Goal: Task Accomplishment & Management: Manage account settings

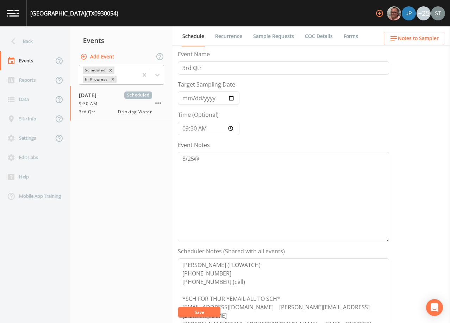
scroll to position [35, 0]
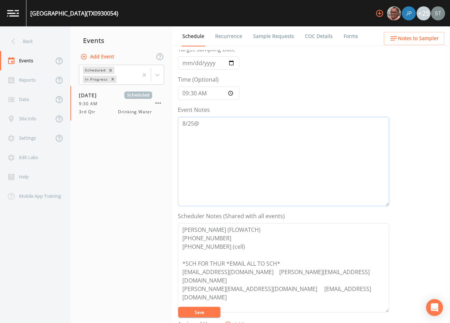
click at [229, 133] on textarea "8/25@" at bounding box center [283, 161] width 211 height 89
type textarea "[DATE]12:40 Email Sent"
drag, startPoint x: 205, startPoint y: 308, endPoint x: 292, endPoint y: 226, distance: 119.8
click at [205, 308] on button "Save" at bounding box center [199, 312] width 42 height 11
click at [206, 312] on button "Save" at bounding box center [199, 312] width 42 height 11
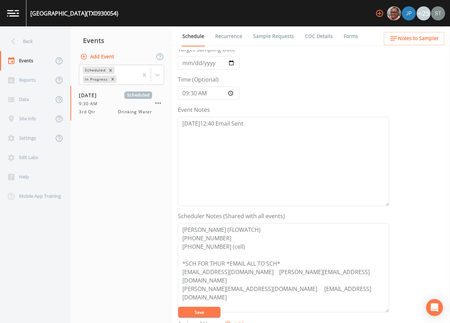
click at [211, 310] on button "Save" at bounding box center [199, 312] width 42 height 11
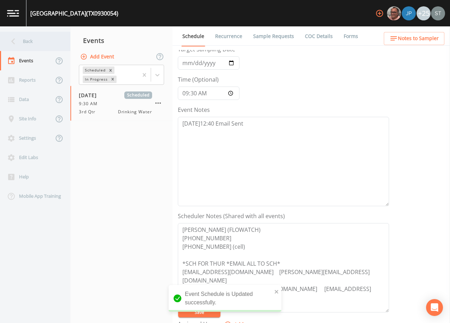
click at [35, 44] on div "Back" at bounding box center [31, 41] width 63 height 19
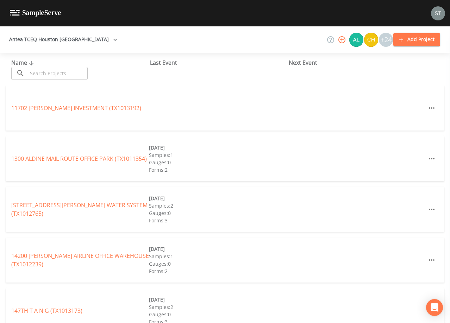
click at [49, 70] on input "text" at bounding box center [57, 73] width 60 height 13
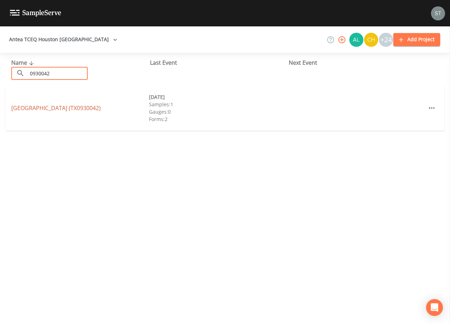
type input "0930042"
click at [76, 108] on link "[GEOGRAPHIC_DATA] (TX0930042)" at bounding box center [55, 108] width 89 height 8
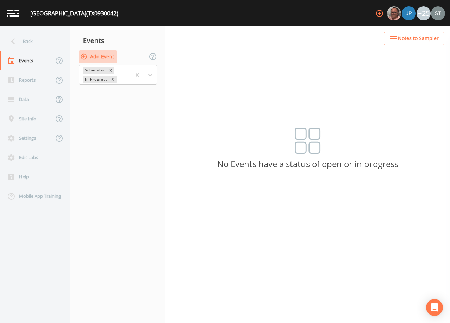
click at [97, 61] on button "Add Event" at bounding box center [98, 56] width 38 height 13
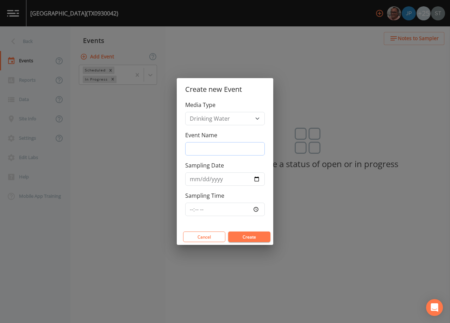
click at [211, 149] on input "Event Name" at bounding box center [225, 148] width 80 height 13
type input "3rd Qtr"
click at [194, 181] on input "Sampling Date" at bounding box center [225, 179] width 80 height 13
type input "[DATE]"
type input "10:00"
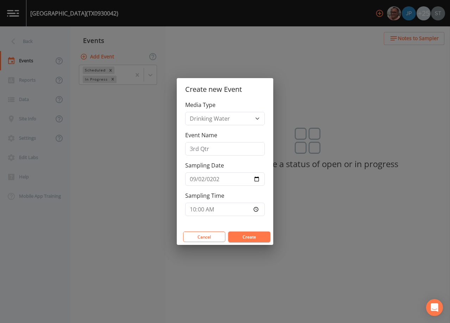
click at [254, 238] on button "Create" at bounding box center [249, 237] width 42 height 11
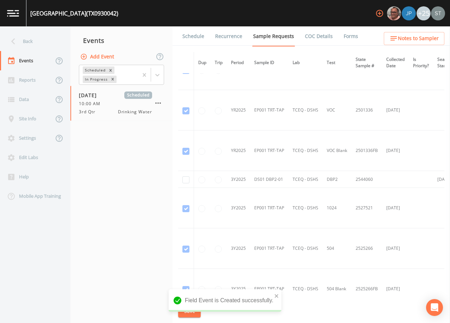
scroll to position [317, 0]
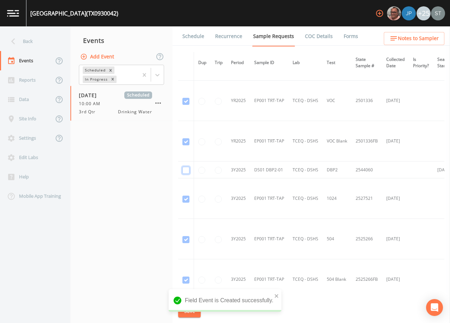
click at [186, 170] on input "checkbox" at bounding box center [185, 170] width 7 height 7
checkbox input "true"
click at [188, 310] on button "Save" at bounding box center [189, 311] width 23 height 13
click at [194, 37] on link "Schedule" at bounding box center [193, 36] width 24 height 20
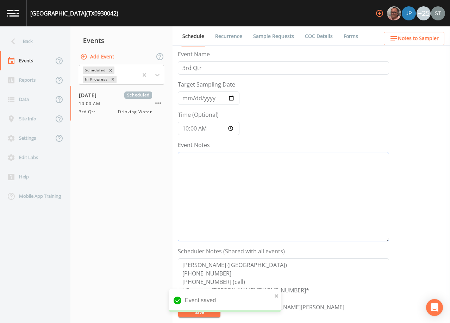
click at [228, 178] on textarea "Event Notes" at bounding box center [283, 196] width 211 height 89
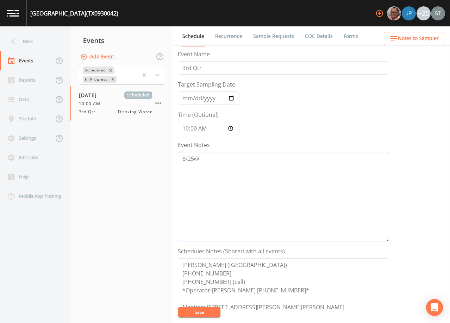
type textarea "8/25@"
click at [291, 295] on textarea "[PERSON_NAME] ([GEOGRAPHIC_DATA]) [PHONE_NUMBER] [PHONE_NUMBER] (cell) *Operato…" at bounding box center [283, 302] width 211 height 89
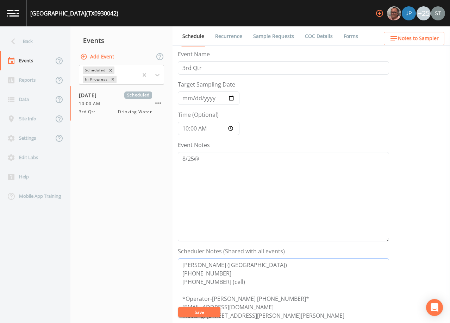
type textarea "[PERSON_NAME] ([GEOGRAPHIC_DATA]) [PHONE_NUMBER] [PHONE_NUMBER] (cell) *Operato…"
click at [225, 160] on textarea "8/25@" at bounding box center [283, 196] width 211 height 89
type textarea "[DATE]12:46 Email Sent"
click at [208, 310] on button "Save" at bounding box center [199, 312] width 42 height 11
drag, startPoint x: 262, startPoint y: 34, endPoint x: 207, endPoint y: 39, distance: 55.5
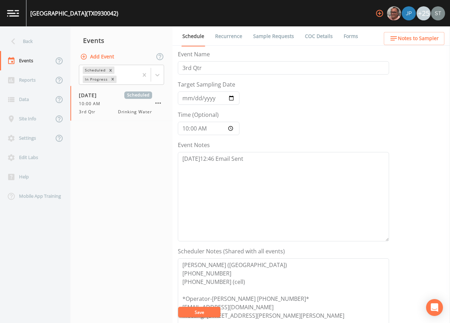
click at [262, 35] on link "Sample Requests" at bounding box center [273, 36] width 43 height 20
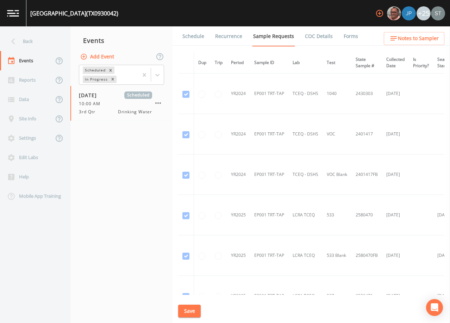
click at [180, 38] on li "Schedule" at bounding box center [189, 36] width 33 height 20
click at [190, 38] on link "Schedule" at bounding box center [193, 36] width 24 height 20
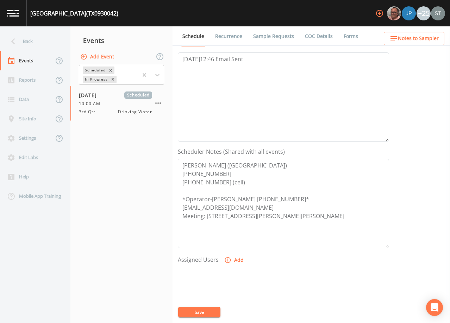
scroll to position [106, 0]
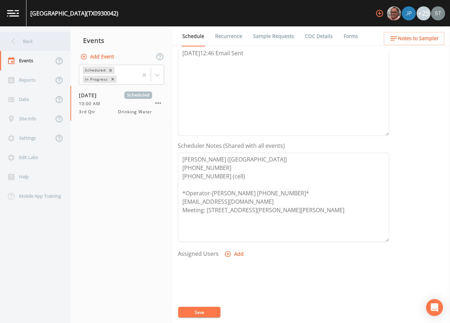
click at [29, 43] on div "Back" at bounding box center [31, 41] width 63 height 19
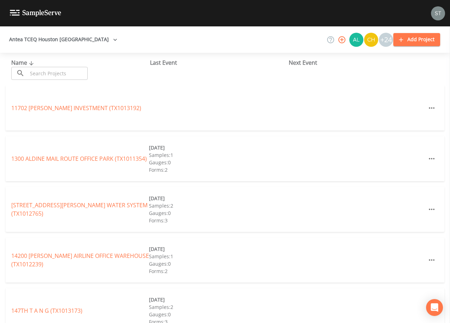
click at [54, 74] on input "text" at bounding box center [57, 73] width 60 height 13
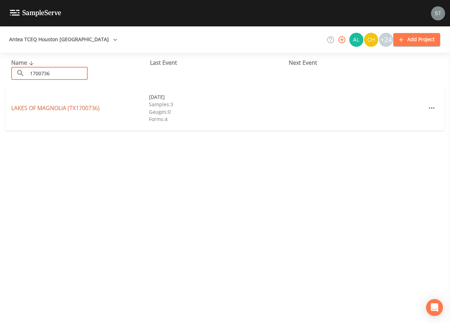
type input "1700736"
click at [68, 108] on link "LAKES OF [GEOGRAPHIC_DATA] (TX1700736)" at bounding box center [55, 108] width 88 height 8
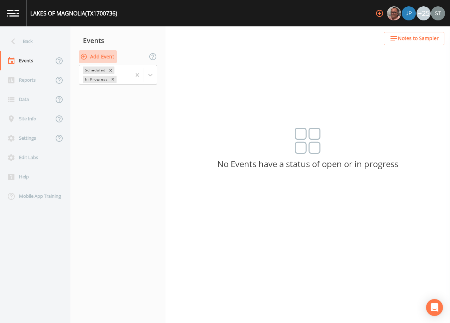
click at [104, 57] on button "Add Event" at bounding box center [98, 56] width 38 height 13
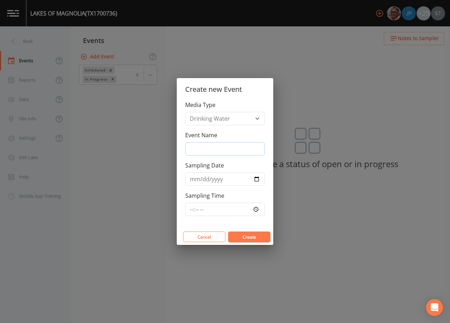
click at [212, 149] on input "Event Name" at bounding box center [225, 148] width 80 height 13
type input "3rd Qtr"
click at [195, 178] on input "Sampling Date" at bounding box center [225, 179] width 80 height 13
type input "[DATE]"
type input "11:00"
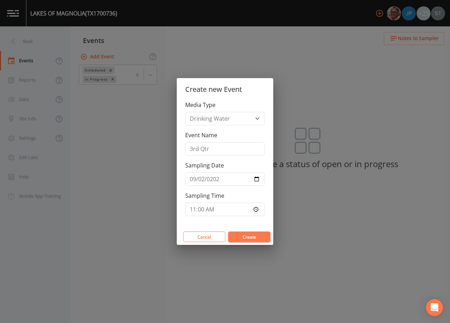
click at [250, 236] on button "Create" at bounding box center [249, 237] width 42 height 11
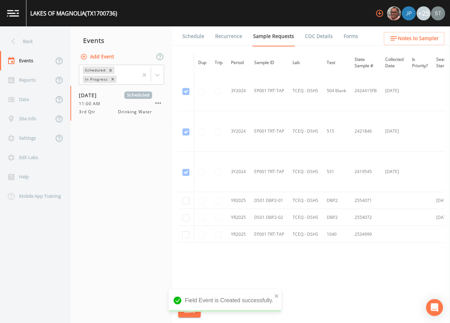
scroll to position [171, 0]
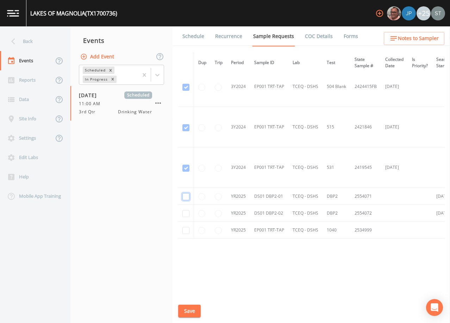
checkbox input "true"
click at [187, 10] on input "checkbox" at bounding box center [185, 6] width 7 height 7
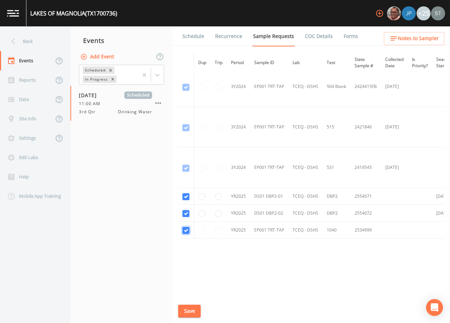
checkbox input "true"
click at [190, 312] on button "Save" at bounding box center [189, 311] width 23 height 13
click at [194, 38] on link "Schedule" at bounding box center [193, 36] width 24 height 20
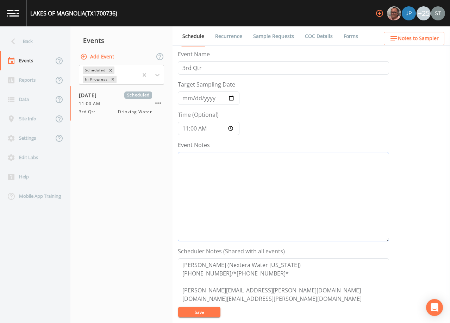
click at [235, 193] on textarea "Event Notes" at bounding box center [283, 196] width 211 height 89
type textarea "8/25@"
click at [225, 271] on textarea "[PERSON_NAME] (Nextera Water [US_STATE]) [PHONE_NUMBER]/*[PHONE_NUMBER]* [PERSO…" at bounding box center [283, 302] width 211 height 89
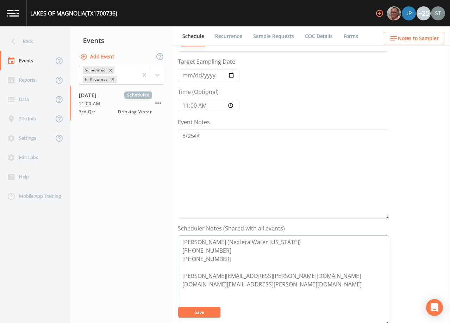
scroll to position [35, 0]
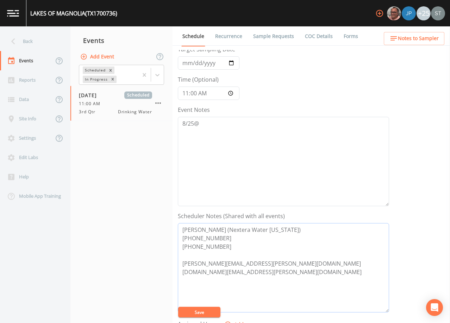
click at [241, 261] on textarea "[PERSON_NAME] (Nextera Water [US_STATE]) [PHONE_NUMBER] [PHONE_NUMBER] [PERSON_…" at bounding box center [283, 267] width 211 height 89
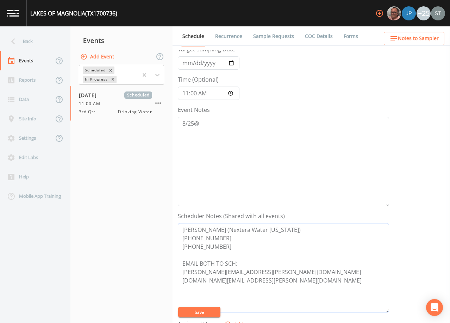
type textarea "[PERSON_NAME] (Nextera Water [US_STATE]) [PHONE_NUMBER] [PHONE_NUMBER] EMAIL BO…"
click at [230, 122] on textarea "8/25@" at bounding box center [283, 161] width 211 height 89
click at [205, 311] on button "Save" at bounding box center [199, 312] width 42 height 11
click at [242, 131] on textarea "8/25@" at bounding box center [283, 161] width 211 height 89
type textarea "[DATE]12:55 Email Sent"
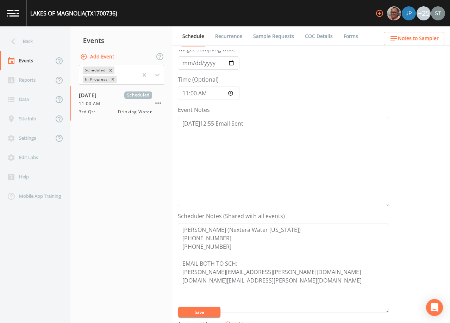
click at [188, 312] on button "Save" at bounding box center [199, 312] width 42 height 11
click at [205, 311] on button "Save" at bounding box center [199, 312] width 42 height 11
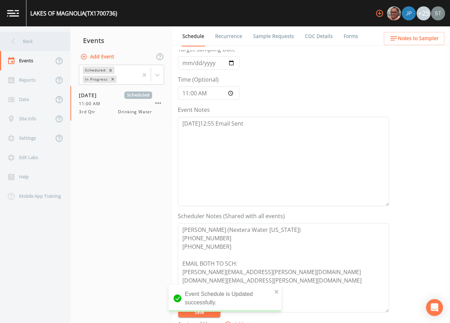
click at [29, 44] on div "Back" at bounding box center [31, 41] width 63 height 19
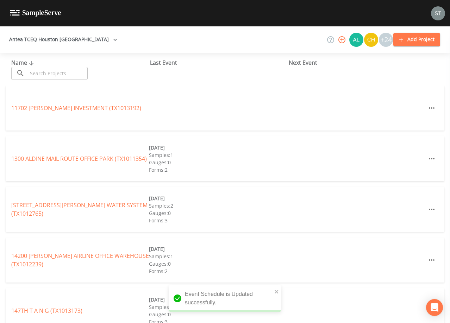
click at [58, 71] on input "text" at bounding box center [57, 73] width 60 height 13
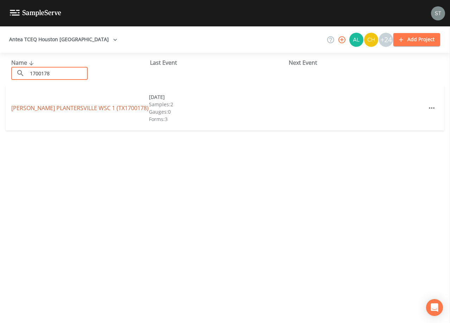
type input "1700178"
click at [91, 107] on link "[PERSON_NAME] PLANTERSVILLE WSC 1 (TX1700178)" at bounding box center [79, 108] width 137 height 8
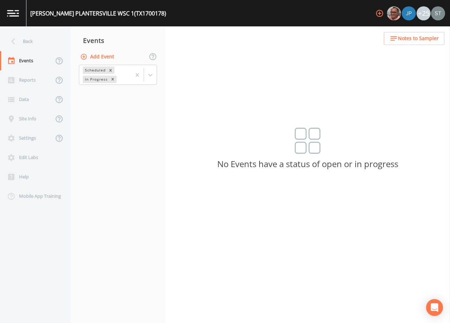
click at [104, 57] on button "Add Event" at bounding box center [98, 56] width 38 height 13
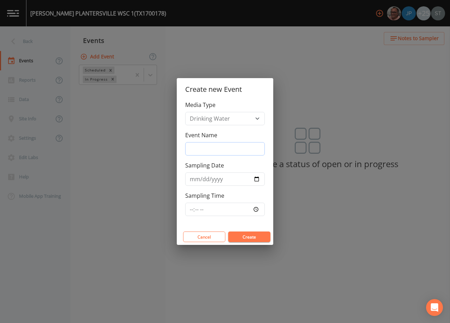
click at [219, 148] on input "Event Name" at bounding box center [225, 148] width 80 height 13
type input "3rd Qtr"
click at [188, 179] on input "Sampling Date" at bounding box center [225, 179] width 80 height 13
type input "[DATE]"
type input "08:00"
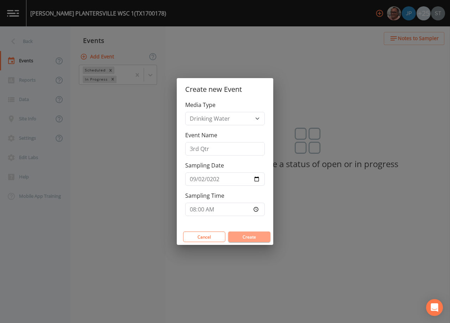
click at [254, 234] on button "Create" at bounding box center [249, 237] width 42 height 11
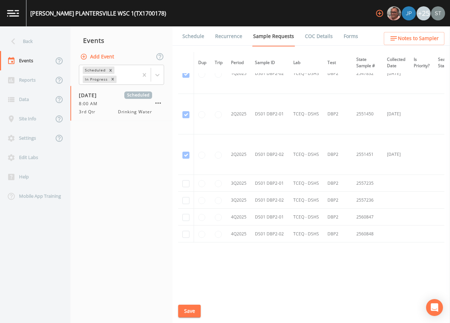
scroll to position [1479, 0]
checkbox input "true"
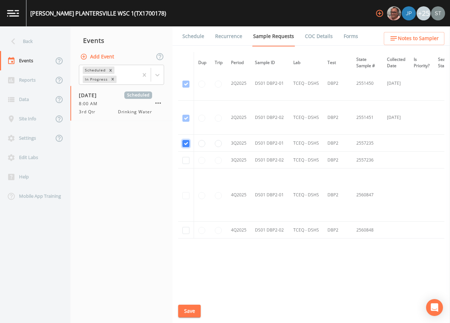
scroll to position [1257, 0]
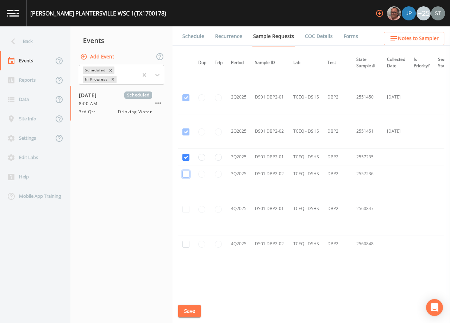
checkbox input "true"
drag, startPoint x: 182, startPoint y: 310, endPoint x: 191, endPoint y: 172, distance: 138.3
click at [182, 310] on button "Save" at bounding box center [189, 311] width 23 height 13
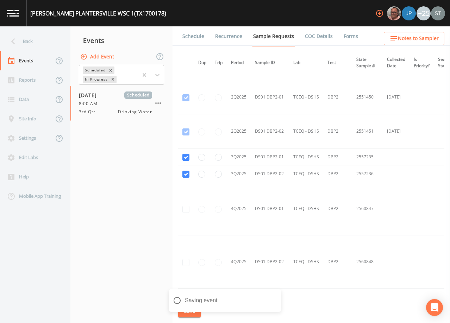
click at [189, 38] on link "Schedule" at bounding box center [193, 36] width 24 height 20
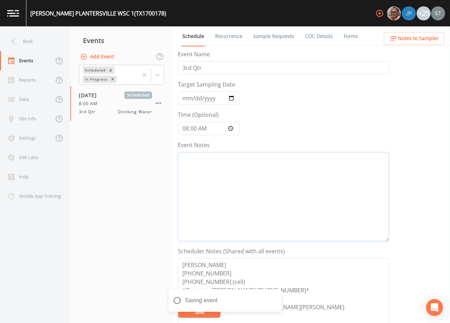
click at [232, 192] on textarea "Event Notes" at bounding box center [283, 196] width 211 height 89
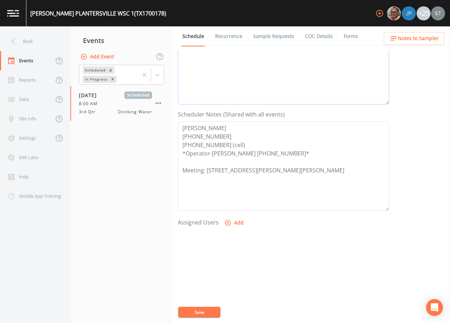
scroll to position [141, 0]
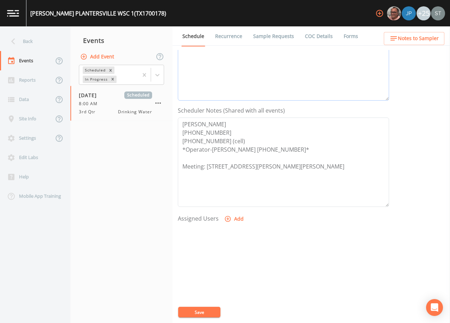
type textarea "[DATE]12:56 Confirmed Appt (3716)"
click at [235, 220] on button "Add" at bounding box center [235, 219] width 24 height 13
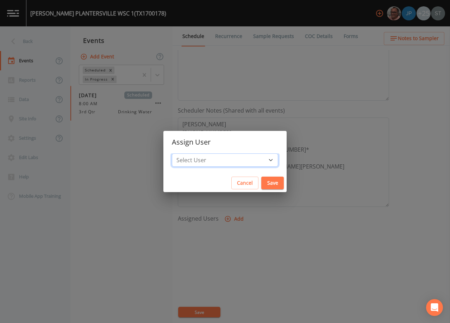
click at [236, 160] on select "Select User [PERSON_NAME] [PERSON_NAME] [PERSON_NAME] [PERSON_NAME] [PERSON_NAM…" at bounding box center [225, 160] width 106 height 13
select select "3585e269-5d1f-4d98-ab9d-4913da50343a"
click at [188, 154] on select "Select User [PERSON_NAME] [PERSON_NAME] [PERSON_NAME] [PERSON_NAME] [PERSON_NAM…" at bounding box center [225, 160] width 106 height 13
click at [261, 183] on button "Save" at bounding box center [272, 183] width 23 height 13
select select
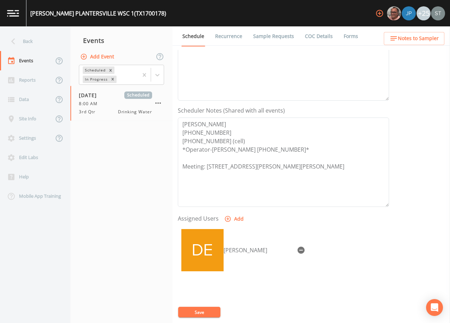
scroll to position [106, 0]
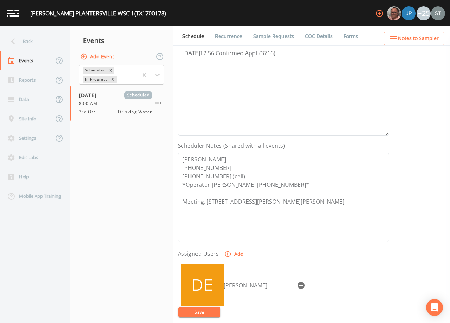
click at [207, 314] on button "Save" at bounding box center [199, 312] width 42 height 11
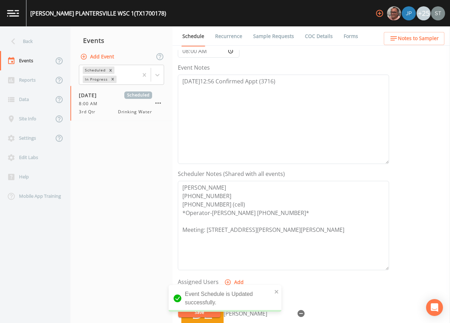
scroll to position [35, 0]
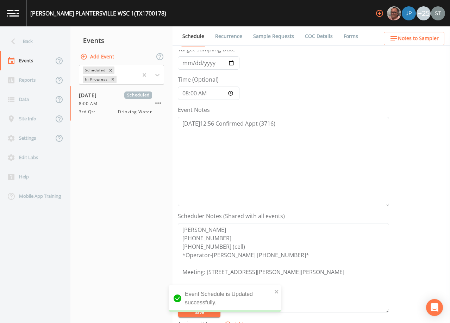
click at [435, 39] on span "Notes to Sampler" at bounding box center [418, 38] width 41 height 9
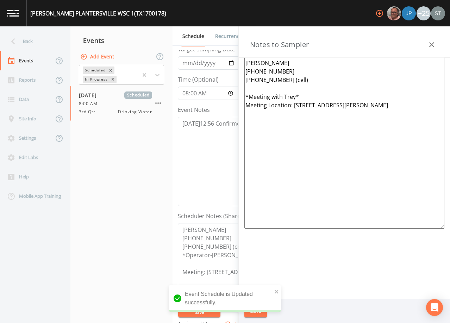
drag, startPoint x: 318, startPoint y: 96, endPoint x: 238, endPoint y: 98, distance: 79.9
click at [238, 98] on aside "Notes to Sampler [PERSON_NAME] [PHONE_NUMBER] [PHONE_NUMBER] (cell) *Meeting wi…" at bounding box center [344, 174] width 212 height 297
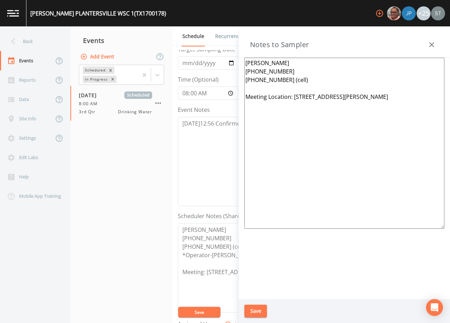
click at [402, 97] on textarea "[PERSON_NAME] [PHONE_NUMBER] [PHONE_NUMBER] (cell) Meeting Location: [STREET_AD…" at bounding box center [344, 143] width 200 height 171
type textarea "[PERSON_NAME] [PHONE_NUMBER] [PHONE_NUMBER] (cell) Meeting Location: [STREET_AD…"
click at [260, 309] on button "Save" at bounding box center [255, 311] width 23 height 13
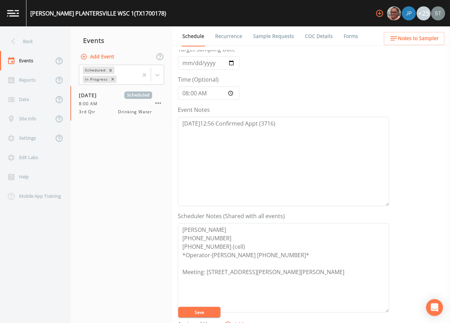
click at [425, 38] on span "Notes to Sampler" at bounding box center [418, 38] width 41 height 9
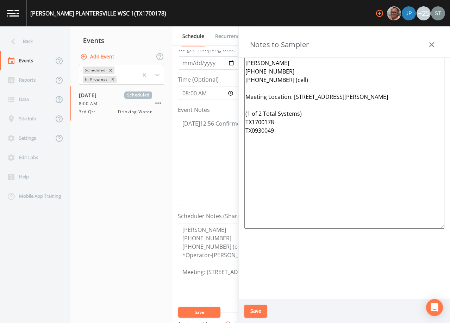
click at [429, 44] on icon "button" at bounding box center [431, 44] width 8 height 8
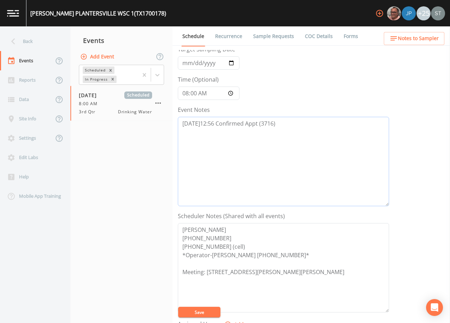
drag, startPoint x: 313, startPoint y: 128, endPoint x: 158, endPoint y: 124, distance: 155.0
click at [158, 124] on div "Back Events Reports Data Site Info Settings Edit Labs Help Mobile App Training …" at bounding box center [225, 174] width 450 height 297
click at [434, 38] on span "Notes to Sampler" at bounding box center [418, 38] width 41 height 9
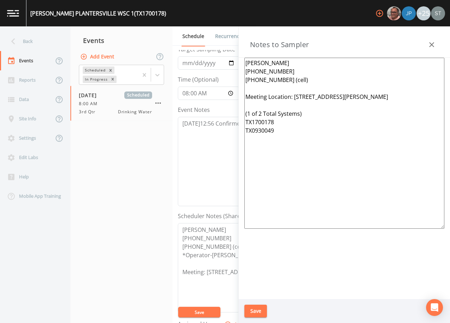
drag, startPoint x: 311, startPoint y: 145, endPoint x: 231, endPoint y: 112, distance: 86.2
click at [231, 112] on div "Back Events Reports Data Site Info Settings Edit Labs Help Mobile App Training …" at bounding box center [225, 174] width 450 height 297
click at [431, 45] on icon "button" at bounding box center [431, 44] width 8 height 8
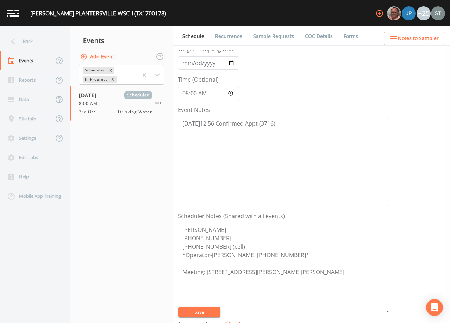
click at [429, 42] on span "Notes to Sampler" at bounding box center [418, 38] width 41 height 9
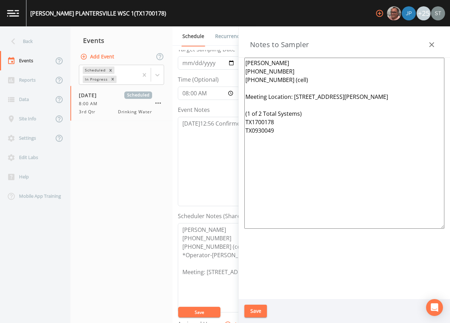
click at [429, 42] on icon "button" at bounding box center [431, 44] width 8 height 8
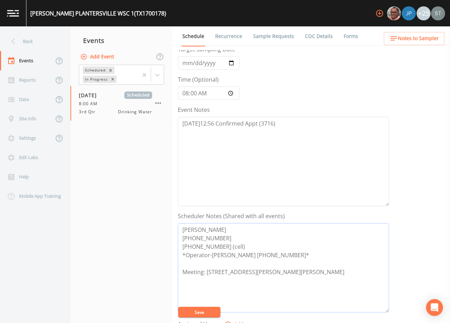
drag, startPoint x: 208, startPoint y: 304, endPoint x: 206, endPoint y: 307, distance: 3.8
click at [208, 304] on textarea "[PERSON_NAME] [PHONE_NUMBER] [PHONE_NUMBER] (cell) *Operator-[PERSON_NAME] [PHO…" at bounding box center [283, 267] width 211 height 89
click at [205, 311] on button "Save" at bounding box center [199, 312] width 42 height 11
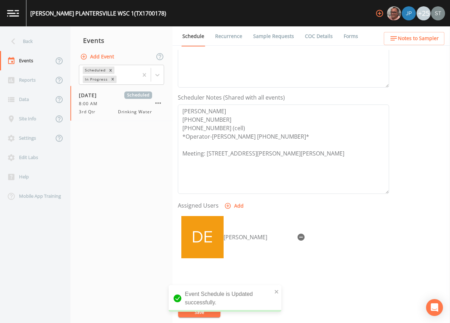
scroll to position [174, 0]
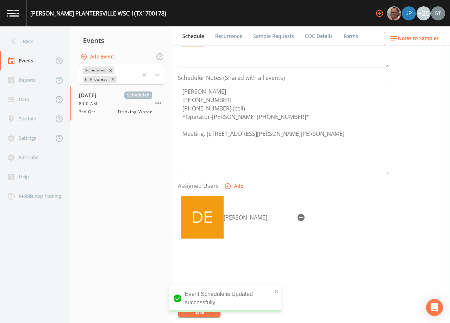
click at [431, 40] on span "Notes to Sampler" at bounding box center [418, 38] width 41 height 9
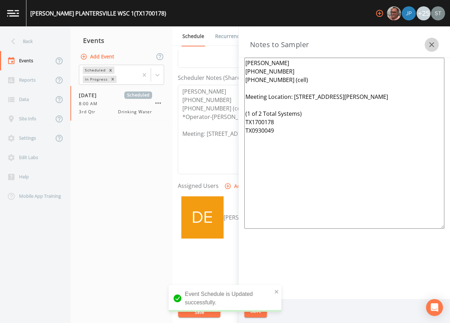
click at [432, 40] on icon "button" at bounding box center [431, 44] width 8 height 8
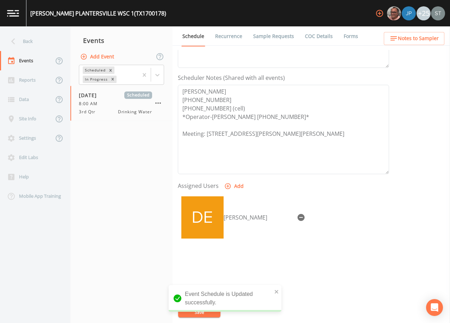
click at [269, 36] on link "Sample Requests" at bounding box center [273, 36] width 43 height 20
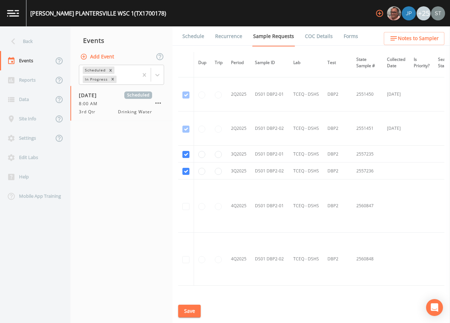
scroll to position [1309, 0]
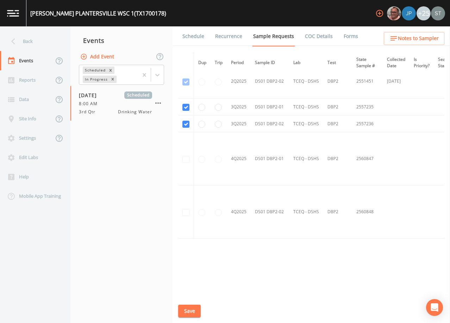
click at [194, 41] on link "Schedule" at bounding box center [193, 36] width 24 height 20
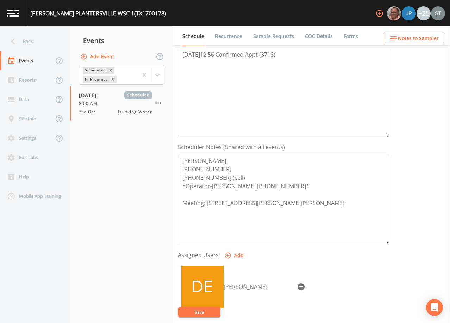
scroll to position [106, 0]
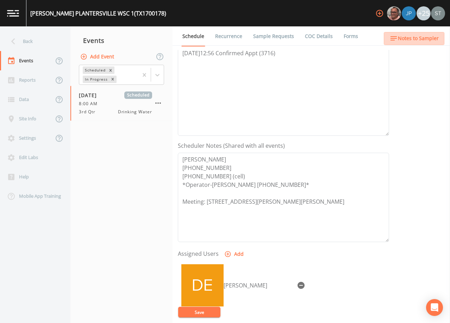
click at [427, 39] on span "Notes to Sampler" at bounding box center [418, 38] width 41 height 9
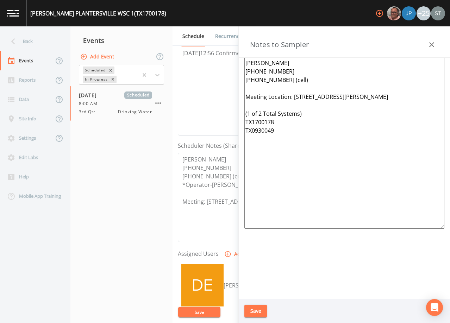
click at [433, 43] on icon "button" at bounding box center [431, 44] width 8 height 8
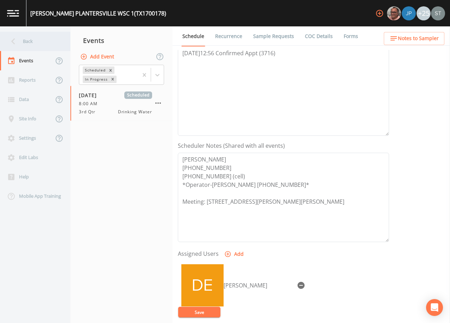
click at [37, 42] on div "Back" at bounding box center [31, 41] width 63 height 19
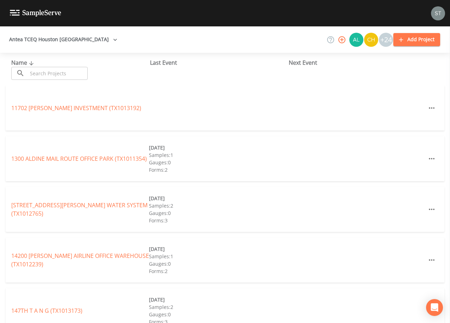
click at [51, 71] on input "text" at bounding box center [57, 73] width 60 height 13
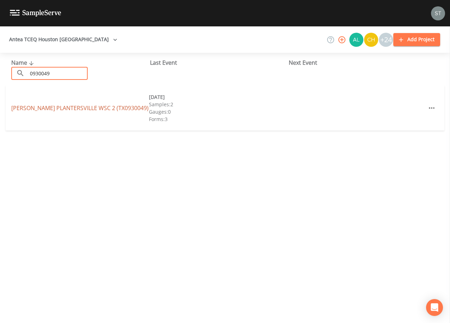
type input "0930049"
click at [78, 108] on link "[PERSON_NAME] PLANTERSVILLE WSC 2 (TX0930049)" at bounding box center [79, 108] width 137 height 8
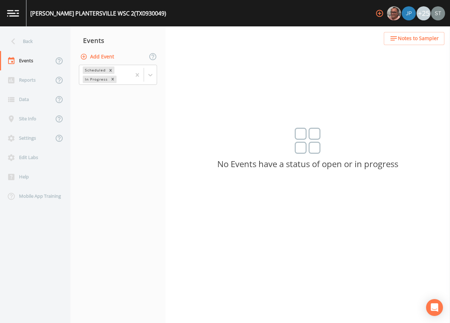
click at [104, 55] on button "Add Event" at bounding box center [98, 56] width 38 height 13
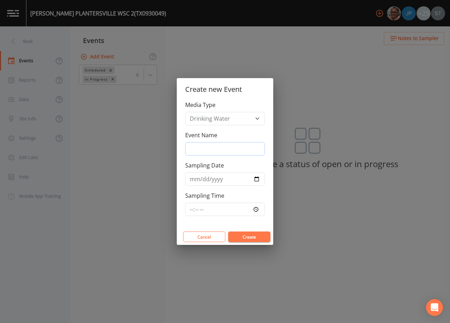
click at [214, 149] on input "Event Name" at bounding box center [225, 148] width 80 height 13
type input "3rd Qtr"
click at [191, 181] on input "Sampling Date" at bounding box center [225, 179] width 80 height 13
type input "[DATE]"
type input "08:00"
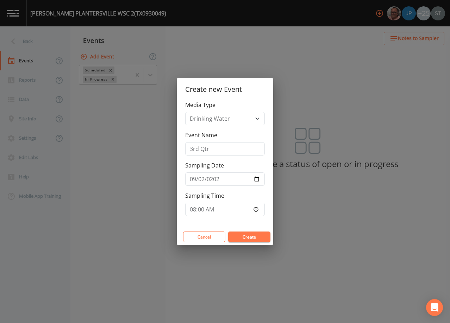
click at [254, 239] on button "Create" at bounding box center [249, 237] width 42 height 11
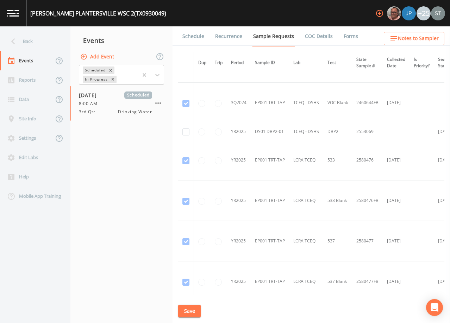
scroll to position [863, 0]
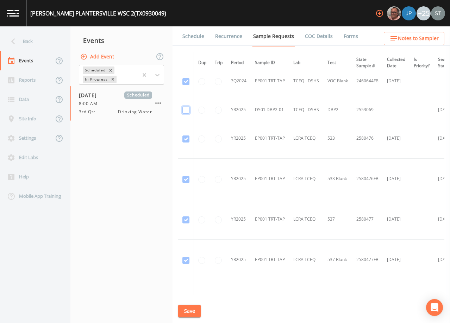
checkbox input "true"
click at [191, 310] on button "Save" at bounding box center [189, 311] width 23 height 13
click at [191, 311] on button "Save" at bounding box center [189, 311] width 23 height 13
click at [196, 41] on link "Schedule" at bounding box center [193, 36] width 24 height 20
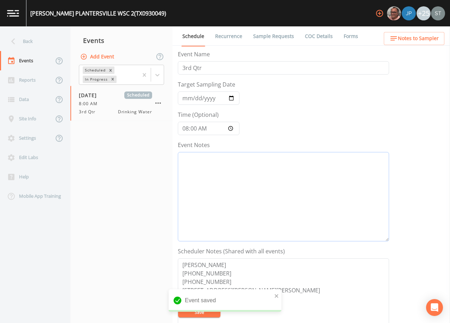
click at [242, 191] on textarea "Event Notes" at bounding box center [283, 196] width 211 height 89
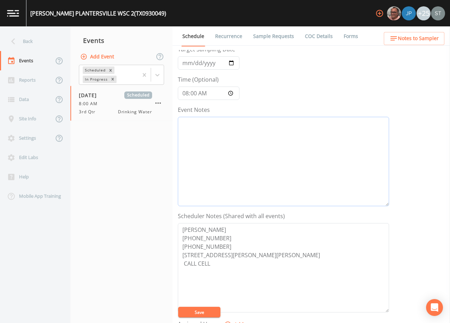
click at [267, 145] on textarea "Event Notes" at bounding box center [283, 161] width 211 height 89
paste textarea "[DATE]12:56 Confirmed Appt (3716)"
type textarea "[DATE]12:56 Confirmed Appt (3716)"
click at [224, 244] on textarea "[PERSON_NAME] [PHONE_NUMBER] [PHONE_NUMBER] [STREET_ADDRESS][PERSON_NAME][PERSO…" at bounding box center [283, 267] width 211 height 89
click at [224, 246] on textarea "[PERSON_NAME] [PHONE_NUMBER] [PHONE_NUMBER] [STREET_ADDRESS][PERSON_NAME] CELL" at bounding box center [283, 267] width 211 height 89
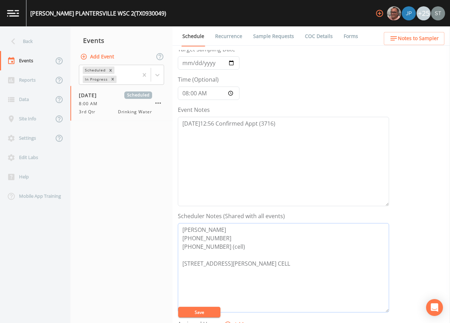
drag, startPoint x: 198, startPoint y: 275, endPoint x: 176, endPoint y: 274, distance: 21.8
click at [176, 274] on div "Schedule Recurrence Sample Requests COC Details Forms Event Name 3rd Qtr Target…" at bounding box center [311, 174] width 277 height 297
click at [182, 262] on textarea "[PERSON_NAME] [PHONE_NUMBER] [PHONE_NUMBER] (cell) [STREET_ADDRESS][PERSON_NAME]" at bounding box center [283, 267] width 211 height 89
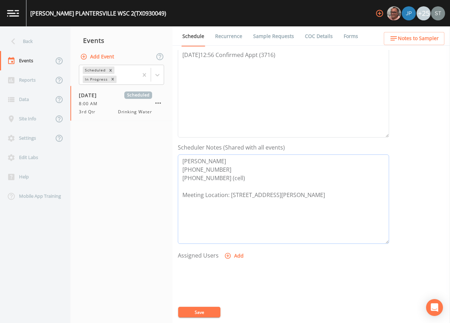
scroll to position [106, 0]
type textarea "[PERSON_NAME] [PHONE_NUMBER] [PHONE_NUMBER] (cell) Meeting Location: [STREET_AD…"
click at [235, 255] on button "Add" at bounding box center [235, 254] width 24 height 13
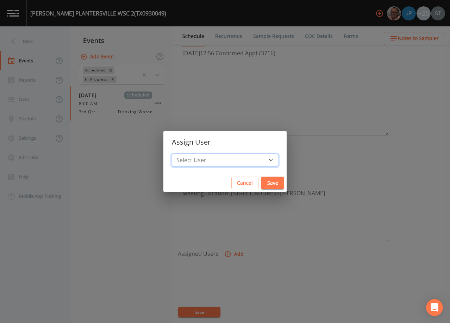
click at [229, 159] on select "Select User [PERSON_NAME] [PERSON_NAME] [PERSON_NAME] [PERSON_NAME] [PERSON_NAM…" at bounding box center [225, 160] width 106 height 13
select select "3585e269-5d1f-4d98-ab9d-4913da50343a"
click at [188, 154] on select "Select User [PERSON_NAME] [PERSON_NAME] [PERSON_NAME] [PERSON_NAME] [PERSON_NAM…" at bounding box center [225, 160] width 106 height 13
click at [261, 183] on button "Save" at bounding box center [272, 183] width 23 height 13
select select
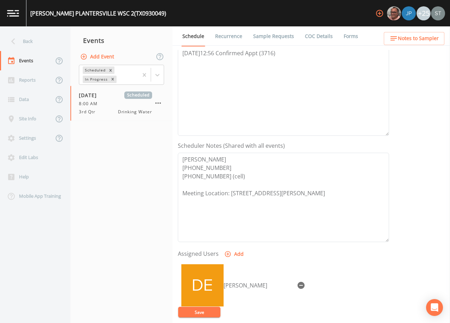
click at [200, 311] on button "Save" at bounding box center [199, 312] width 42 height 11
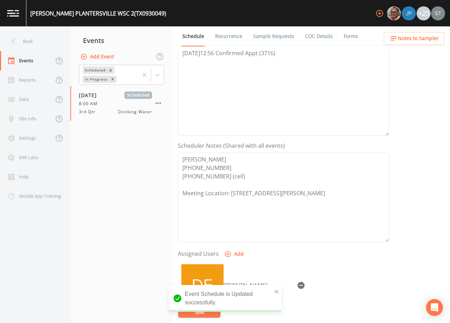
click at [422, 40] on span "Notes to Sampler" at bounding box center [418, 38] width 41 height 9
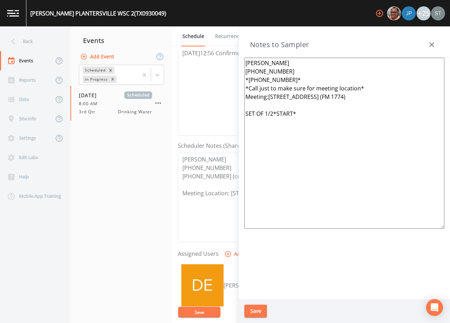
drag, startPoint x: 325, startPoint y: 120, endPoint x: 232, endPoint y: 88, distance: 97.9
click at [232, 88] on div "Back Events Reports Data Site Info Settings Edit Labs Help Mobile App Training …" at bounding box center [225, 174] width 450 height 297
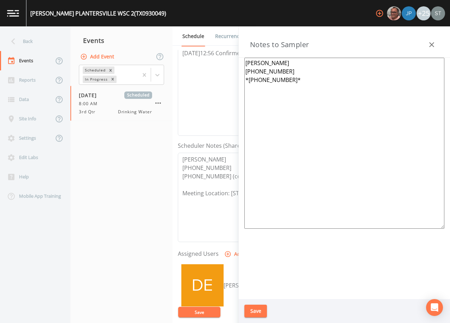
click at [249, 80] on textarea "[PERSON_NAME] [PHONE_NUMBER] *[PHONE_NUMBER]*" at bounding box center [344, 143] width 200 height 171
click at [293, 79] on textarea "[PERSON_NAME] [PHONE_NUMBER] [PHONE_NUMBER]*" at bounding box center [344, 143] width 200 height 171
click at [328, 149] on textarea "[PERSON_NAME] [PHONE_NUMBER] [PHONE_NUMBER] (cell) Meeting Location: [STREET_AD…" at bounding box center [344, 143] width 200 height 171
paste textarea "(1 of 2 Total Systems) TX1700178 TX0930049"
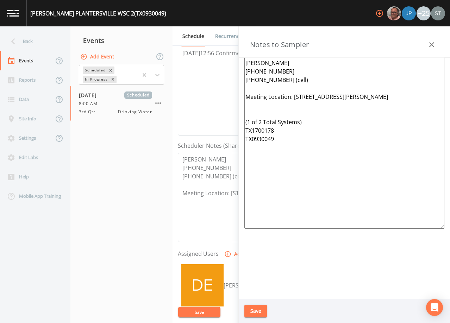
type textarea "[PERSON_NAME] [PHONE_NUMBER] [PHONE_NUMBER] (cell) Meeting Location: [STREET_AD…"
click at [256, 311] on button "Save" at bounding box center [255, 311] width 23 height 13
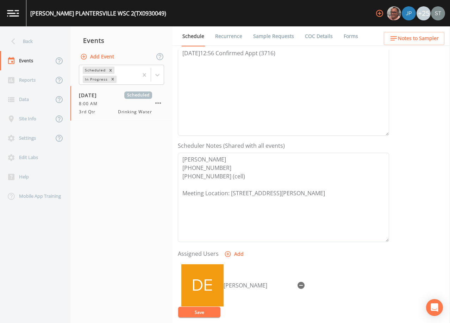
click at [425, 34] on button "Notes to Sampler" at bounding box center [414, 38] width 61 height 13
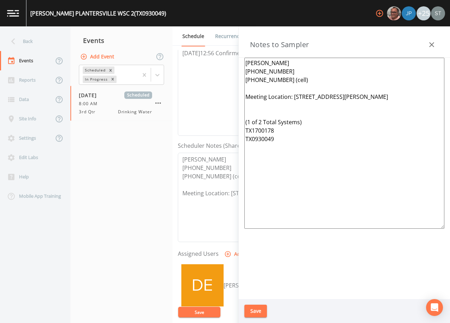
click at [431, 46] on icon "button" at bounding box center [431, 44] width 8 height 8
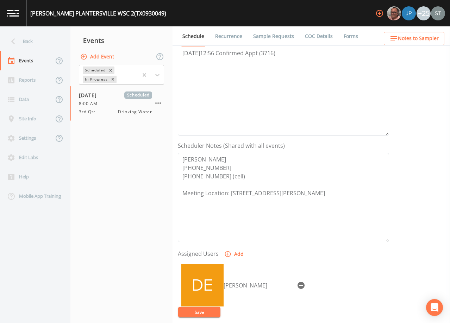
click at [196, 312] on button "Save" at bounding box center [199, 312] width 42 height 11
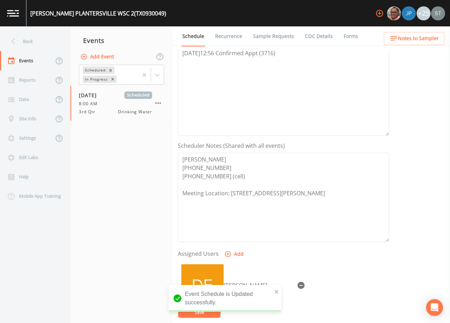
click at [264, 40] on link "Sample Requests" at bounding box center [273, 36] width 43 height 20
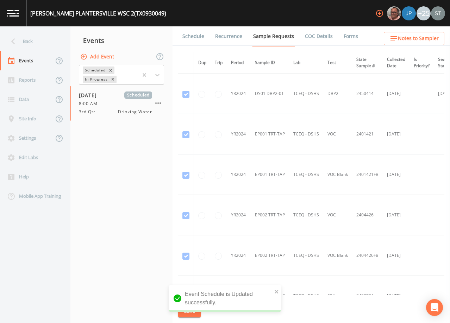
click at [198, 36] on link "Schedule" at bounding box center [193, 36] width 24 height 20
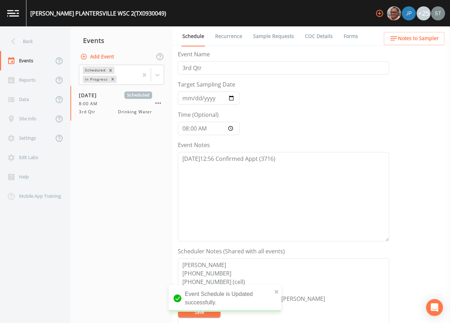
click at [422, 39] on span "Notes to Sampler" at bounding box center [418, 38] width 41 height 9
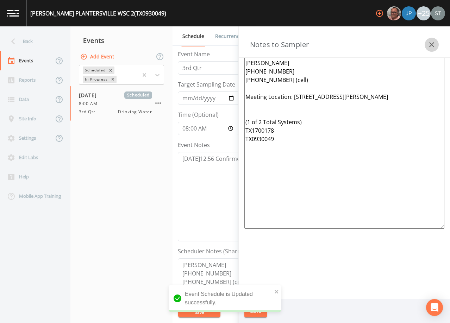
click at [431, 41] on icon "button" at bounding box center [431, 44] width 8 height 8
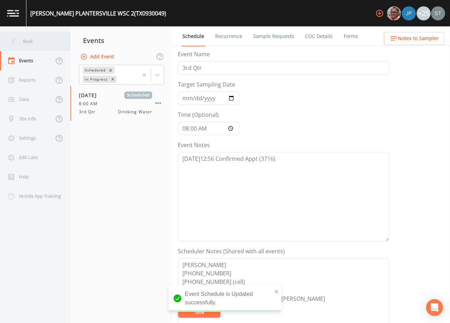
click at [49, 44] on div "Back" at bounding box center [31, 41] width 63 height 19
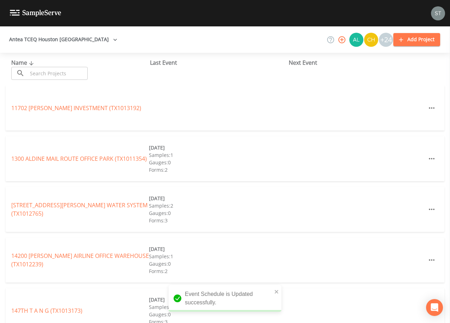
click at [63, 71] on input "text" at bounding box center [57, 73] width 60 height 13
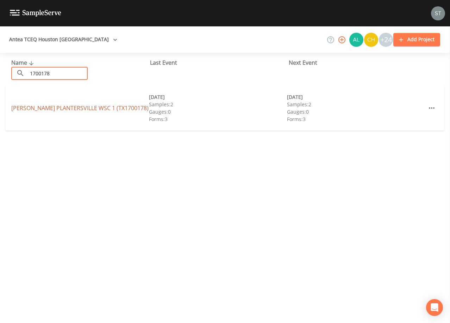
type input "1700178"
click at [91, 106] on link "[PERSON_NAME] PLANTERSVILLE WSC 1 (TX1700178)" at bounding box center [79, 108] width 137 height 8
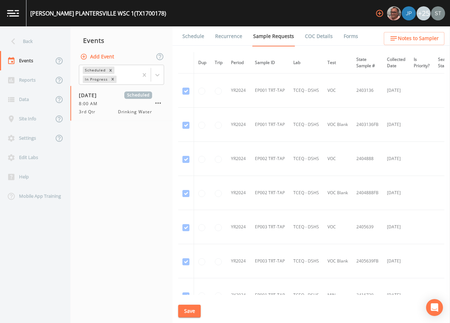
click at [191, 39] on link "Schedule" at bounding box center [193, 36] width 24 height 20
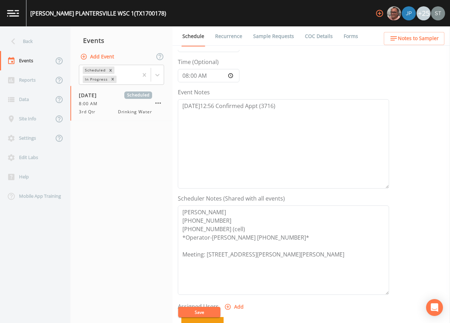
scroll to position [70, 0]
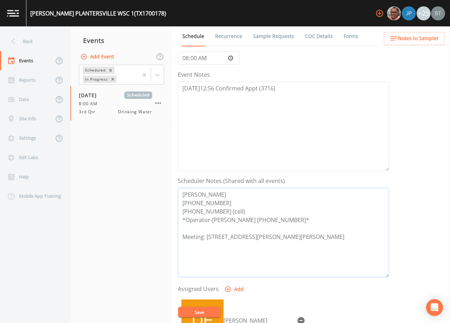
click at [204, 234] on textarea "[PERSON_NAME] [PHONE_NUMBER] [PHONE_NUMBER] (cell) *Operator-[PERSON_NAME] [PHO…" at bounding box center [283, 232] width 211 height 89
type textarea "[PERSON_NAME] [PHONE_NUMBER] [PHONE_NUMBER] (cell) *Operator-[PERSON_NAME] [PHO…"
click at [211, 312] on button "Save" at bounding box center [199, 312] width 42 height 11
click at [423, 44] on button "Notes to Sampler" at bounding box center [414, 38] width 61 height 13
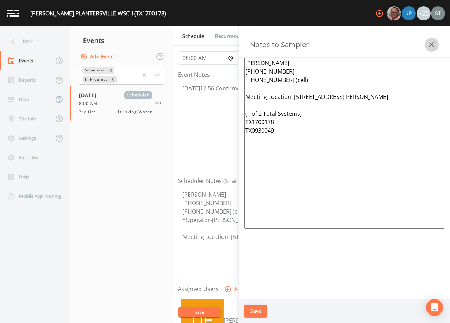
click at [428, 43] on icon "button" at bounding box center [431, 44] width 8 height 8
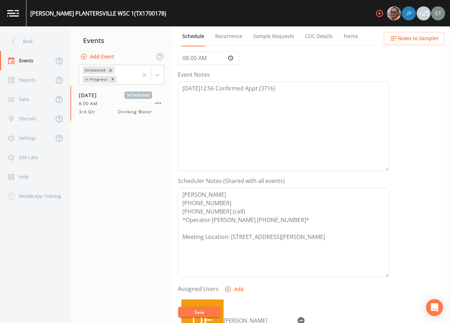
click at [226, 39] on link "Recurrence" at bounding box center [228, 36] width 29 height 20
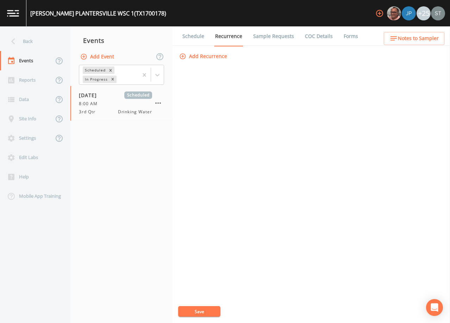
click at [187, 37] on link "Schedule" at bounding box center [193, 36] width 24 height 20
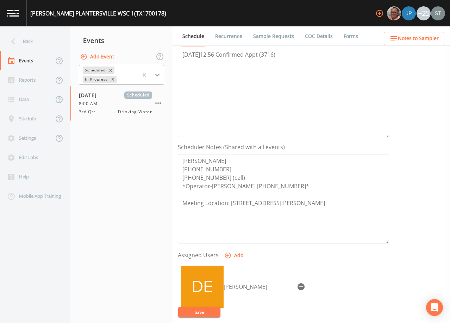
scroll to position [106, 0]
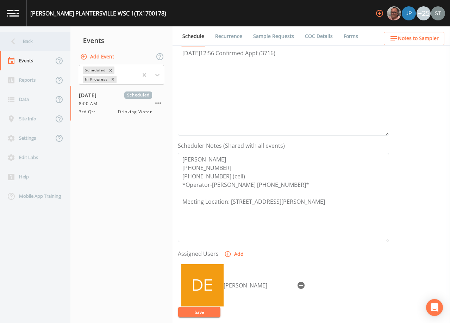
click at [29, 43] on div "Back" at bounding box center [31, 41] width 63 height 19
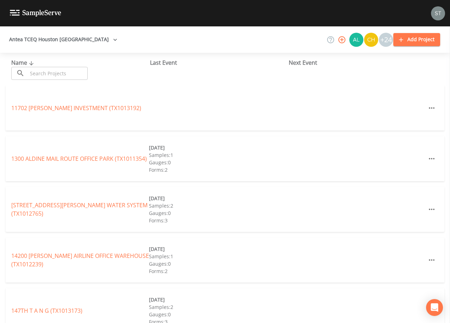
click at [81, 72] on input "text" at bounding box center [57, 73] width 60 height 13
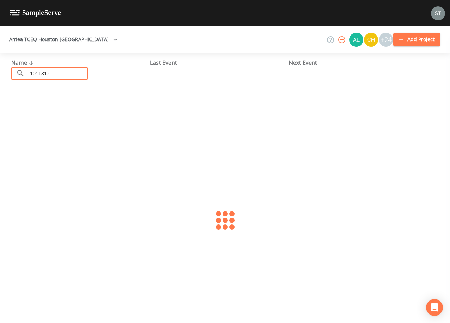
type input "1011812"
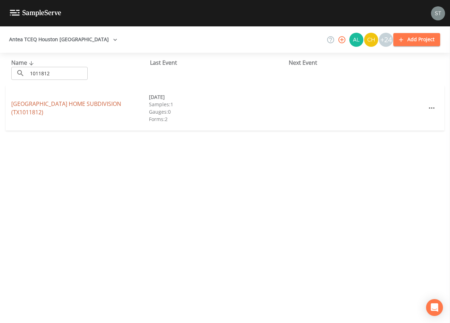
click at [91, 102] on link "[GEOGRAPHIC_DATA] (TX1011812)" at bounding box center [66, 108] width 110 height 16
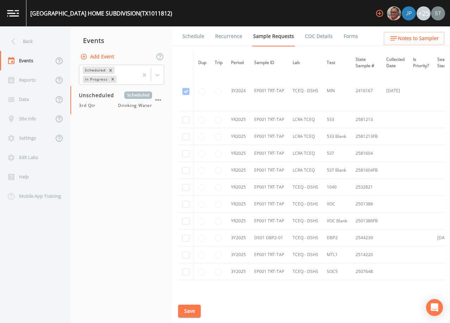
scroll to position [246, 0]
click at [185, 238] on input "checkbox" at bounding box center [185, 237] width 7 height 7
checkbox input "true"
click at [191, 309] on button "Save" at bounding box center [189, 311] width 23 height 13
click at [194, 36] on link "Schedule" at bounding box center [193, 36] width 24 height 20
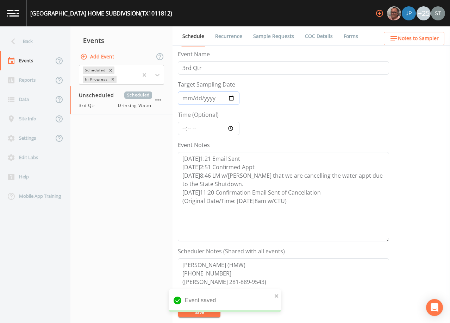
click at [187, 98] on input "Target Sampling Date" at bounding box center [209, 98] width 62 height 13
type input "[DATE]"
type input "08:00"
click at [311, 200] on textarea "[DATE]1:21 Email Sent [DATE]2:51 Confirmed Appt [DATE]8:46 LM w/[PERSON_NAME] t…" at bounding box center [283, 196] width 211 height 89
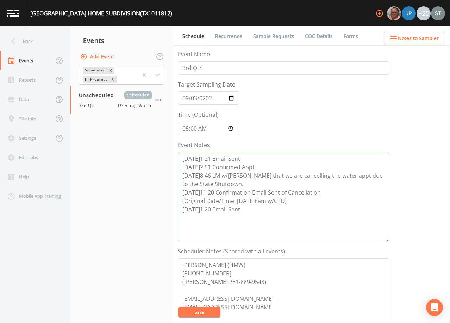
type textarea "[DATE]1:21 Email Sent [DATE]2:51 Confirmed Appt [DATE]8:46 LM w/[PERSON_NAME] t…"
click at [208, 312] on button "Save" at bounding box center [199, 312] width 42 height 11
drag, startPoint x: 259, startPoint y: 210, endPoint x: 180, endPoint y: 210, distance: 78.9
click at [180, 210] on textarea "[DATE]1:21 Email Sent [DATE]2:51 Confirmed Appt [DATE]8:46 LM w/[PERSON_NAME] t…" at bounding box center [283, 196] width 211 height 89
click at [268, 214] on textarea "[DATE]1:21 Email Sent [DATE]2:51 Confirmed Appt [DATE]8:46 LM w/[PERSON_NAME] t…" at bounding box center [283, 196] width 211 height 89
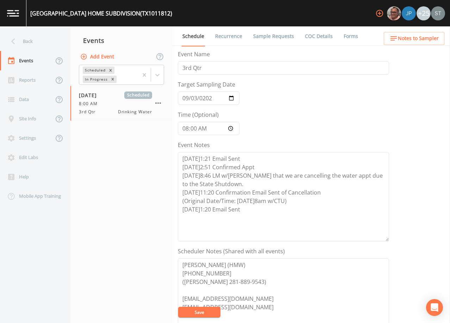
click at [196, 312] on button "Save" at bounding box center [199, 312] width 42 height 11
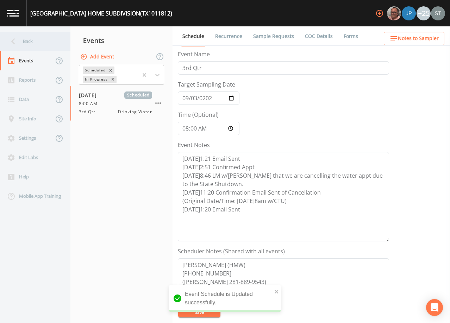
click at [33, 40] on div "Back" at bounding box center [31, 41] width 63 height 19
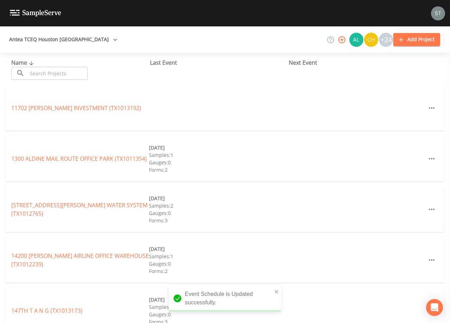
drag, startPoint x: 62, startPoint y: 75, endPoint x: 64, endPoint y: 70, distance: 5.2
click at [64, 74] on input "text" at bounding box center [57, 73] width 60 height 13
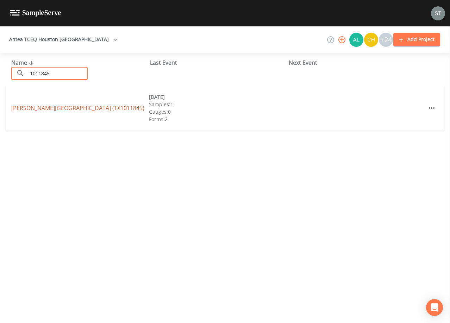
type input "1011845"
click at [93, 110] on link "[PERSON_NAME][GEOGRAPHIC_DATA] (TX1011845)" at bounding box center [77, 108] width 133 height 8
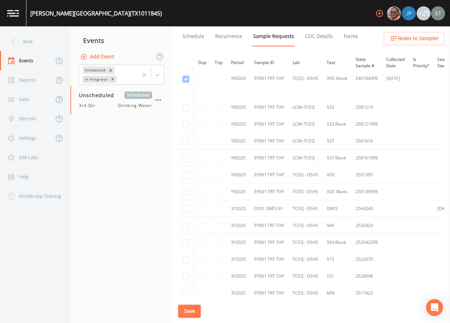
scroll to position [106, 0]
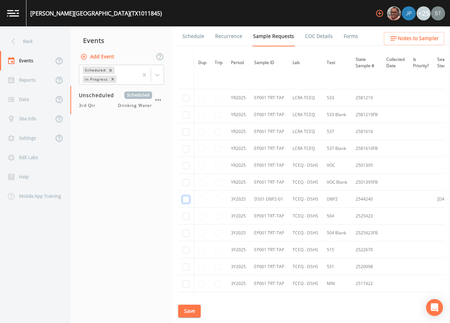
click at [186, 199] on input "checkbox" at bounding box center [185, 199] width 7 height 7
checkbox input "true"
click at [195, 311] on button "Save" at bounding box center [189, 311] width 23 height 13
click at [191, 309] on button "Save" at bounding box center [189, 311] width 23 height 13
click at [191, 40] on link "Schedule" at bounding box center [193, 36] width 24 height 20
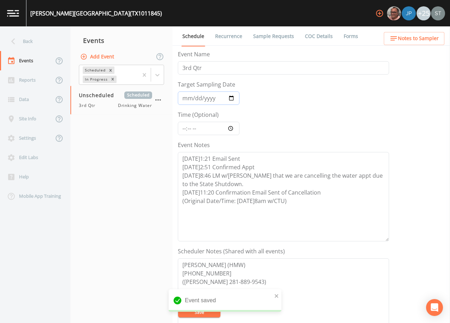
click at [185, 101] on input "Target Sampling Date" at bounding box center [209, 98] width 62 height 13
type input "[DATE]"
type input "08:00"
click at [320, 203] on textarea "[DATE]1:21 Email Sent [DATE]2:51 Confirmed Appt [DATE]8:46 LM w/[PERSON_NAME] t…" at bounding box center [283, 196] width 211 height 89
click at [309, 218] on textarea "[DATE]1:21 Email Sent [DATE]2:51 Confirmed Appt [DATE]8:46 LM w/[PERSON_NAME] t…" at bounding box center [283, 196] width 211 height 89
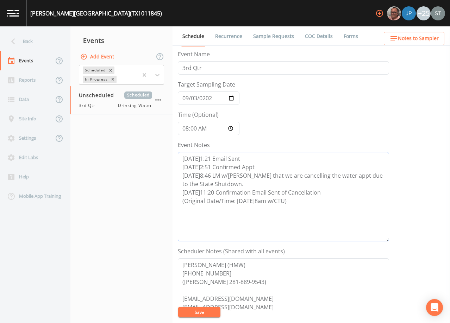
paste textarea "[DATE]1:20 Email Sent"
click at [210, 206] on textarea "[DATE]1:21 Email Sent [DATE]2:51 Confirmed Appt [DATE]8:46 LM w/[PERSON_NAME] t…" at bounding box center [283, 196] width 211 height 89
type textarea "[DATE]1:21 Email Sent [DATE]2:51 Confirmed Appt [DATE]8:46 LM w/[PERSON_NAME] t…"
click at [208, 313] on button "Save" at bounding box center [199, 312] width 42 height 11
click at [229, 37] on link "Recurrence" at bounding box center [228, 36] width 29 height 20
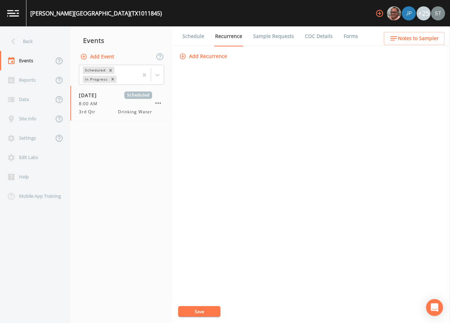
click at [193, 38] on link "Schedule" at bounding box center [193, 36] width 24 height 20
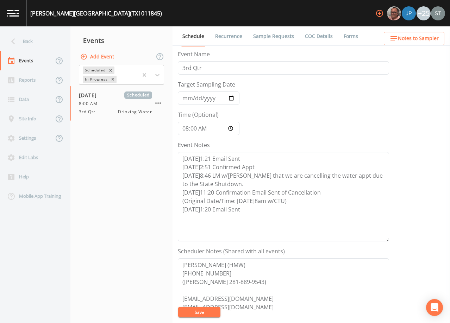
click at [273, 38] on link "Sample Requests" at bounding box center [273, 36] width 43 height 20
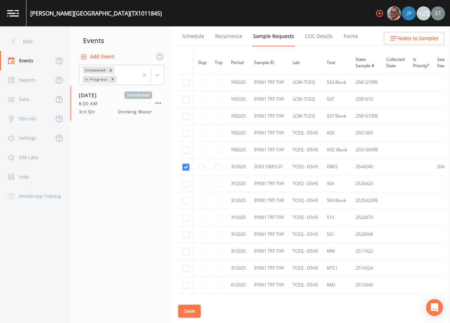
scroll to position [141, 0]
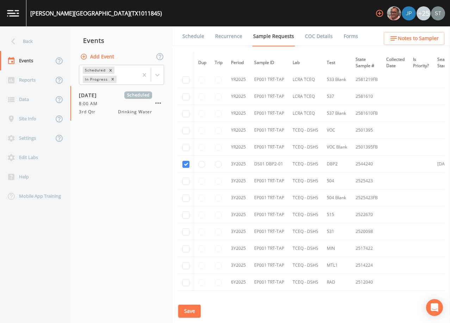
click at [196, 39] on link "Schedule" at bounding box center [193, 36] width 24 height 20
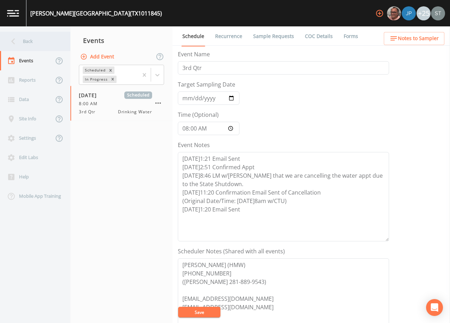
click at [30, 39] on div "Back" at bounding box center [31, 41] width 63 height 19
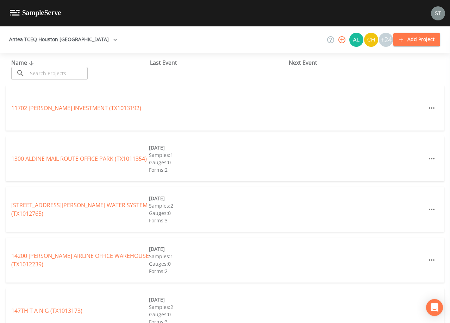
click at [53, 68] on input "text" at bounding box center [57, 73] width 60 height 13
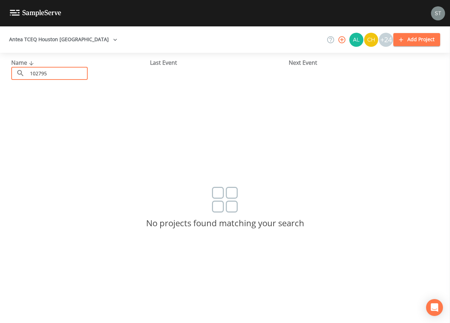
click at [35, 73] on input "102795" at bounding box center [57, 73] width 60 height 13
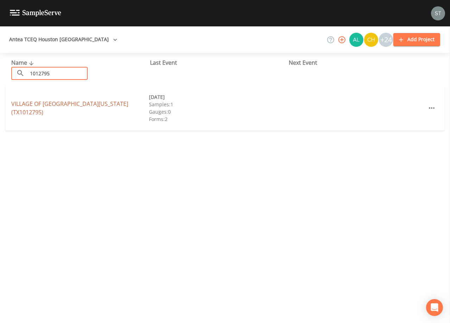
type input "1012795"
click at [97, 106] on link "VILLAGE OF [GEOGRAPHIC_DATA][US_STATE] (TX1012795)" at bounding box center [69, 108] width 117 height 16
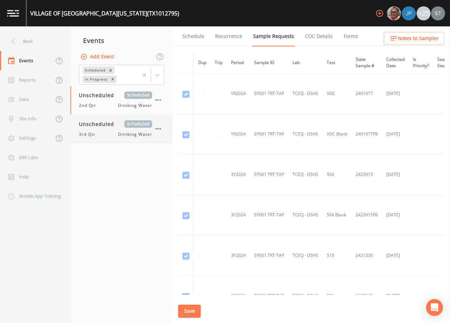
click at [117, 129] on div "Unscheduled Scheduled 3rd Qtr Drinking Water" at bounding box center [115, 128] width 73 height 17
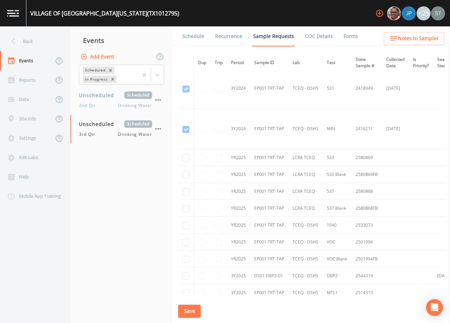
scroll to position [211, 0]
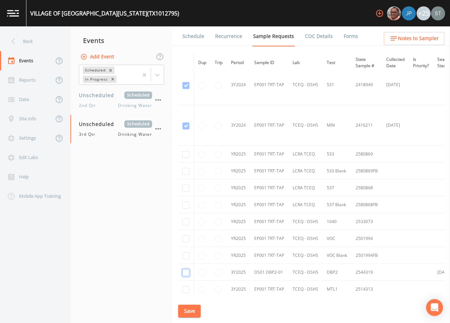
click at [187, 273] on input "checkbox" at bounding box center [185, 272] width 7 height 7
checkbox input "true"
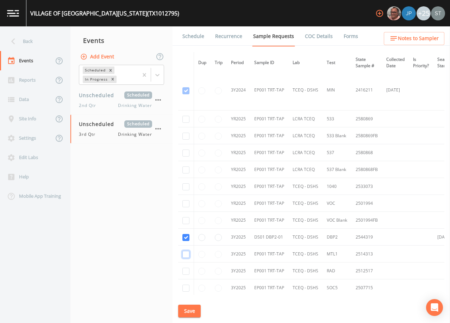
click at [188, 255] on input "checkbox" at bounding box center [185, 254] width 7 height 7
checkbox input "true"
click at [186, 273] on input "checkbox" at bounding box center [185, 271] width 7 height 7
checkbox input "true"
click at [186, 288] on input "checkbox" at bounding box center [185, 288] width 7 height 7
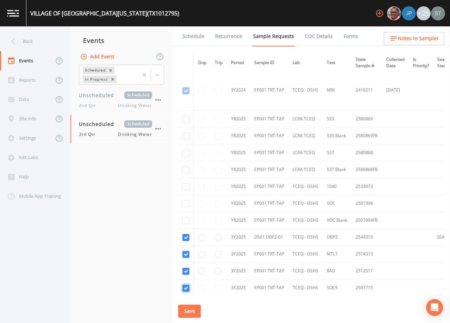
checkbox input "true"
click at [185, 186] on input "checkbox" at bounding box center [185, 186] width 7 height 7
checkbox input "true"
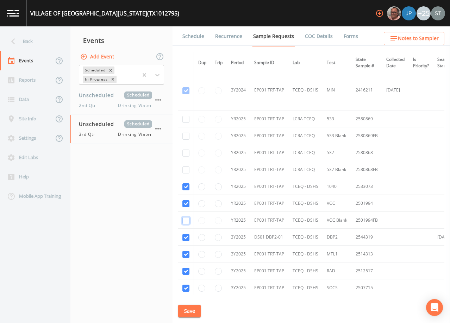
checkbox input "true"
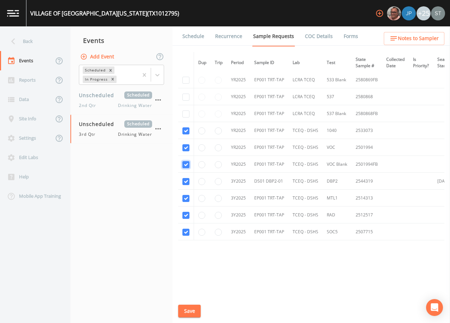
scroll to position [306, 0]
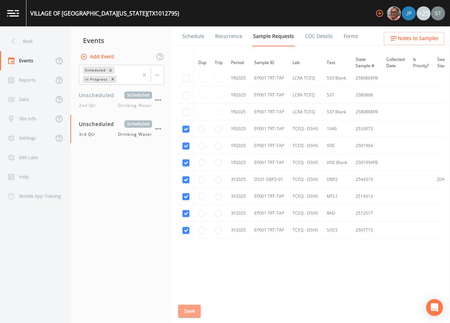
click at [189, 311] on button "Save" at bounding box center [189, 311] width 23 height 13
click at [193, 37] on link "Schedule" at bounding box center [193, 36] width 24 height 20
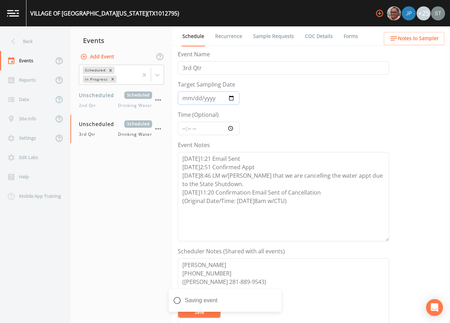
click at [188, 102] on input "Target Sampling Date" at bounding box center [209, 98] width 62 height 13
type input "[DATE]"
type input "08:00"
click at [316, 201] on textarea "[DATE]1:21 Email Sent [DATE]2:51 Confirmed Appt [DATE]8:46 LM w/[PERSON_NAME] t…" at bounding box center [283, 196] width 211 height 89
click at [257, 218] on textarea "[DATE]1:21 Email Sent [DATE]2:51 Confirmed Appt [DATE]8:46 LM w/[PERSON_NAME] t…" at bounding box center [283, 196] width 211 height 89
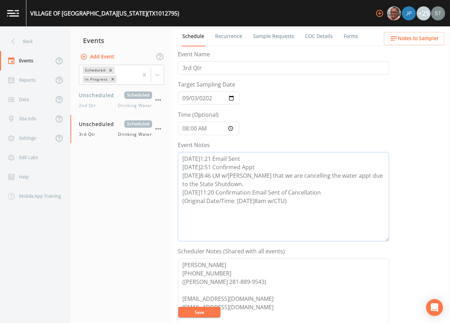
paste textarea "[DATE]1:20 Email Sent"
click at [222, 208] on textarea "[DATE]1:21 Email Sent [DATE]2:51 Confirmed Appt [DATE]8:46 LM w/[PERSON_NAME] t…" at bounding box center [283, 196] width 211 height 89
type textarea "[DATE]1:21 Email Sent [DATE]2:51 Confirmed Appt [DATE]8:46 LM w/[PERSON_NAME] t…"
click at [210, 311] on button "Save" at bounding box center [199, 312] width 42 height 11
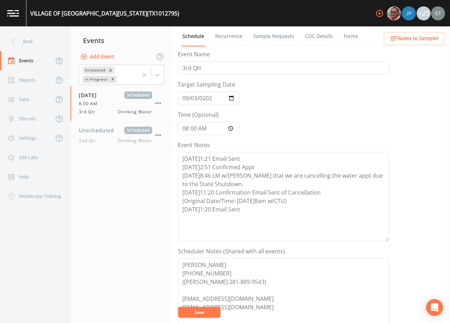
click at [270, 38] on link "Sample Requests" at bounding box center [273, 36] width 43 height 20
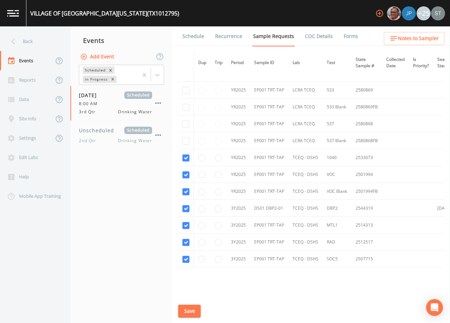
scroll to position [282, 0]
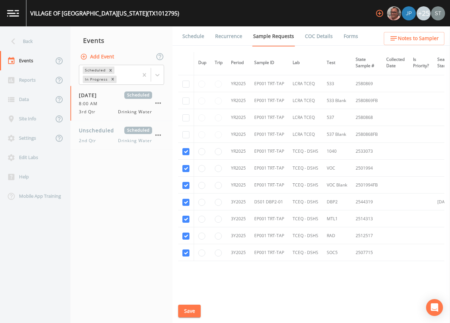
click at [198, 37] on link "Schedule" at bounding box center [193, 36] width 24 height 20
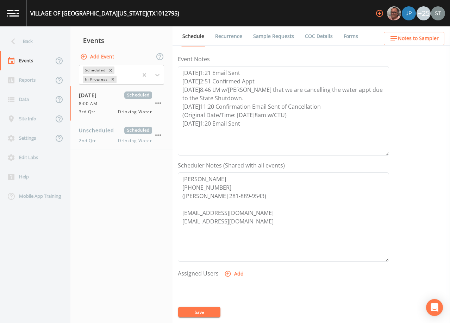
scroll to position [106, 0]
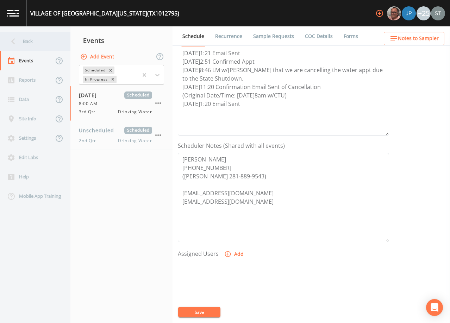
click at [32, 41] on div "Back" at bounding box center [31, 41] width 63 height 19
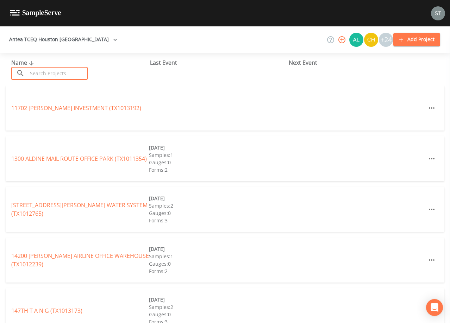
click at [50, 71] on input "text" at bounding box center [57, 73] width 60 height 13
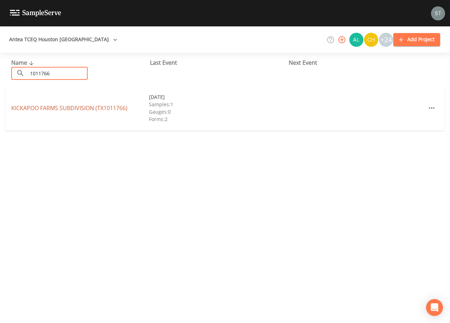
type input "1011766"
click at [107, 107] on link "KICKAPOO FARMS SUBDIVISION (TX1011766)" at bounding box center [69, 108] width 116 height 8
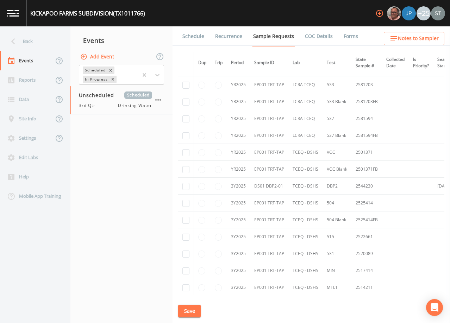
scroll to position [176, 0]
checkbox input "true"
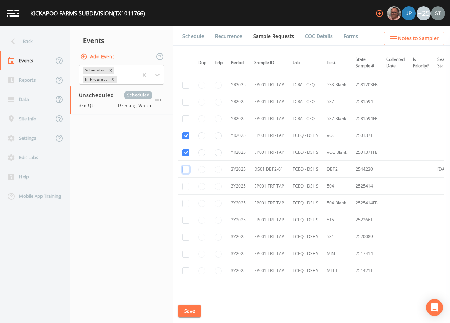
click at [186, 168] on input "checkbox" at bounding box center [185, 169] width 7 height 7
checkbox input "true"
click at [186, 187] on input "checkbox" at bounding box center [185, 186] width 7 height 7
checkbox input "true"
click at [186, 204] on input "checkbox" at bounding box center [185, 203] width 7 height 7
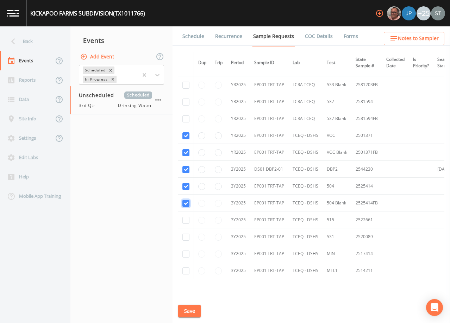
checkbox input "true"
click at [185, 225] on td at bounding box center [186, 220] width 16 height 17
click at [186, 221] on input "checkbox" at bounding box center [185, 220] width 7 height 7
checkbox input "true"
drag, startPoint x: 186, startPoint y: 238, endPoint x: 186, endPoint y: 243, distance: 4.9
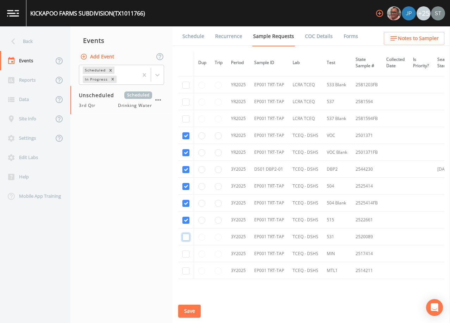
click at [186, 237] on input "checkbox" at bounding box center [185, 237] width 7 height 7
checkbox input "true"
click at [187, 254] on input "checkbox" at bounding box center [185, 254] width 7 height 7
checkbox input "true"
drag, startPoint x: 186, startPoint y: 272, endPoint x: 187, endPoint y: 301, distance: 29.2
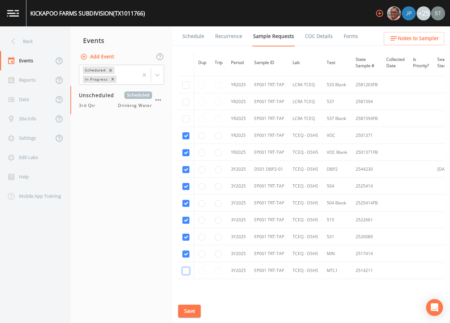
click at [186, 272] on input "checkbox" at bounding box center [185, 271] width 7 height 7
checkbox input "true"
drag, startPoint x: 187, startPoint y: 314, endPoint x: 226, endPoint y: 257, distance: 68.2
click at [188, 313] on button "Save" at bounding box center [189, 311] width 23 height 13
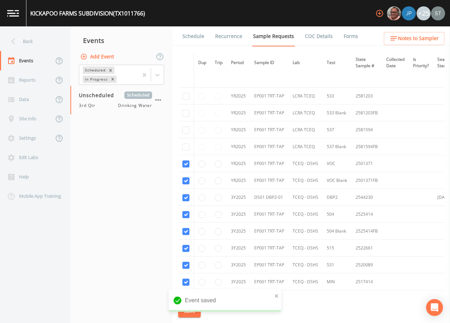
scroll to position [113, 0]
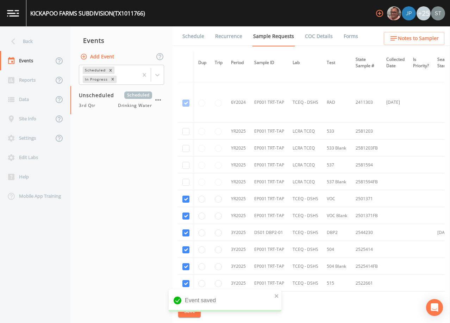
click at [194, 43] on link "Schedule" at bounding box center [193, 36] width 24 height 20
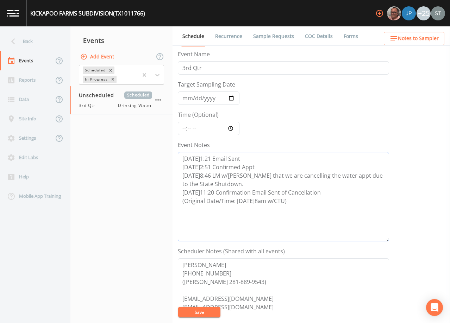
click at [311, 205] on textarea "[DATE]1:21 Email Sent [DATE]2:51 Confirmed Appt [DATE]8:46 LM w/[PERSON_NAME] t…" at bounding box center [283, 196] width 211 height 89
paste textarea "[DATE]1:20 Email Sent"
type textarea "[DATE]1:21 Email Sent [DATE]2:51 Confirmed Appt [DATE]8:46 LM w/[PERSON_NAME] t…"
click at [184, 96] on input "Target Sampling Date" at bounding box center [209, 98] width 62 height 13
type input "[DATE]"
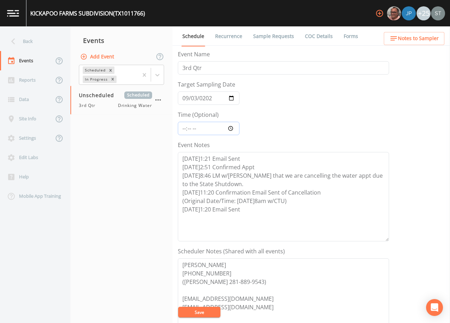
type input "08:00"
drag, startPoint x: 198, startPoint y: 311, endPoint x: 258, endPoint y: 266, distance: 75.1
click at [198, 311] on button "Save" at bounding box center [199, 312] width 42 height 11
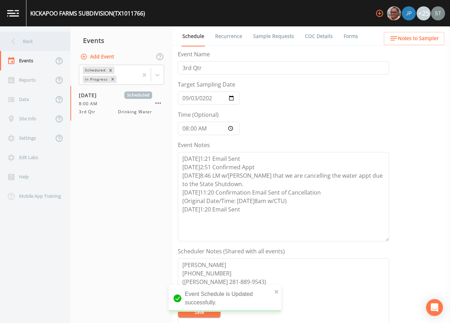
click at [31, 43] on div "Back" at bounding box center [31, 41] width 63 height 19
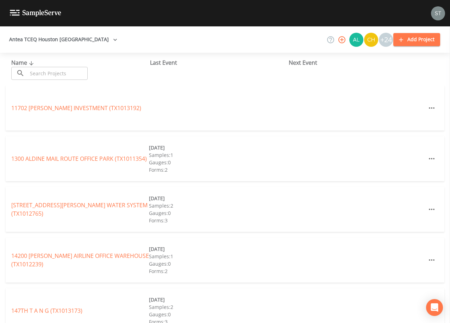
click at [49, 71] on input "text" at bounding box center [57, 73] width 60 height 13
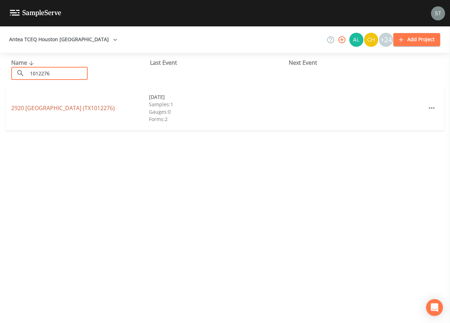
type input "1012276"
click at [106, 107] on link "[GEOGRAPHIC_DATA] (TX1012276)" at bounding box center [63, 108] width 104 height 8
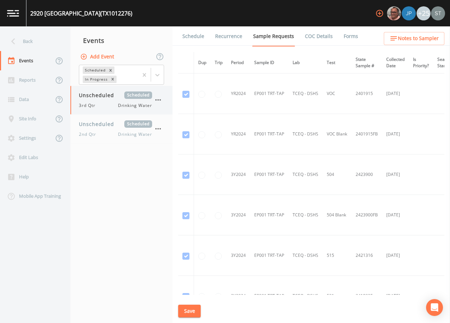
click at [108, 101] on div "Unscheduled Scheduled 3rd Qtr Drinking Water" at bounding box center [115, 100] width 73 height 17
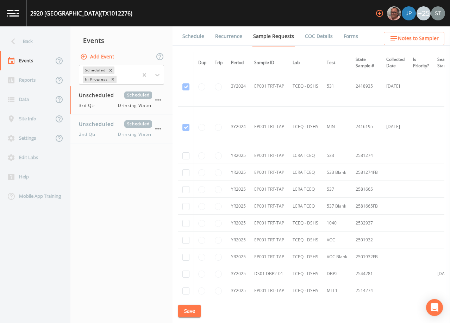
scroll to position [246, 0]
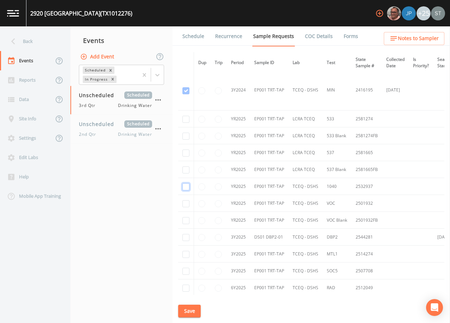
click at [187, 188] on input "checkbox" at bounding box center [185, 186] width 7 height 7
checkbox input "true"
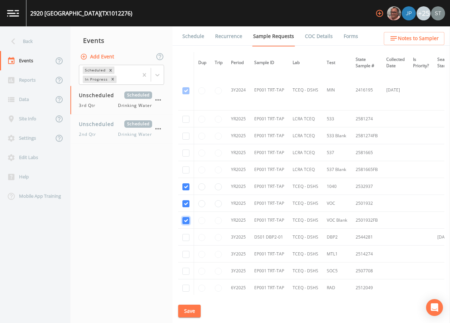
checkbox input "true"
click at [185, 238] on input "checkbox" at bounding box center [185, 237] width 7 height 7
checkbox input "true"
click at [187, 252] on input "checkbox" at bounding box center [185, 254] width 7 height 7
checkbox input "true"
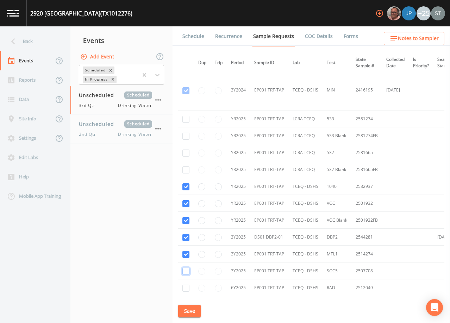
click at [185, 271] on input "checkbox" at bounding box center [185, 271] width 7 height 7
checkbox input "true"
drag, startPoint x: 186, startPoint y: 291, endPoint x: 187, endPoint y: 287, distance: 3.6
click at [186, 290] on input "checkbox" at bounding box center [185, 288] width 7 height 7
checkbox input "true"
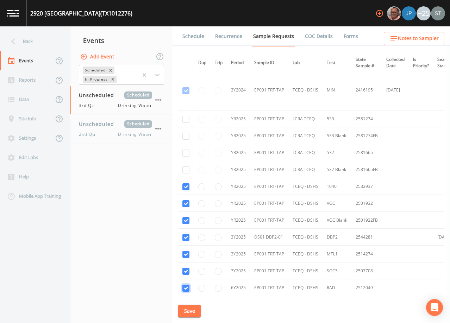
scroll to position [306, 0]
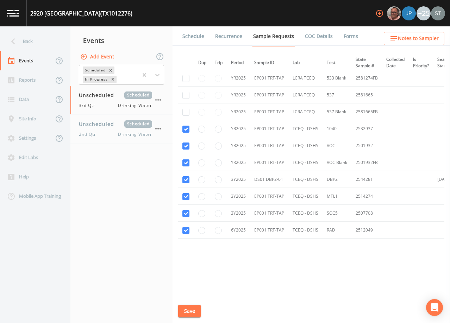
click at [187, 311] on button "Save" at bounding box center [189, 311] width 23 height 13
click at [192, 39] on link "Schedule" at bounding box center [193, 36] width 24 height 20
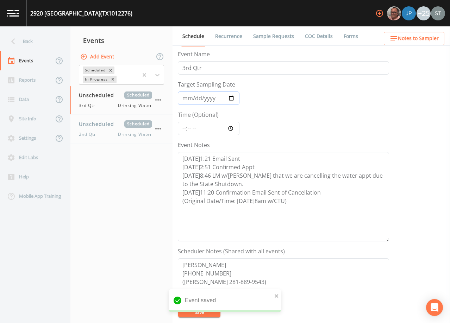
click at [186, 98] on input "Target Sampling Date" at bounding box center [209, 98] width 62 height 13
type input "[DATE]"
type input "08:00"
click at [315, 202] on textarea "[DATE]1:21 Email Sent [DATE]2:51 Confirmed Appt [DATE]8:46 LM w/[PERSON_NAME] t…" at bounding box center [283, 196] width 211 height 89
paste textarea "[DATE]1:20 Email Sent"
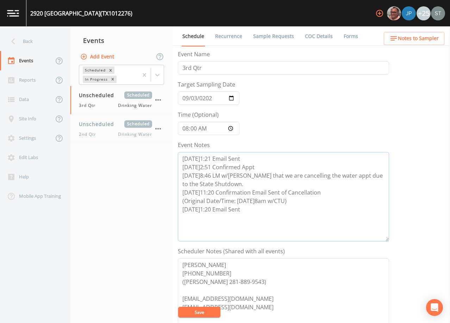
type textarea "[DATE]1:21 Email Sent [DATE]2:51 Confirmed Appt [DATE]8:46 LM w/[PERSON_NAME] t…"
click at [207, 311] on button "Save" at bounding box center [199, 312] width 42 height 11
click at [229, 38] on link "Recurrence" at bounding box center [228, 36] width 29 height 20
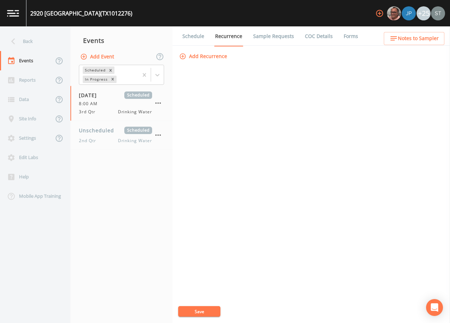
click at [189, 35] on link "Schedule" at bounding box center [193, 36] width 24 height 20
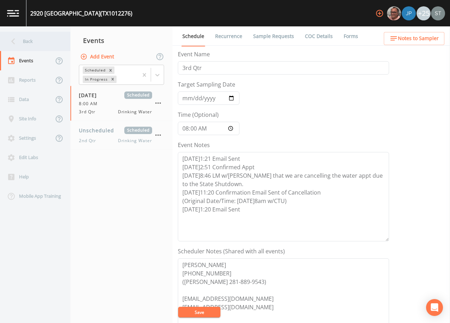
click at [40, 45] on div "Back" at bounding box center [31, 41] width 63 height 19
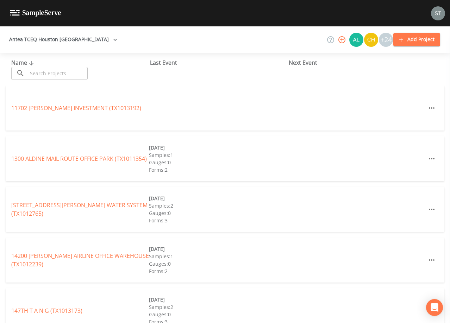
click at [62, 75] on input "text" at bounding box center [57, 73] width 60 height 13
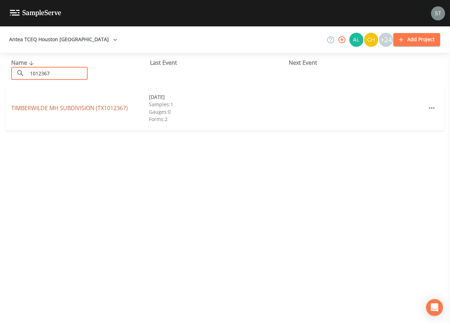
type input "1012367"
click at [78, 106] on link "TIMBERWILDE MH SUBDIVISION (TX1012367)" at bounding box center [69, 108] width 117 height 8
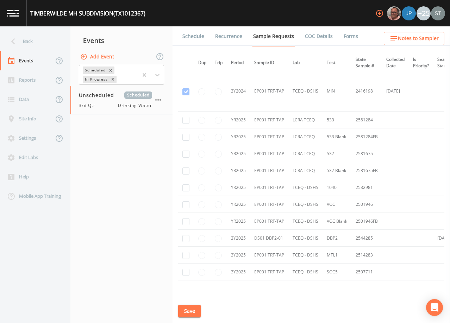
scroll to position [246, 0]
click at [185, 238] on input "checkbox" at bounding box center [185, 237] width 7 height 7
checkbox input "true"
click at [192, 310] on button "Save" at bounding box center [189, 311] width 23 height 13
click at [191, 36] on link "Schedule" at bounding box center [193, 36] width 24 height 20
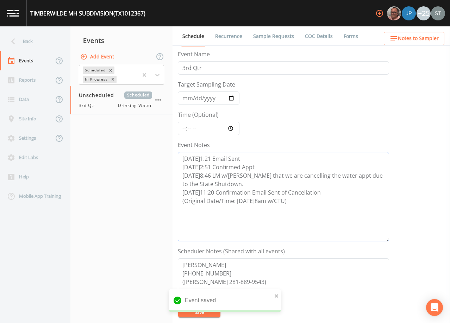
click at [322, 202] on textarea "[DATE]1:21 Email Sent [DATE]2:51 Confirmed Appt [DATE]8:46 LM w/[PERSON_NAME] t…" at bounding box center [283, 196] width 211 height 89
paste textarea "[DATE]1:20 Email Sent"
type textarea "[DATE]1:21 Email Sent [DATE]2:51 Confirmed Appt [DATE]8:46 LM w/[PERSON_NAME] t…"
click at [186, 99] on input "Target Sampling Date" at bounding box center [209, 98] width 62 height 13
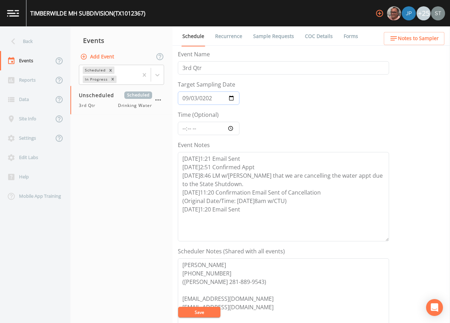
type input "[DATE]"
type input "08:00"
click at [208, 310] on button "Save" at bounding box center [199, 312] width 42 height 11
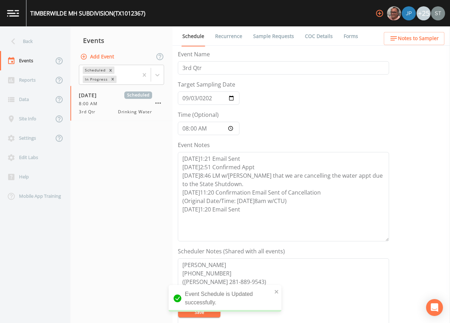
click at [425, 39] on span "Notes to Sampler" at bounding box center [418, 38] width 41 height 9
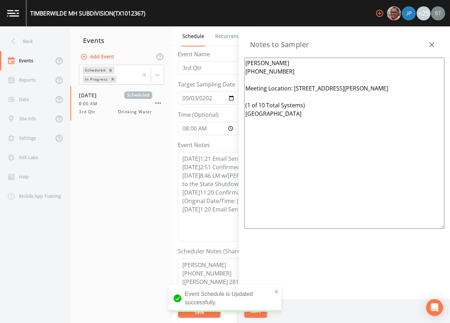
click at [429, 42] on icon "button" at bounding box center [431, 44] width 8 height 8
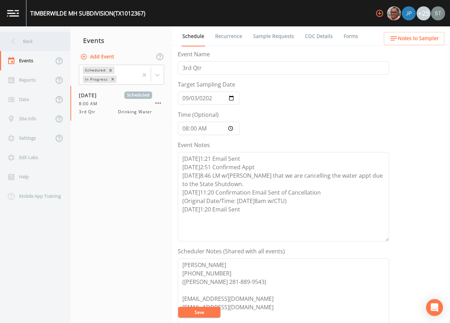
click at [25, 49] on div "Back" at bounding box center [31, 41] width 63 height 19
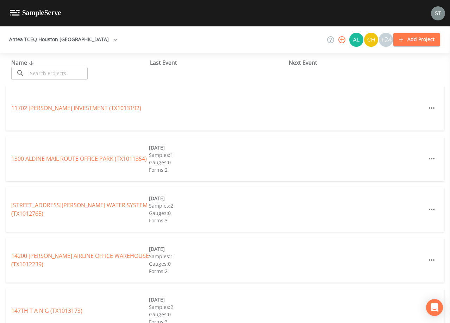
click at [53, 75] on input "text" at bounding box center [57, 73] width 60 height 13
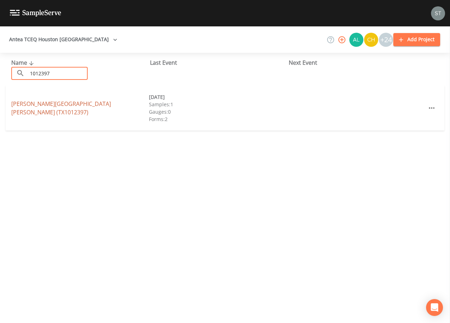
type input "1012397"
click at [61, 107] on link "[PERSON_NAME][GEOGRAPHIC_DATA][PERSON_NAME] (TX1012397)" at bounding box center [61, 108] width 100 height 16
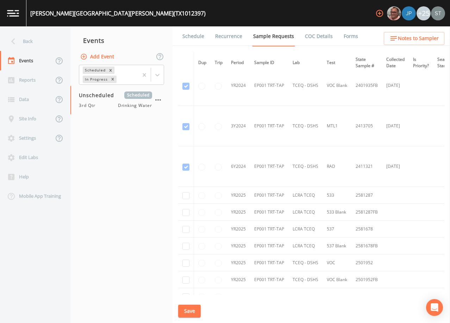
scroll to position [106, 0]
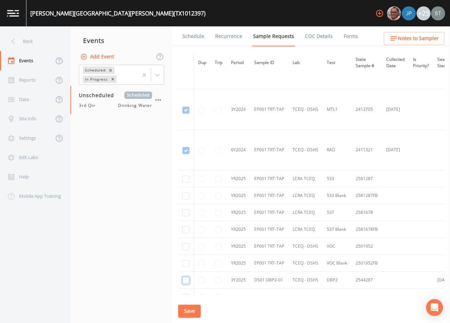
click at [187, 279] on input "checkbox" at bounding box center [185, 280] width 7 height 7
checkbox input "true"
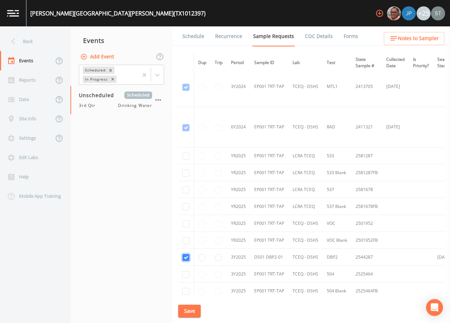
scroll to position [141, 0]
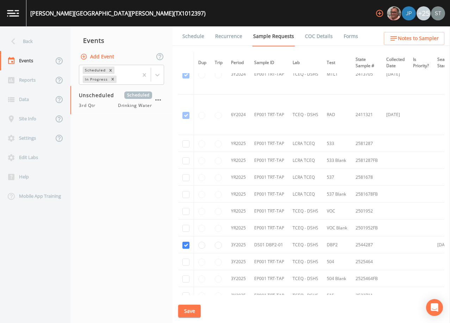
click at [188, 312] on button "Save" at bounding box center [189, 311] width 23 height 13
click at [193, 38] on link "Schedule" at bounding box center [193, 36] width 24 height 20
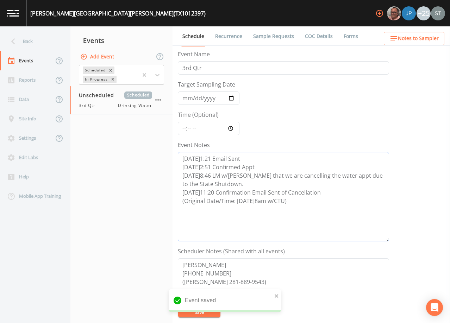
click at [328, 205] on textarea "[DATE]1:21 Email Sent [DATE]2:51 Confirmed Appt [DATE]8:46 LM w/[PERSON_NAME] t…" at bounding box center [283, 196] width 211 height 89
paste textarea "[DATE]1:20 Email Sent"
type textarea "[DATE]1:21 Email Sent [DATE]2:51 Confirmed Appt [DATE]8:46 LM w/[PERSON_NAME] t…"
click at [186, 99] on input "Target Sampling Date" at bounding box center [209, 98] width 62 height 13
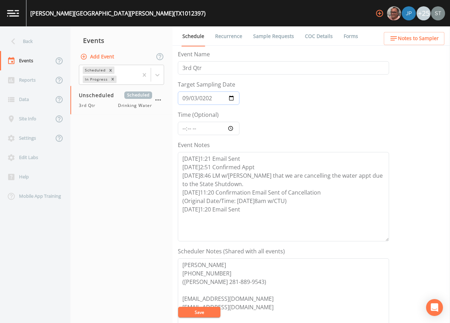
type input "[DATE]"
type input "08:00"
click at [196, 313] on button "Save" at bounding box center [199, 312] width 42 height 11
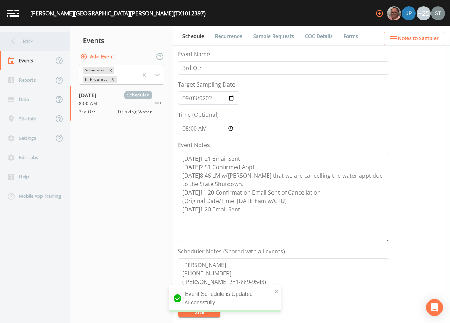
click at [31, 44] on div "Back" at bounding box center [31, 41] width 63 height 19
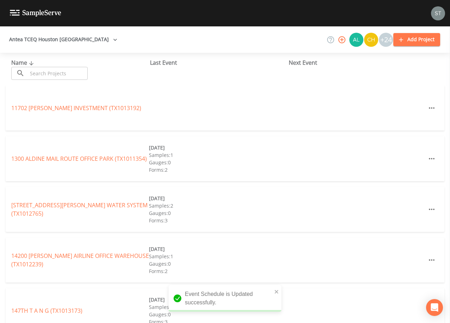
click at [56, 71] on input "text" at bounding box center [57, 73] width 60 height 13
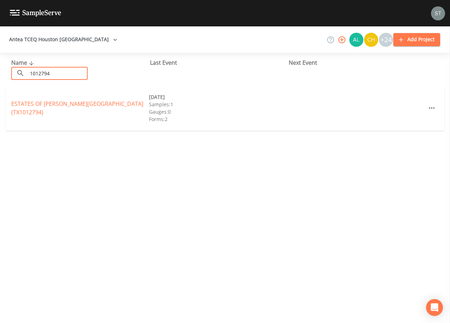
type input "1012794"
click at [79, 105] on link "ESTATES OF [PERSON_NAME][GEOGRAPHIC_DATA] (TX1012794)" at bounding box center [77, 108] width 132 height 16
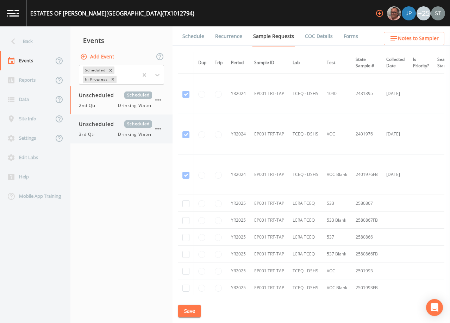
click at [113, 130] on div "Unscheduled Scheduled 3rd Qtr Drinking Water" at bounding box center [115, 128] width 73 height 17
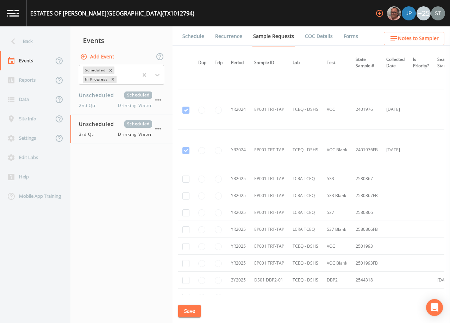
scroll to position [35, 0]
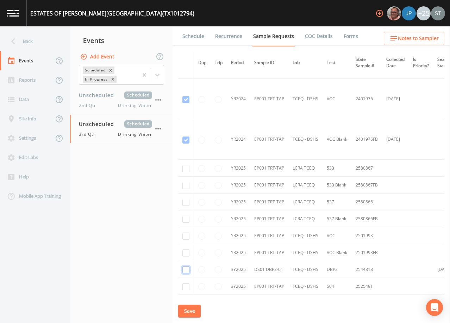
click at [186, 270] on input "checkbox" at bounding box center [185, 270] width 7 height 7
checkbox input "true"
click at [192, 311] on button "Save" at bounding box center [189, 311] width 23 height 13
click at [194, 43] on link "Schedule" at bounding box center [193, 36] width 24 height 20
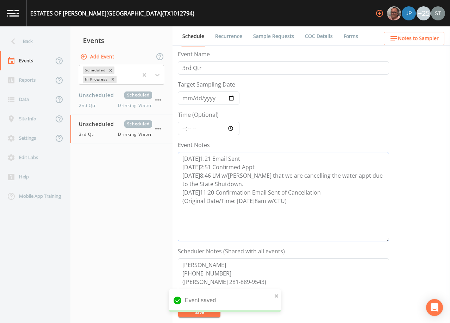
click at [315, 204] on textarea "[DATE]1:21 Email Sent [DATE]2:51 Confirmed Appt [DATE]8:46 LM w/[PERSON_NAME] t…" at bounding box center [283, 196] width 211 height 89
paste textarea "[DATE]1:20 Email Sent"
type textarea "[DATE]1:21 Email Sent [DATE]2:51 Confirmed Appt [DATE]8:46 LM w/[PERSON_NAME] t…"
click at [188, 97] on input "Target Sampling Date" at bounding box center [209, 98] width 62 height 13
type input "[DATE]"
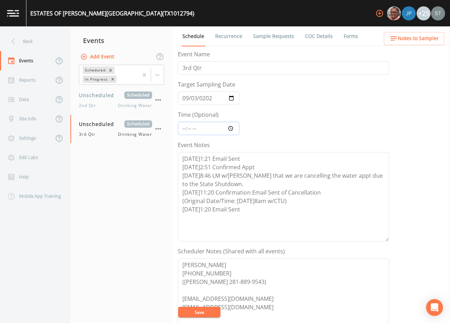
type input "08:00"
click at [208, 311] on button "Save" at bounding box center [199, 312] width 42 height 11
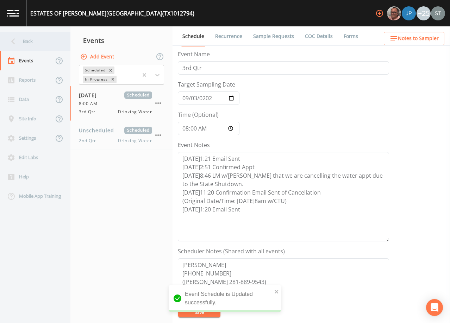
click at [35, 43] on div "Back" at bounding box center [31, 41] width 63 height 19
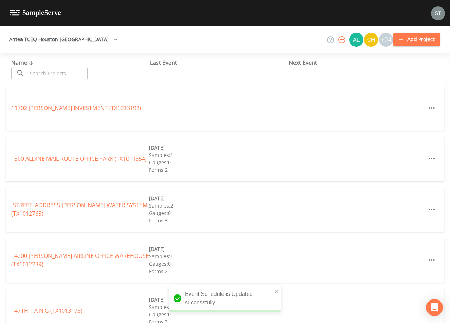
click at [50, 75] on input "text" at bounding box center [57, 73] width 60 height 13
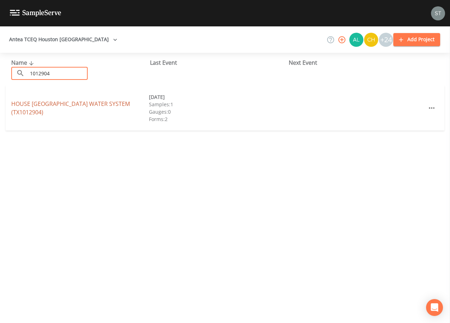
type input "1012904"
click at [92, 102] on link "HOUSE [GEOGRAPHIC_DATA] WATER SYSTEM (TX1012904)" at bounding box center [70, 108] width 119 height 16
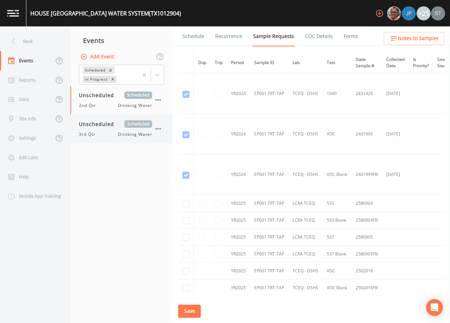
click at [112, 136] on div "3rd Qtr Drinking Water" at bounding box center [115, 134] width 73 height 6
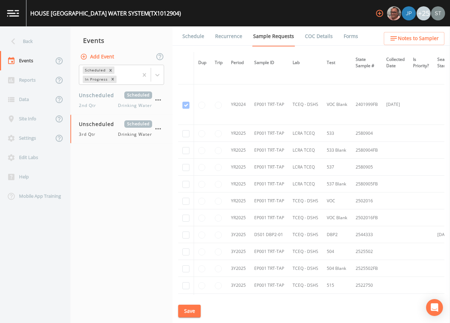
scroll to position [70, 0]
click at [183, 233] on input "checkbox" at bounding box center [185, 234] width 7 height 7
checkbox input "true"
click at [194, 311] on button "Save" at bounding box center [189, 311] width 23 height 13
click at [196, 39] on link "Schedule" at bounding box center [193, 36] width 24 height 20
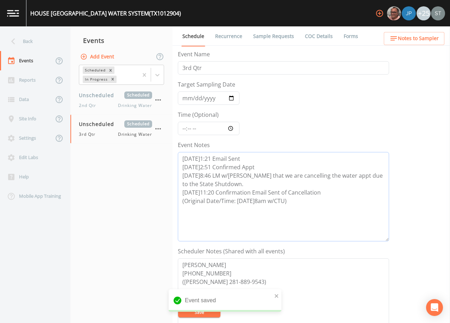
click at [315, 203] on textarea "[DATE]1:21 Email Sent [DATE]2:51 Confirmed Appt [DATE]8:46 LM w/[PERSON_NAME] t…" at bounding box center [283, 196] width 211 height 89
paste textarea "[DATE]1:20 Email Sent"
type textarea "[DATE]1:21 Email Sent [DATE]2:51 Confirmed Appt [DATE]8:46 LM w/[PERSON_NAME] t…"
click at [189, 98] on input "Target Sampling Date" at bounding box center [209, 98] width 62 height 13
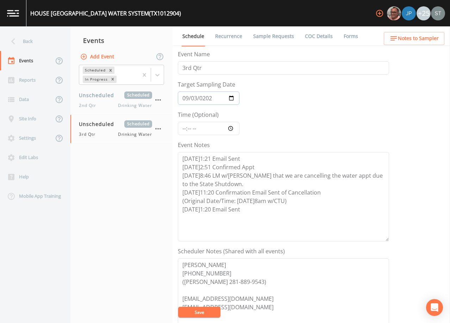
type input "[DATE]"
type input "08:00"
click at [209, 313] on button "Save" at bounding box center [199, 312] width 42 height 11
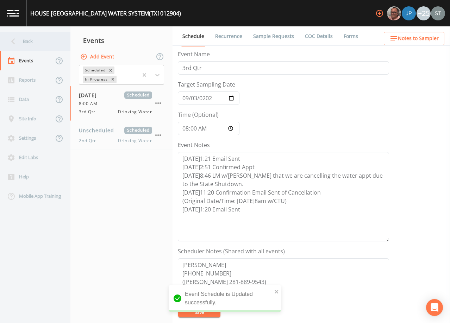
click at [26, 43] on div "Back" at bounding box center [31, 41] width 63 height 19
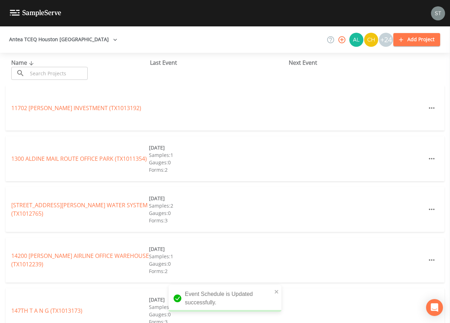
click at [47, 73] on input "text" at bounding box center [57, 73] width 60 height 13
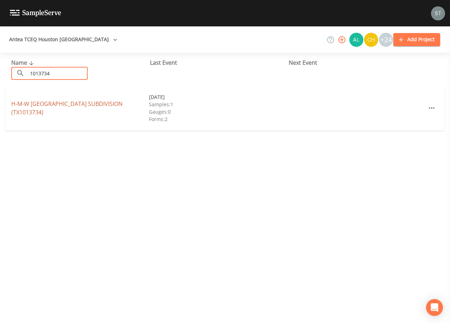
type input "1013734"
click at [74, 109] on link "H-M-W [GEOGRAPHIC_DATA] (TX1013734)" at bounding box center [66, 108] width 111 height 16
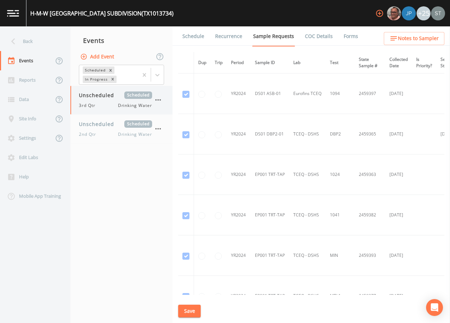
click at [104, 103] on div "3rd Qtr Drinking Water" at bounding box center [115, 105] width 73 height 6
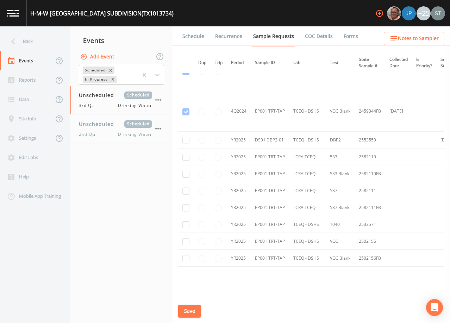
scroll to position [1217, 0]
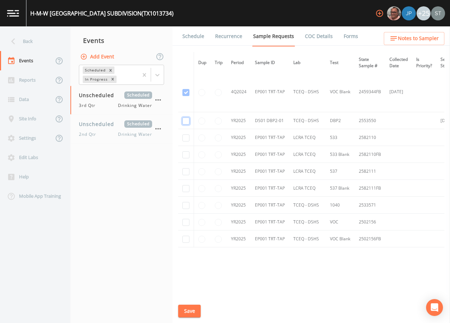
checkbox input "true"
click at [188, 204] on input "checkbox" at bounding box center [185, 205] width 7 height 7
checkbox input "true"
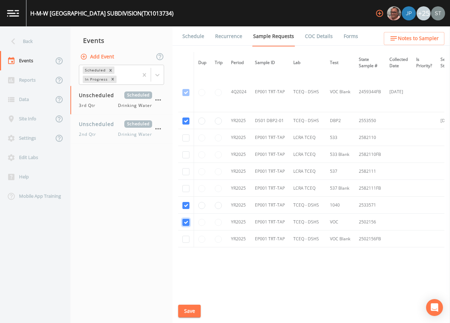
checkbox input "true"
drag, startPoint x: 187, startPoint y: 239, endPoint x: 191, endPoint y: 235, distance: 5.6
checkbox input "true"
click at [189, 313] on button "Save" at bounding box center [189, 311] width 23 height 13
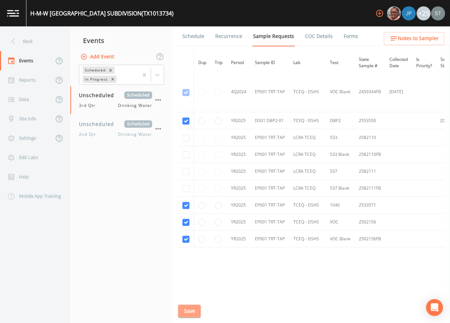
click at [192, 312] on button "Save" at bounding box center [189, 311] width 23 height 13
click at [198, 31] on link "Schedule" at bounding box center [193, 36] width 24 height 20
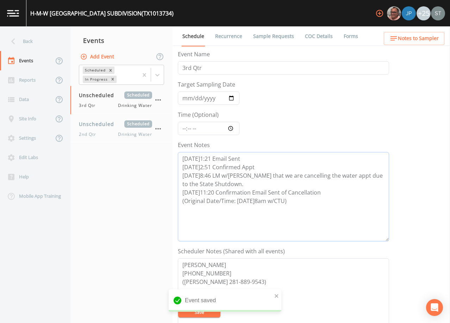
click at [325, 204] on textarea "[DATE]1:21 Email Sent [DATE]2:51 Confirmed Appt [DATE]8:46 LM w/[PERSON_NAME] t…" at bounding box center [283, 196] width 211 height 89
paste textarea "[DATE]1:20 Email Sent"
type textarea "[DATE]1:21 Email Sent [DATE]2:51 Confirmed Appt [DATE]8:46 LM w/[PERSON_NAME] t…"
click at [181, 97] on input "Target Sampling Date" at bounding box center [209, 98] width 62 height 13
type input "[DATE]"
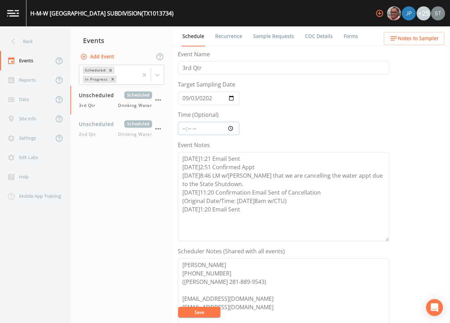
type input "08:00"
click at [200, 311] on button "Save" at bounding box center [199, 312] width 42 height 11
click at [271, 32] on link "Sample Requests" at bounding box center [273, 36] width 43 height 20
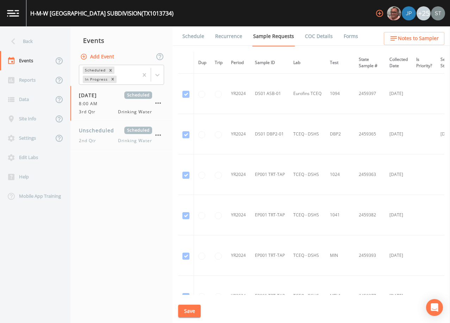
click at [195, 39] on link "Schedule" at bounding box center [193, 36] width 24 height 20
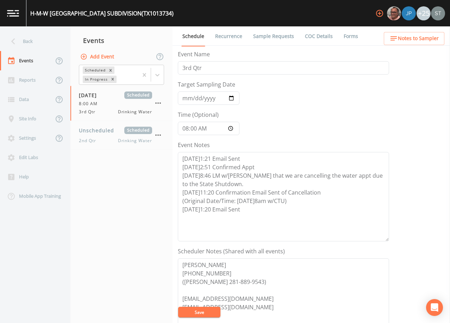
click at [277, 36] on link "Sample Requests" at bounding box center [273, 36] width 43 height 20
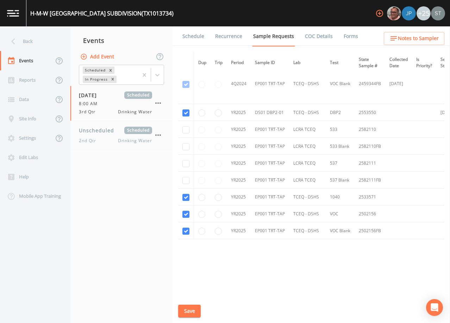
scroll to position [1227, 0]
drag, startPoint x: 189, startPoint y: 36, endPoint x: 157, endPoint y: 42, distance: 33.1
click at [189, 36] on link "Schedule" at bounding box center [193, 36] width 24 height 20
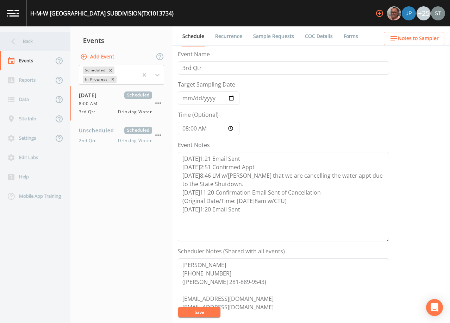
click at [35, 45] on div "Back" at bounding box center [31, 41] width 63 height 19
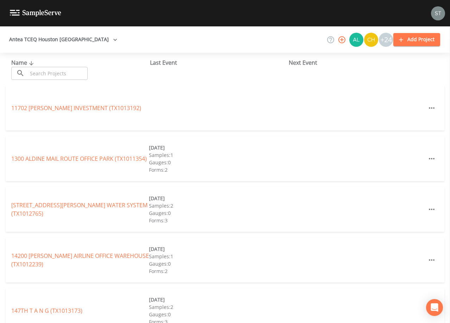
click at [73, 73] on input "text" at bounding box center [57, 73] width 60 height 13
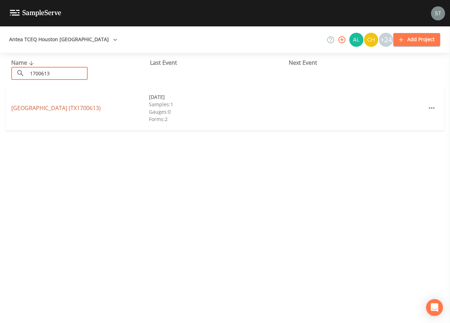
type input "1700613"
click at [70, 110] on link "[GEOGRAPHIC_DATA] (TX1700613)" at bounding box center [55, 108] width 89 height 8
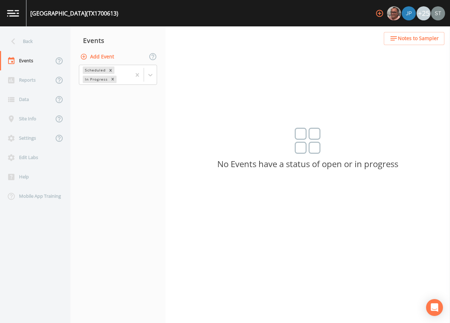
click at [105, 58] on button "Add Event" at bounding box center [98, 56] width 38 height 13
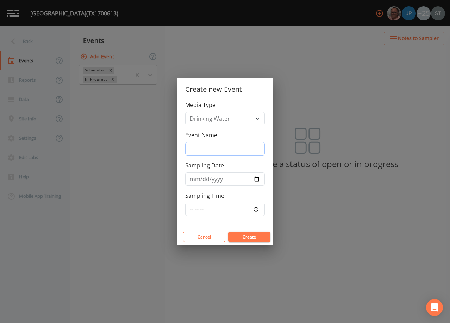
click at [212, 148] on input "Event Name" at bounding box center [225, 148] width 80 height 13
type input "3rd Qtr"
click at [255, 238] on button "Create" at bounding box center [249, 237] width 42 height 11
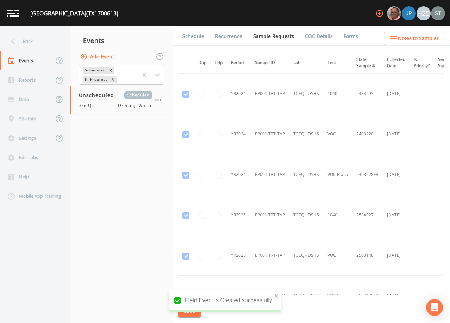
click at [192, 39] on link "Schedule" at bounding box center [193, 36] width 24 height 20
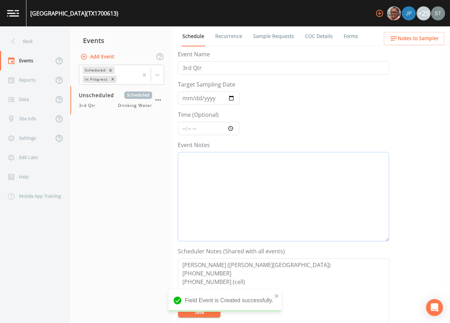
click at [228, 182] on textarea "Event Notes" at bounding box center [283, 196] width 211 height 89
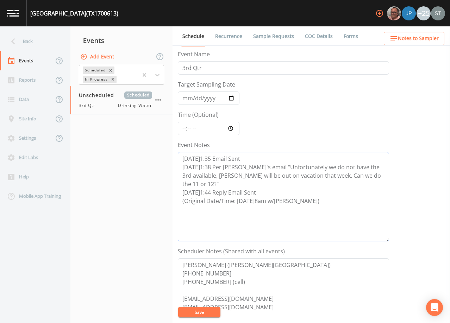
type textarea "[DATE]1:35 Email Sent [DATE]1:38 Per [PERSON_NAME]'s email "Unfortunately we do…"
click at [212, 314] on button "Save" at bounding box center [199, 312] width 42 height 11
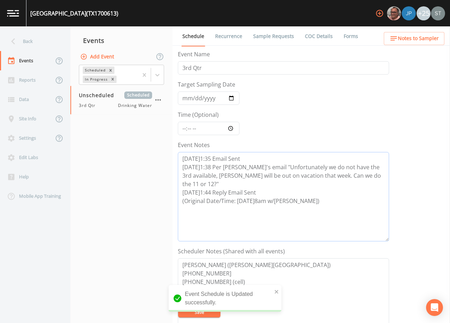
click at [337, 223] on textarea "[DATE]1:35 Email Sent [DATE]1:38 Per [PERSON_NAME]'s email "Unfortunately we do…" at bounding box center [283, 196] width 211 height 89
drag, startPoint x: 313, startPoint y: 199, endPoint x: 168, endPoint y: 148, distance: 153.8
click at [168, 148] on div "Back Events Reports Data Site Info Settings Edit Labs Help Mobile App Training …" at bounding box center [225, 174] width 450 height 297
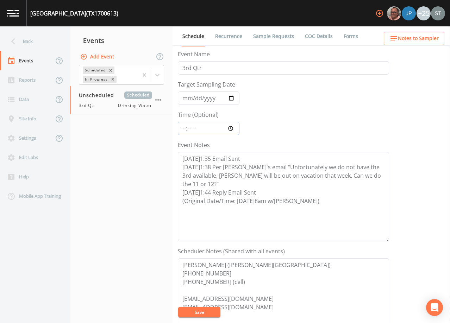
click at [183, 129] on input "Time (Optional)" at bounding box center [209, 128] width 62 height 13
type input "08:00"
click at [205, 312] on button "Save" at bounding box center [199, 312] width 42 height 11
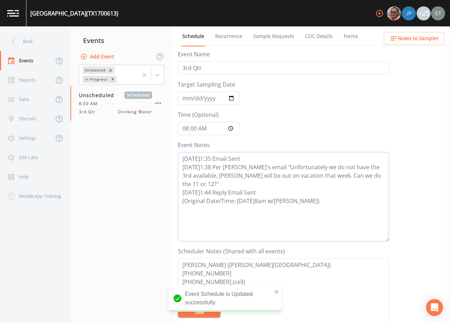
drag, startPoint x: 316, startPoint y: 197, endPoint x: 164, endPoint y: 153, distance: 158.0
click at [164, 153] on div "Back Events Reports Data Site Info Settings Edit Labs Help Mobile App Training …" at bounding box center [225, 174] width 450 height 297
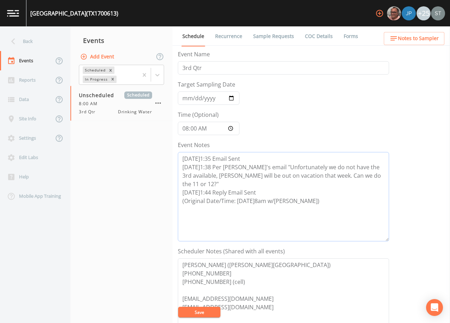
drag, startPoint x: 328, startPoint y: 202, endPoint x: 308, endPoint y: 146, distance: 59.4
click at [328, 202] on textarea "[DATE]1:35 Email Sent [DATE]1:38 Per [PERSON_NAME]'s email "Unfortunately we do…" at bounding box center [283, 196] width 211 height 89
click at [227, 38] on link "Recurrence" at bounding box center [228, 36] width 29 height 20
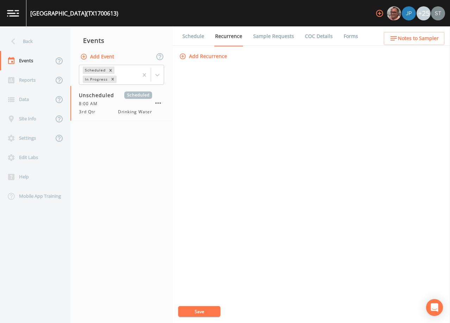
click at [193, 37] on link "Schedule" at bounding box center [193, 36] width 24 height 20
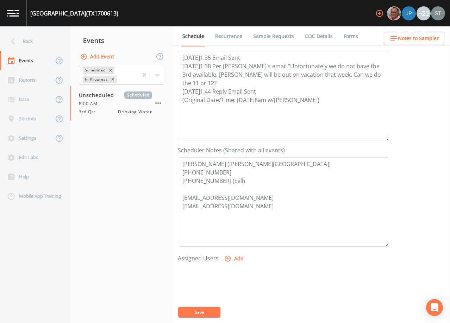
scroll to position [106, 0]
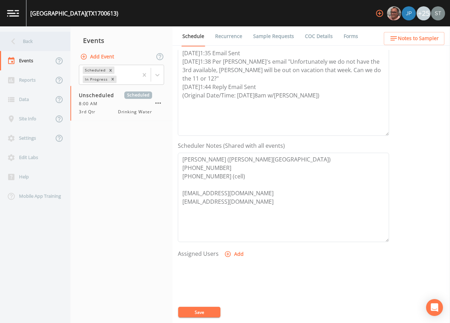
click at [21, 43] on div "Back" at bounding box center [31, 41] width 63 height 19
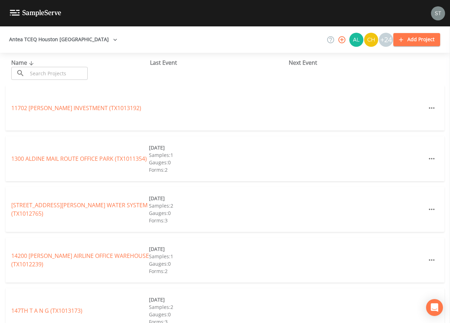
click at [52, 75] on input "text" at bounding box center [57, 73] width 60 height 13
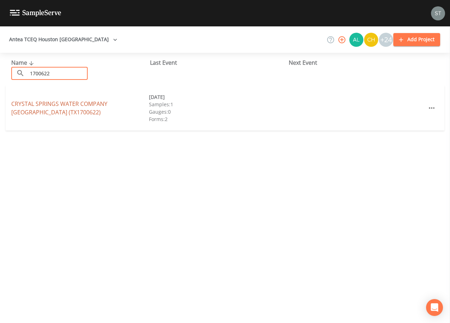
type input "1700622"
click at [101, 105] on link "CRYSTAL SPRINGS WATER COMPANY [GEOGRAPHIC_DATA] (TX1700622)" at bounding box center [59, 108] width 96 height 16
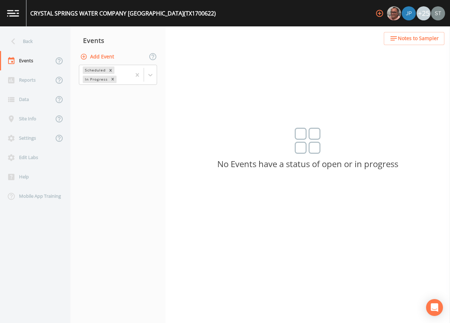
click at [100, 55] on button "Add Event" at bounding box center [98, 56] width 38 height 13
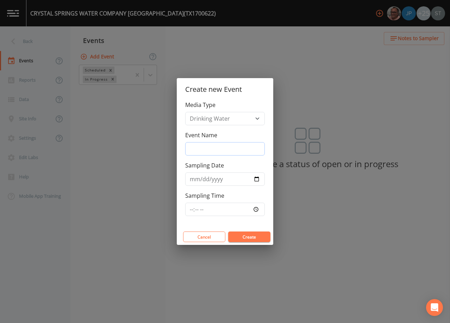
click at [221, 145] on input "Event Name" at bounding box center [225, 148] width 80 height 13
type input "3rd Qtr"
click at [191, 211] on input "Sampling Time" at bounding box center [225, 209] width 80 height 13
type input "08:00"
click at [249, 236] on button "Create" at bounding box center [249, 237] width 42 height 11
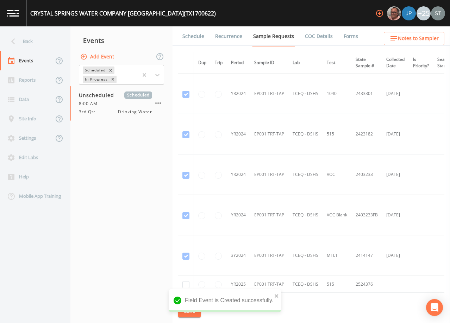
click at [193, 39] on link "Schedule" at bounding box center [193, 36] width 24 height 20
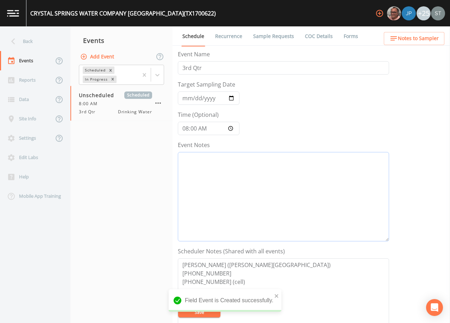
click at [248, 184] on textarea "Event Notes" at bounding box center [283, 196] width 211 height 89
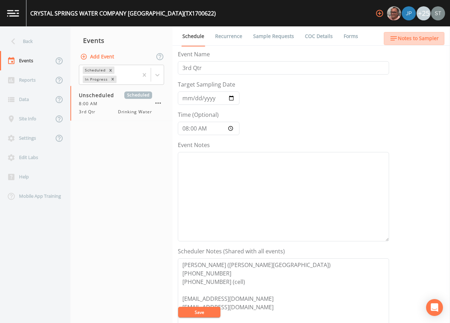
click at [427, 38] on span "Notes to Sampler" at bounding box center [418, 38] width 41 height 9
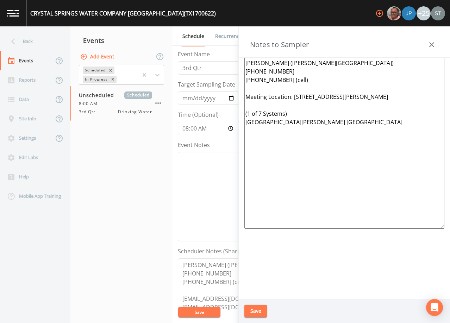
drag, startPoint x: 406, startPoint y: 176, endPoint x: 229, endPoint y: 114, distance: 187.3
click at [229, 114] on div "Back Events Reports Data Site Info Settings Edit Labs Help Mobile App Training …" at bounding box center [225, 174] width 450 height 297
type textarea "[PERSON_NAME] ([PERSON_NAME][GEOGRAPHIC_DATA]) [PHONE_NUMBER] [PHONE_NUMBER] (c…"
click at [262, 310] on button "Save" at bounding box center [255, 311] width 23 height 13
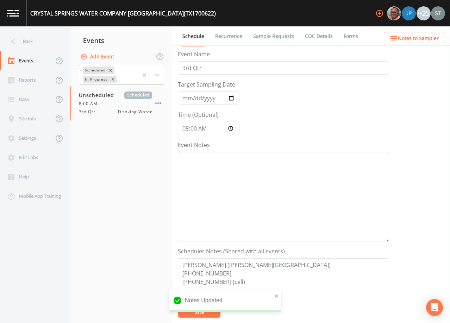
click at [238, 172] on textarea "Event Notes" at bounding box center [283, 196] width 211 height 89
paste textarea "[DATE]1:35 Email Sent [DATE]1:38 Per [PERSON_NAME]'s email "Unfortunately we do…"
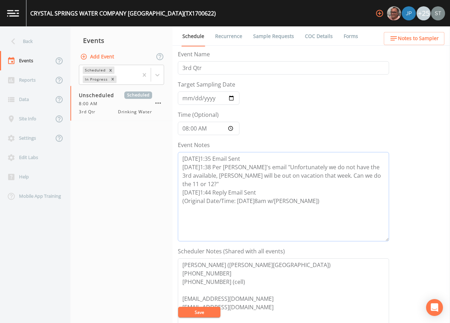
type textarea "[DATE]1:35 Email Sent [DATE]1:38 Per [PERSON_NAME]'s email "Unfortunately we do…"
click at [202, 309] on button "Save" at bounding box center [199, 312] width 42 height 11
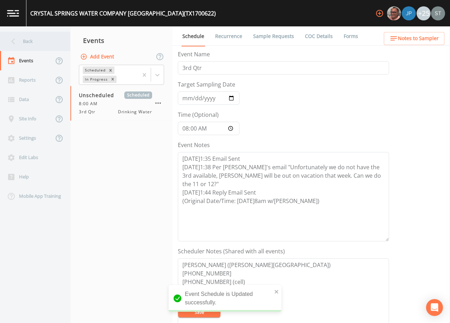
click at [35, 43] on div "Back" at bounding box center [31, 41] width 63 height 19
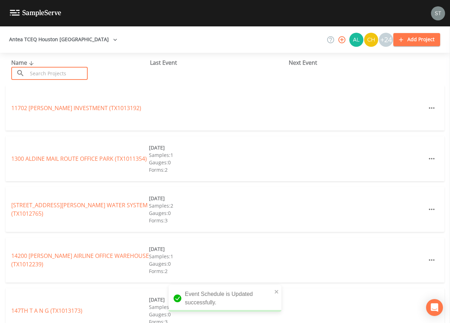
click at [64, 75] on input "text" at bounding box center [57, 73] width 60 height 13
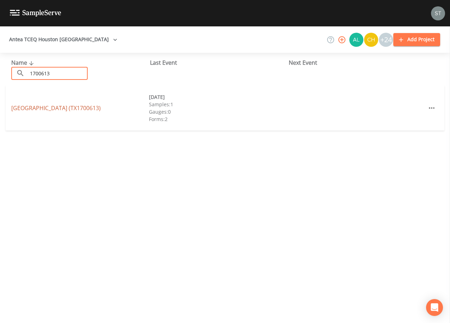
type input "1700613"
click at [82, 108] on link "[GEOGRAPHIC_DATA] (TX1700613)" at bounding box center [55, 108] width 89 height 8
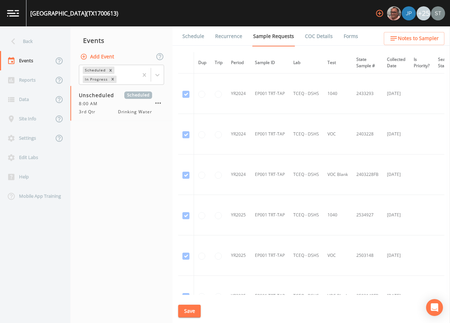
click at [433, 36] on span "Notes to Sampler" at bounding box center [418, 38] width 41 height 9
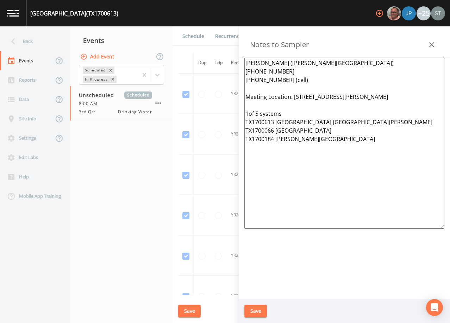
drag, startPoint x: 343, startPoint y: 159, endPoint x: 218, endPoint y: 112, distance: 132.8
click at [218, 112] on div "Back Events Reports Data Site Info Settings Edit Labs Help Mobile App Training …" at bounding box center [225, 174] width 450 height 297
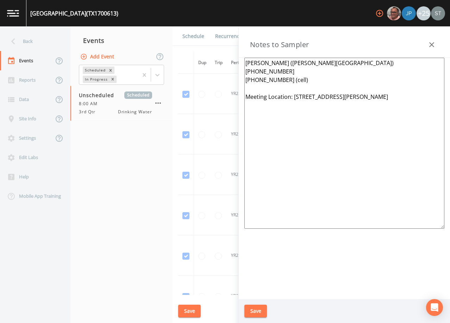
type textarea "[PERSON_NAME] ([PERSON_NAME][GEOGRAPHIC_DATA]) [PHONE_NUMBER] [PHONE_NUMBER] (c…"
click at [260, 314] on button "Save" at bounding box center [255, 311] width 23 height 13
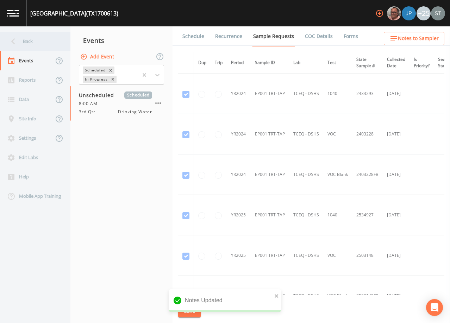
click at [29, 40] on div "Back" at bounding box center [31, 41] width 63 height 19
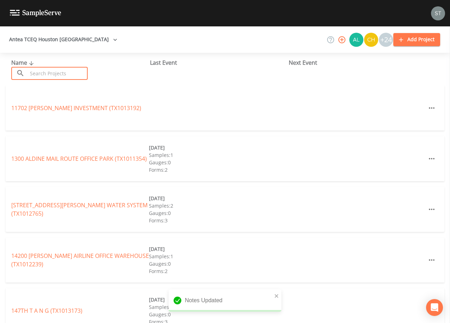
click at [45, 71] on input "text" at bounding box center [57, 73] width 60 height 13
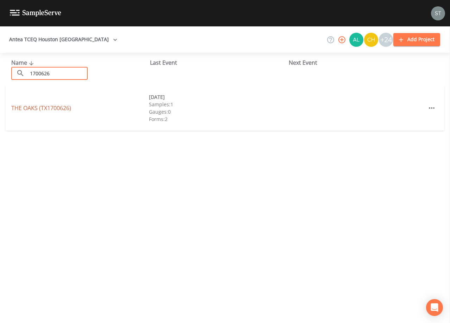
type input "1700626"
click at [65, 109] on link "THE OAKS (TX1700626)" at bounding box center [41, 108] width 60 height 8
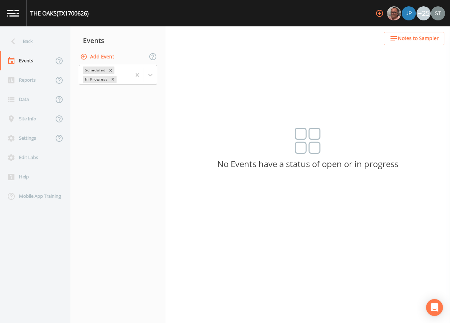
click at [100, 55] on button "Add Event" at bounding box center [98, 56] width 38 height 13
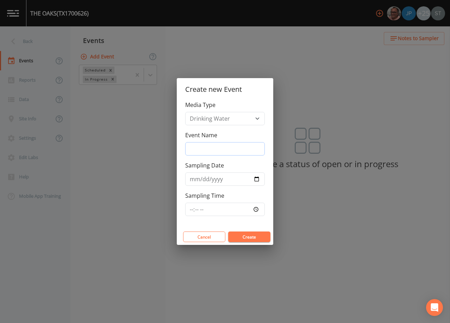
click at [219, 148] on input "Event Name" at bounding box center [225, 148] width 80 height 13
type input "3rd Qtr"
click at [189, 212] on input "Sampling Time" at bounding box center [225, 209] width 80 height 13
type input "08:00"
click at [255, 236] on button "Create" at bounding box center [249, 237] width 42 height 11
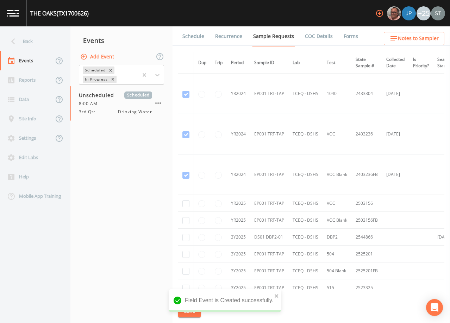
click at [199, 45] on link "Schedule" at bounding box center [193, 36] width 24 height 20
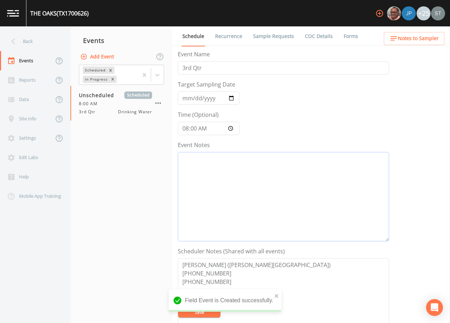
click at [223, 177] on textarea "Event Notes" at bounding box center [283, 196] width 211 height 89
paste textarea "[DATE]1:35 Email Sent [DATE]1:38 Per [PERSON_NAME]'s email "Unfortunately we do…"
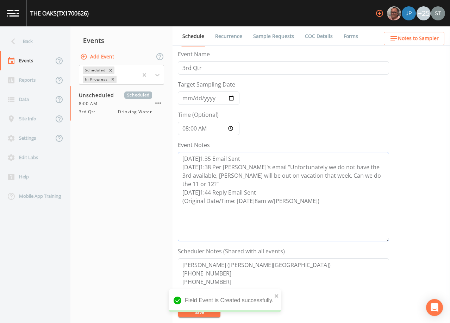
type textarea "[DATE]1:35 Email Sent [DATE]1:38 Per [PERSON_NAME]'s email "Unfortunately we do…"
click at [422, 40] on span "Notes to Sampler" at bounding box center [418, 38] width 41 height 9
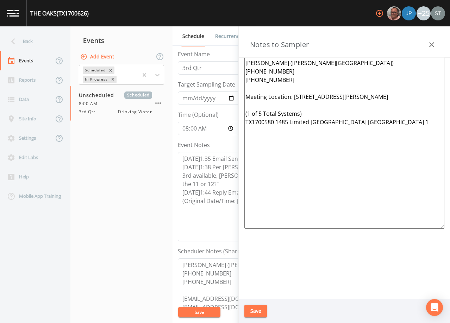
drag, startPoint x: 364, startPoint y: 159, endPoint x: 230, endPoint y: 114, distance: 141.4
click at [230, 114] on div "Back Events Reports Data Site Info Settings Edit Labs Help Mobile App Training …" at bounding box center [225, 174] width 450 height 297
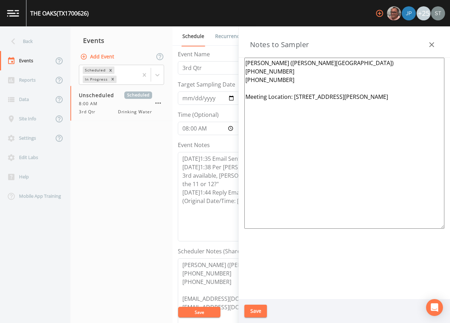
type textarea "[PERSON_NAME] ([PERSON_NAME][GEOGRAPHIC_DATA]) [PHONE_NUMBER] [PHONE_NUMBER] Me…"
click at [257, 309] on button "Save" at bounding box center [255, 311] width 23 height 13
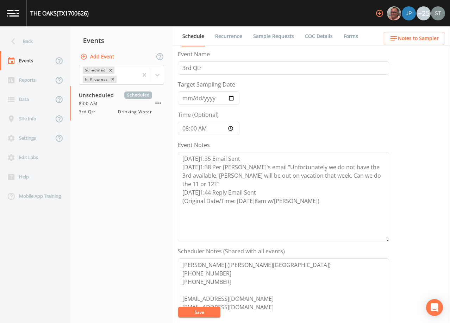
click at [202, 311] on button "Save" at bounding box center [199, 312] width 42 height 11
click at [29, 41] on div "Back" at bounding box center [31, 41] width 63 height 19
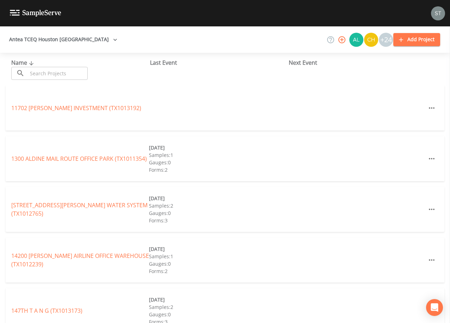
click at [42, 69] on input "text" at bounding box center [57, 73] width 60 height 13
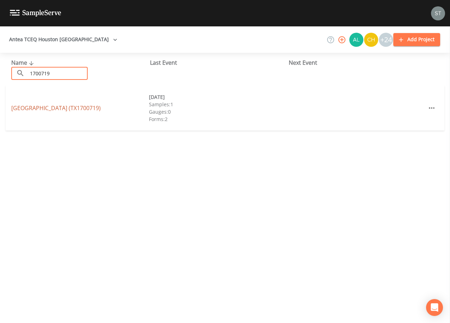
type input "1700719"
click at [64, 108] on link "[GEOGRAPHIC_DATA] (TX1700719)" at bounding box center [55, 108] width 89 height 8
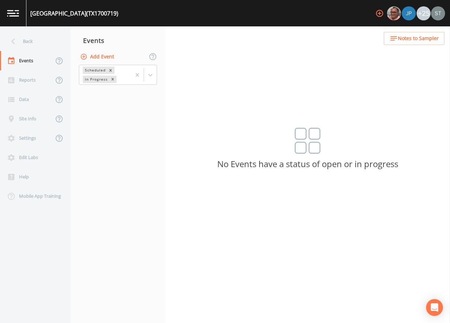
click at [103, 56] on button "Add Event" at bounding box center [98, 56] width 38 height 13
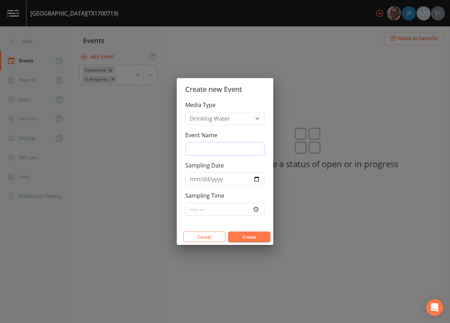
click at [202, 143] on input "Event Name" at bounding box center [225, 148] width 80 height 13
type input "3rd Qtr"
click at [191, 212] on input "Sampling Time" at bounding box center [225, 209] width 80 height 13
type input "08:00"
click at [259, 239] on button "Create" at bounding box center [249, 237] width 42 height 11
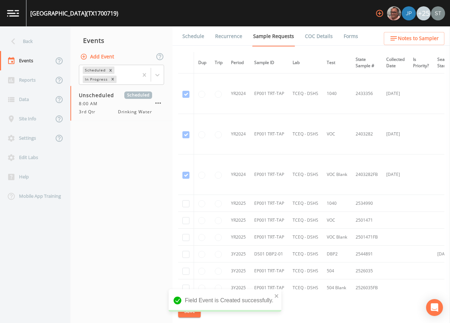
click at [192, 37] on link "Schedule" at bounding box center [193, 36] width 24 height 20
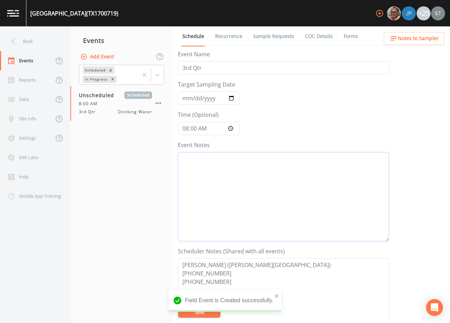
click at [245, 191] on textarea "Event Notes" at bounding box center [283, 196] width 211 height 89
paste textarea "[DATE]1:35 Email Sent [DATE]1:38 Per [PERSON_NAME]'s email "Unfortunately we do…"
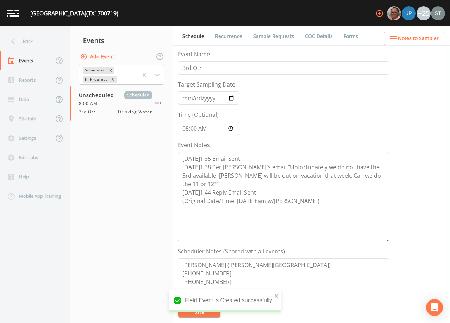
type textarea "[DATE]1:35 Email Sent [DATE]1:38 Per [PERSON_NAME]'s email "Unfortunately we do…"
click at [417, 37] on span "Notes to Sampler" at bounding box center [418, 38] width 41 height 9
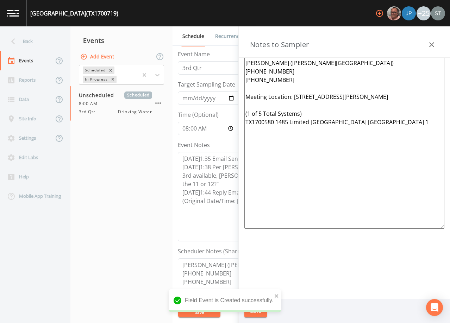
drag, startPoint x: 357, startPoint y: 156, endPoint x: 232, endPoint y: 107, distance: 134.1
click at [232, 107] on div "Back Events Reports Data Site Info Settings Edit Labs Help Mobile App Training …" at bounding box center [225, 174] width 450 height 297
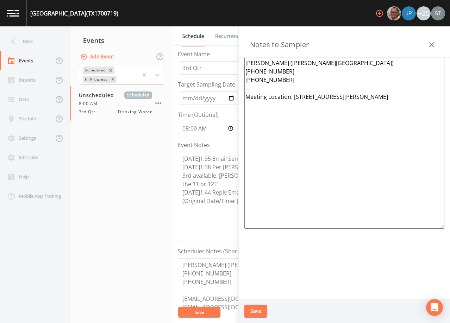
type textarea "[PERSON_NAME] ([PERSON_NAME][GEOGRAPHIC_DATA]) [PHONE_NUMBER] [PHONE_NUMBER] Me…"
click at [258, 313] on button "Save" at bounding box center [255, 311] width 23 height 13
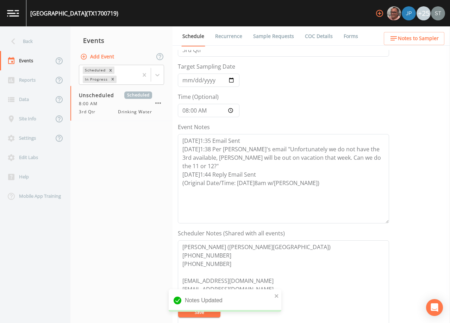
scroll to position [35, 0]
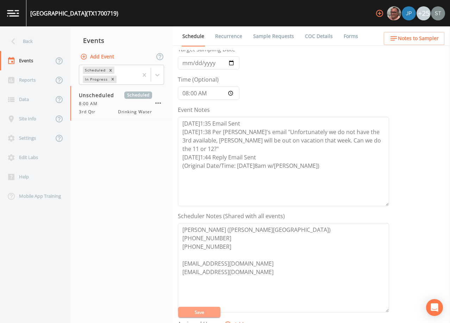
click at [207, 313] on button "Save" at bounding box center [199, 312] width 42 height 11
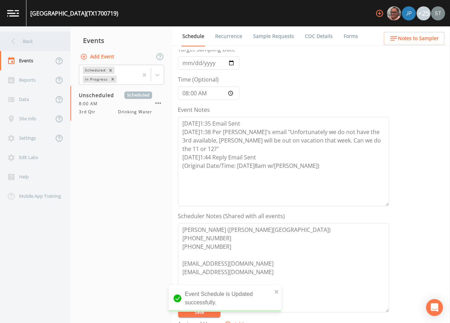
click at [36, 45] on div "Back" at bounding box center [31, 41] width 63 height 19
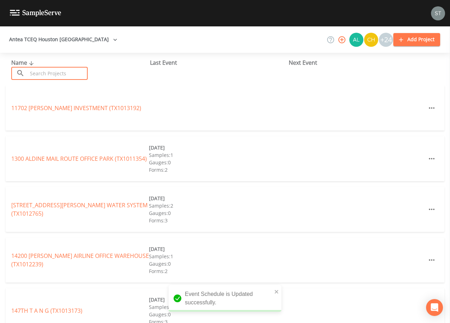
click at [59, 74] on input "text" at bounding box center [57, 73] width 60 height 13
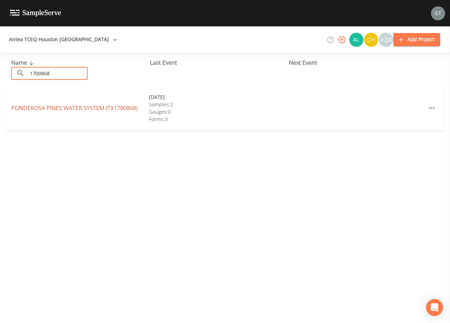
type input "1700868"
click at [68, 104] on link "PONDEROSA PINES WATER SYSTEM (TX1700868)" at bounding box center [74, 108] width 126 height 8
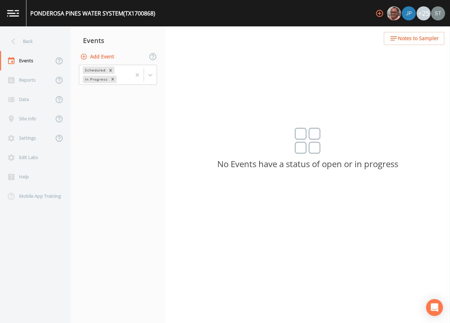
click at [100, 56] on button "Add Event" at bounding box center [98, 56] width 38 height 13
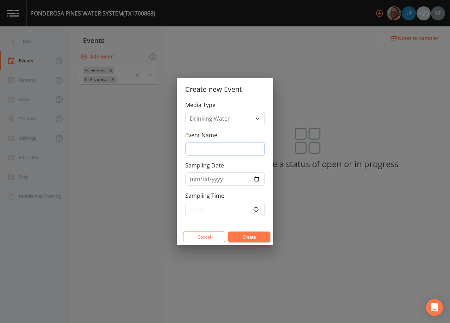
click at [209, 150] on input "Event Name" at bounding box center [225, 148] width 80 height 13
type input "3rd Qtr"
click at [190, 213] on input "Sampling Time" at bounding box center [225, 209] width 80 height 13
type input "08:00"
click at [255, 234] on button "Create" at bounding box center [249, 237] width 42 height 11
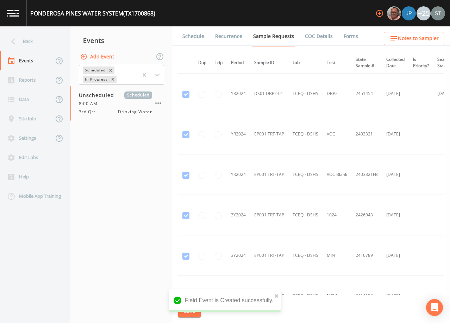
click at [187, 37] on link "Schedule" at bounding box center [193, 36] width 24 height 20
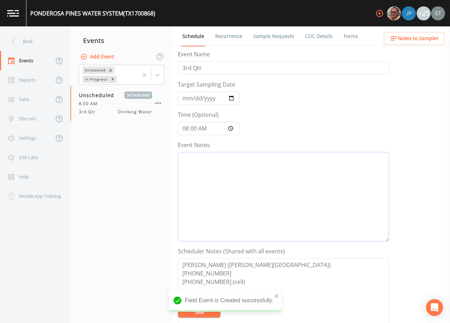
click at [252, 194] on textarea "Event Notes" at bounding box center [283, 196] width 211 height 89
paste textarea "[DATE]1:35 Email Sent [DATE]1:38 Per [PERSON_NAME]'s email "Unfortunately we do…"
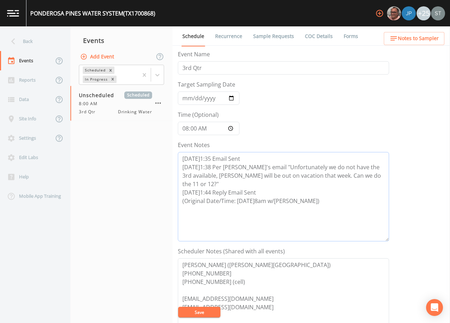
type textarea "[DATE]1:35 Email Sent [DATE]1:38 Per [PERSON_NAME]'s email "Unfortunately we do…"
click at [209, 312] on button "Save" at bounding box center [199, 312] width 42 height 11
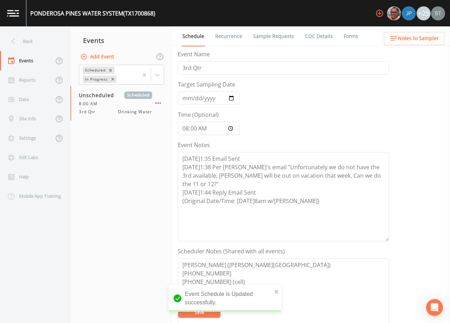
click at [417, 42] on span "Notes to Sampler" at bounding box center [418, 38] width 41 height 9
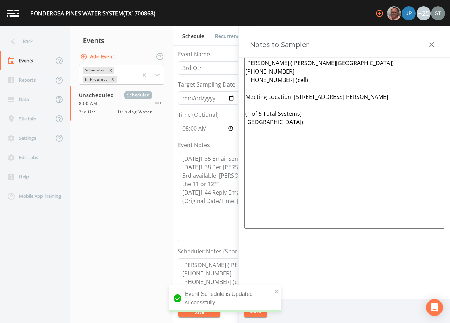
drag, startPoint x: 417, startPoint y: 121, endPoint x: 236, endPoint y: 113, distance: 180.8
click at [236, 113] on div "Back Events Reports Data Site Info Settings Edit Labs Help Mobile App Training …" at bounding box center [225, 174] width 450 height 297
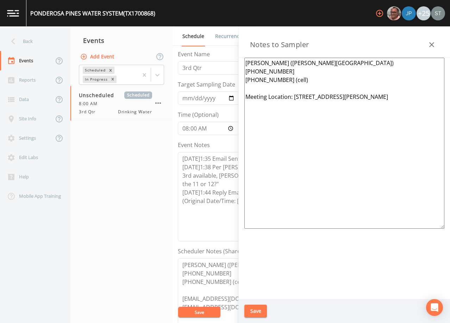
type textarea "[PERSON_NAME] ([PERSON_NAME][GEOGRAPHIC_DATA]) [PHONE_NUMBER] [PHONE_NUMBER] (c…"
click at [256, 311] on button "Save" at bounding box center [255, 311] width 23 height 13
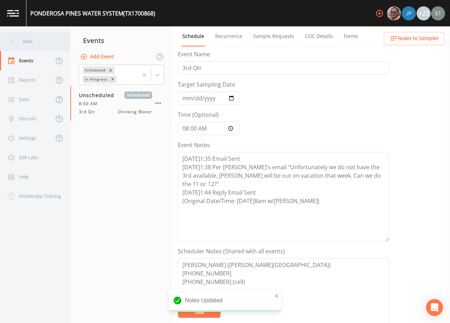
click at [38, 43] on div "Back" at bounding box center [31, 41] width 63 height 19
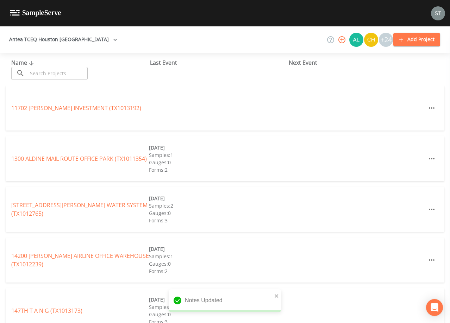
click at [51, 74] on input "text" at bounding box center [57, 73] width 60 height 13
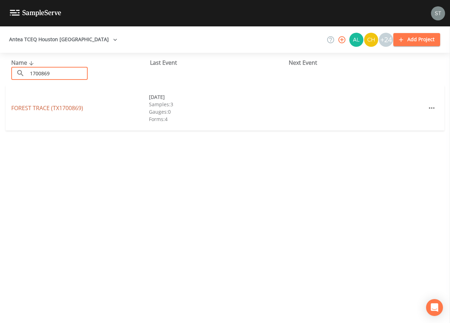
type input "1700869"
click at [67, 106] on link "FOREST TRACE (TX1700869)" at bounding box center [47, 108] width 72 height 8
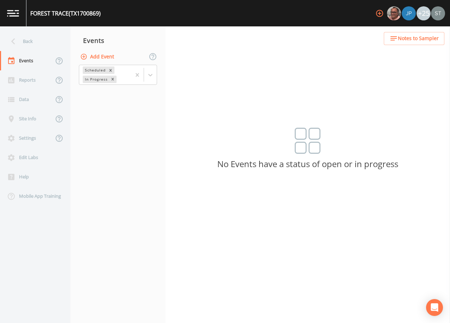
click at [102, 58] on button "Add Event" at bounding box center [98, 56] width 38 height 13
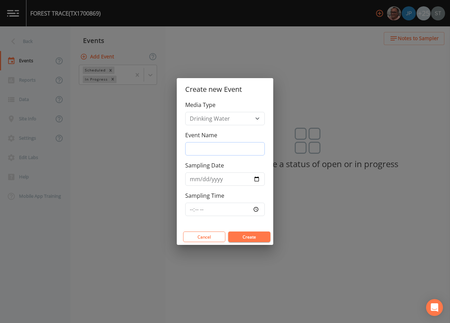
click at [207, 150] on input "Event Name" at bounding box center [225, 148] width 80 height 13
type input "3rd Qtr"
click at [189, 212] on input "Sampling Time" at bounding box center [225, 209] width 80 height 13
type input "08:00"
click at [242, 233] on button "Create" at bounding box center [249, 237] width 42 height 11
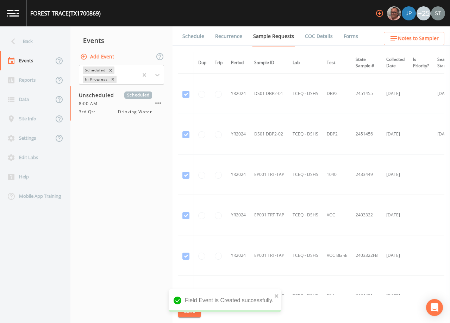
click at [429, 38] on span "Notes to Sampler" at bounding box center [418, 38] width 41 height 9
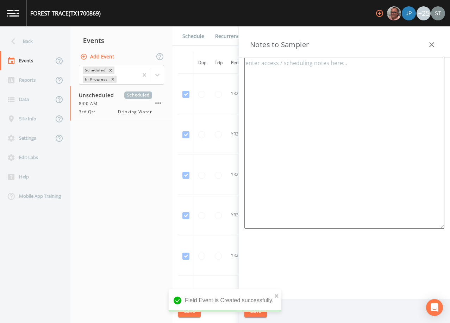
click at [432, 43] on icon "button" at bounding box center [431, 44] width 8 height 8
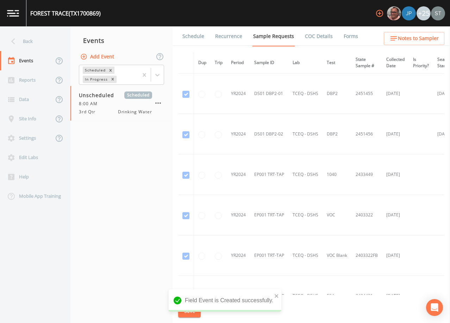
click at [195, 37] on link "Schedule" at bounding box center [193, 36] width 24 height 20
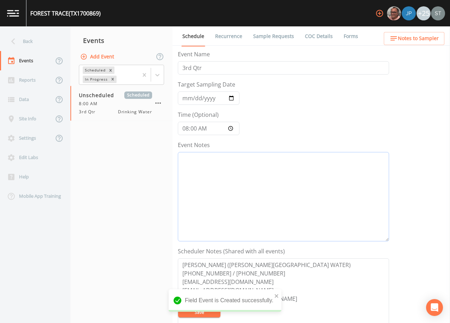
click at [241, 185] on textarea "Event Notes" at bounding box center [283, 196] width 211 height 89
paste textarea "[DATE]1:35 Email Sent [DATE]1:38 Per [PERSON_NAME]'s email "Unfortunately we do…"
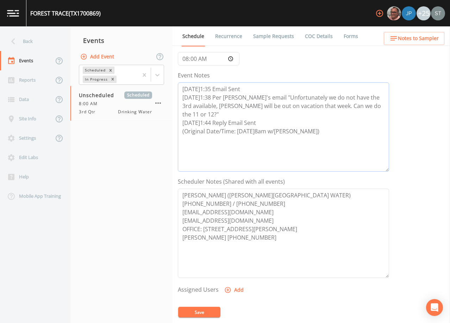
scroll to position [70, 0]
type textarea "[DATE]1:35 Email Sent [DATE]1:38 Per [PERSON_NAME]'s email "Unfortunately we do…"
click at [224, 202] on textarea "[PERSON_NAME] ([PERSON_NAME][GEOGRAPHIC_DATA] WATER) [PHONE_NUMBER] / [PHONE_NU…" at bounding box center [283, 232] width 211 height 89
click at [223, 203] on textarea "[PERSON_NAME] ([PERSON_NAME][GEOGRAPHIC_DATA] WATER) [PHONE_NUMBER] / [PHONE_NU…" at bounding box center [283, 232] width 211 height 89
click at [222, 213] on textarea "[PERSON_NAME] ([PERSON_NAME][GEOGRAPHIC_DATA] WATER) [PHONE_NUMBER] [PHONE_NUMB…" at bounding box center [283, 232] width 211 height 89
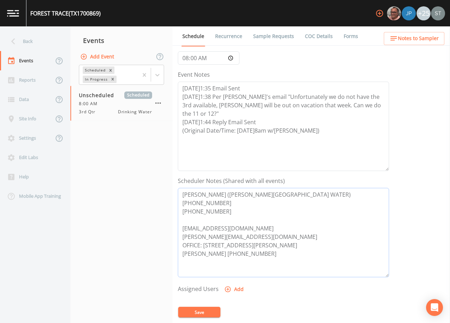
drag, startPoint x: 258, startPoint y: 254, endPoint x: 177, endPoint y: 252, distance: 81.0
click at [177, 252] on div "Schedule Recurrence Sample Requests COC Details Forms Event Name 3rd Qtr Target…" at bounding box center [311, 174] width 277 height 297
click at [188, 221] on textarea "[PERSON_NAME] ([PERSON_NAME][GEOGRAPHIC_DATA] WATER) [PHONE_NUMBER] [PHONE_NUMB…" at bounding box center [283, 232] width 211 height 89
type textarea "[PERSON_NAME] ([PERSON_NAME][GEOGRAPHIC_DATA] WATER) [PHONE_NUMBER] [PHONE_NUMB…"
click at [204, 312] on button "Save" at bounding box center [199, 312] width 42 height 11
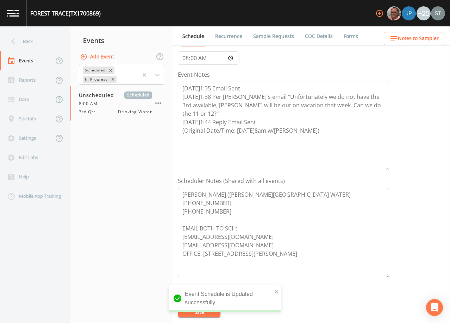
drag, startPoint x: 183, startPoint y: 203, endPoint x: 153, endPoint y: 183, distance: 35.5
click at [153, 183] on div "Back Events Reports Data Site Info Settings Edit Labs Help Mobile App Training …" at bounding box center [225, 174] width 450 height 297
click at [429, 35] on span "Notes to Sampler" at bounding box center [418, 38] width 41 height 9
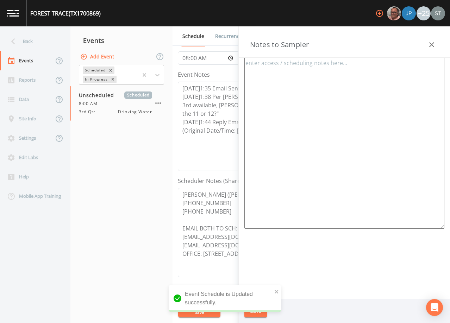
click at [319, 98] on textarea at bounding box center [344, 143] width 200 height 171
paste textarea "[PERSON_NAME] ([PERSON_NAME][GEOGRAPHIC_DATA] WATER) [PHONE_NUMBER] [PHONE_NUMB…"
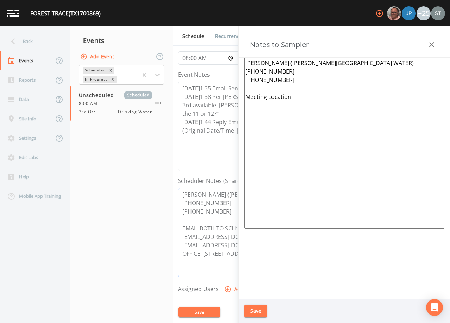
click at [205, 251] on textarea "[PERSON_NAME] ([PERSON_NAME][GEOGRAPHIC_DATA] WATER) [PHONE_NUMBER] [PHONE_NUMB…" at bounding box center [283, 232] width 211 height 89
click at [310, 98] on textarea "[PERSON_NAME] ([PERSON_NAME][GEOGRAPHIC_DATA] WATER) [PHONE_NUMBER] [PHONE_NUMB…" at bounding box center [344, 143] width 200 height 171
paste textarea "[STREET_ADDRESS][PERSON_NAME]"
type textarea "[PERSON_NAME] ([PERSON_NAME][GEOGRAPHIC_DATA] WATER) [PHONE_NUMBER] [PHONE_NUMB…"
click at [260, 312] on button "Save" at bounding box center [255, 311] width 23 height 13
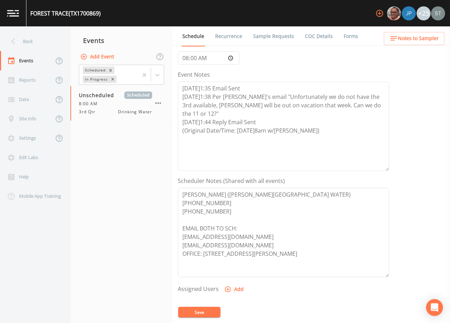
click at [204, 312] on button "Save" at bounding box center [199, 312] width 42 height 11
click at [431, 38] on span "Notes to Sampler" at bounding box center [418, 38] width 41 height 9
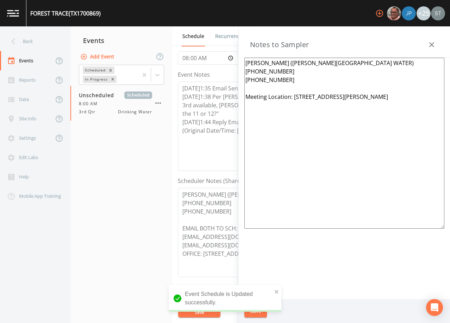
click at [432, 42] on icon "button" at bounding box center [431, 44] width 8 height 8
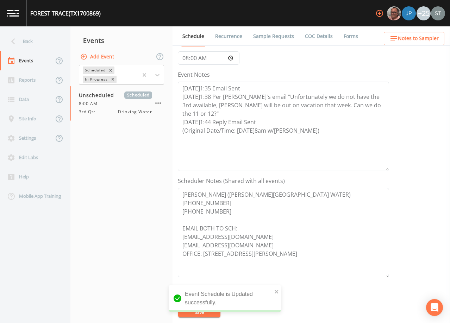
click at [279, 36] on link "Sample Requests" at bounding box center [273, 36] width 43 height 20
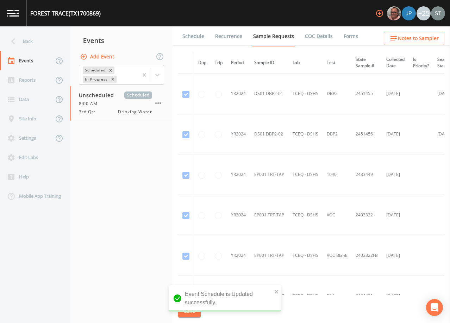
click at [193, 37] on link "Schedule" at bounding box center [193, 36] width 24 height 20
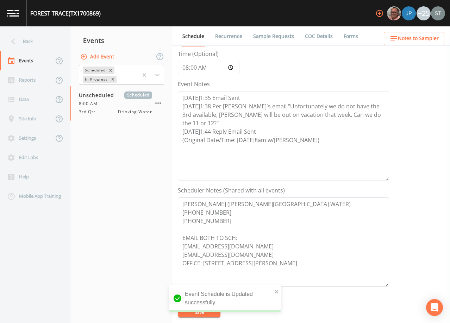
scroll to position [70, 0]
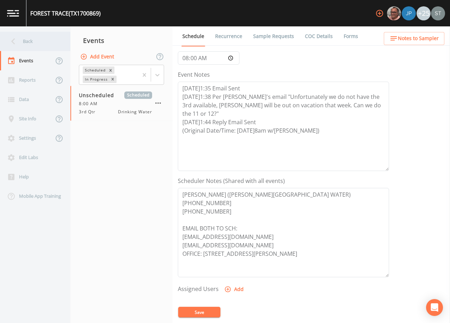
click at [25, 48] on div "Back" at bounding box center [31, 41] width 63 height 19
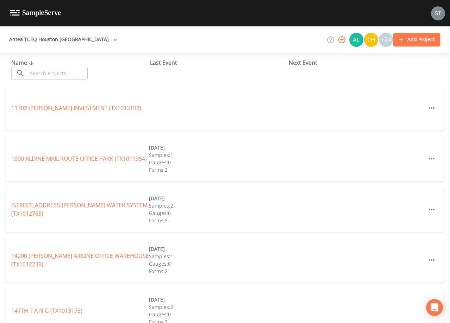
click at [48, 74] on input "text" at bounding box center [57, 73] width 60 height 13
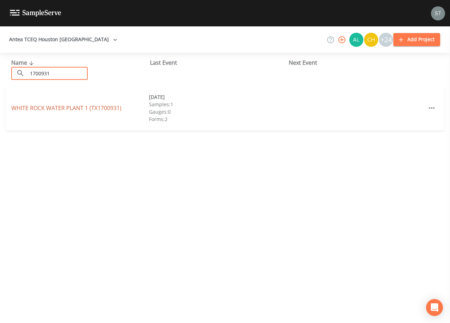
type input "1700931"
click at [76, 107] on link "[GEOGRAPHIC_DATA] 1 (TX1700931)" at bounding box center [66, 108] width 110 height 8
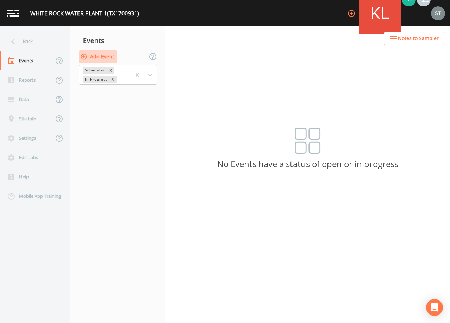
click at [110, 58] on button "Add Event" at bounding box center [98, 56] width 38 height 13
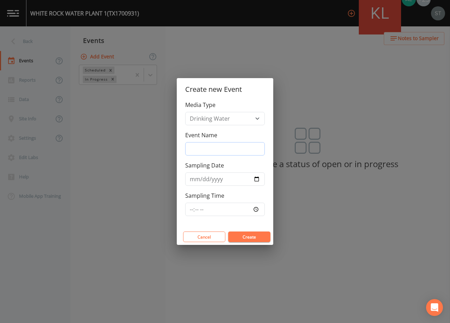
click at [206, 146] on input "Event Name" at bounding box center [225, 148] width 80 height 13
type input "3rd Qtr"
click at [189, 210] on input "Sampling Time" at bounding box center [225, 209] width 80 height 13
type input "08:00"
click at [241, 237] on button "Create" at bounding box center [249, 237] width 42 height 11
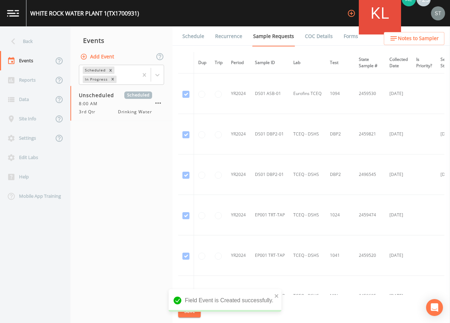
click at [189, 38] on link "Schedule" at bounding box center [193, 36] width 24 height 20
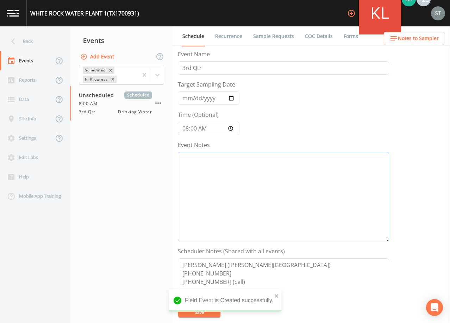
click at [244, 182] on textarea "Event Notes" at bounding box center [283, 196] width 211 height 89
paste textarea "[STREET_ADDRESS][PERSON_NAME]"
type textarea "[STREET_ADDRESS][PERSON_NAME]"
click at [419, 33] on button "Notes to Sampler" at bounding box center [414, 38] width 61 height 13
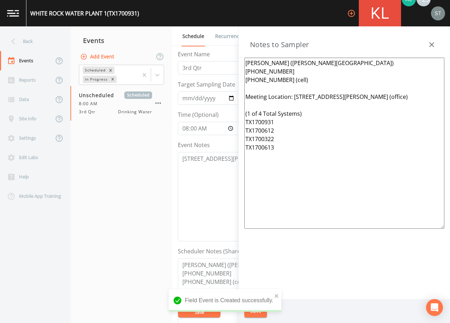
drag, startPoint x: 319, startPoint y: 155, endPoint x: 243, endPoint y: 112, distance: 87.2
click at [243, 112] on div "[PERSON_NAME] ([PERSON_NAME][GEOGRAPHIC_DATA]) [PHONE_NUMBER] [PHONE_NUMBER] (c…" at bounding box center [344, 179] width 211 height 242
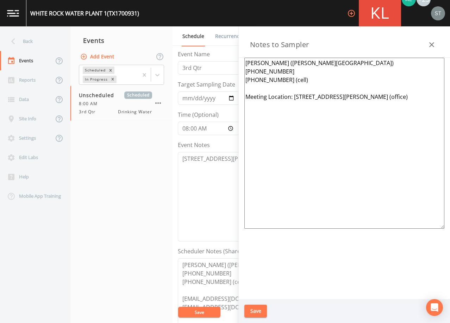
type textarea "[PERSON_NAME] ([PERSON_NAME][GEOGRAPHIC_DATA]) [PHONE_NUMBER] [PHONE_NUMBER] (c…"
click at [256, 308] on button "Save" at bounding box center [255, 311] width 23 height 13
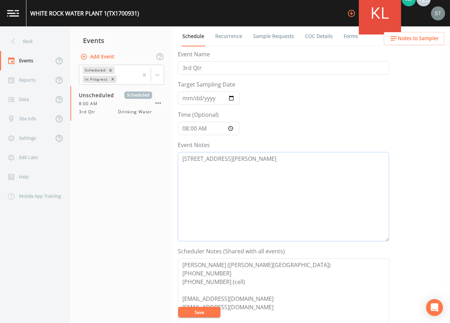
drag, startPoint x: 288, startPoint y: 163, endPoint x: 152, endPoint y: 165, distance: 135.6
click at [152, 165] on div "Back Events Reports Data Site Info Settings Edit Labs Help Mobile App Training …" at bounding box center [225, 174] width 450 height 297
click at [317, 177] on textarea "Event Notes" at bounding box center [283, 196] width 211 height 89
paste textarea "[DATE]1:35 Email Sent [DATE]1:38 Per [PERSON_NAME]'s email "Unfortunately we do…"
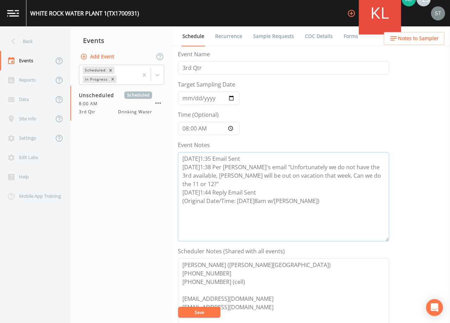
type textarea "[DATE]1:35 Email Sent [DATE]1:38 Per [PERSON_NAME]'s email "Unfortunately we do…"
click at [202, 312] on button "Save" at bounding box center [199, 312] width 42 height 11
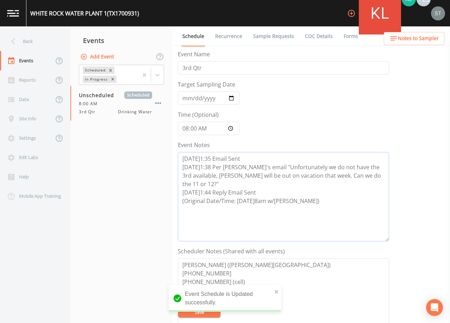
click at [318, 219] on textarea "[DATE]1:35 Email Sent [DATE]1:38 Per [PERSON_NAME]'s email "Unfortunately we do…" at bounding box center [283, 196] width 211 height 89
click at [432, 37] on span "Notes to Sampler" at bounding box center [418, 38] width 41 height 9
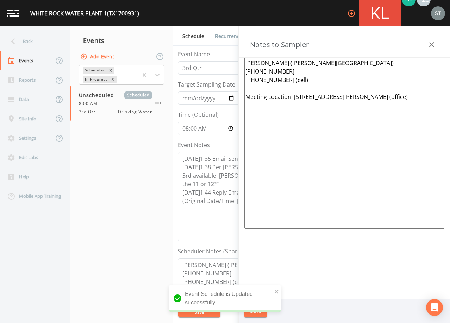
click at [432, 37] on div "Notes to Sampler" at bounding box center [344, 41] width 211 height 31
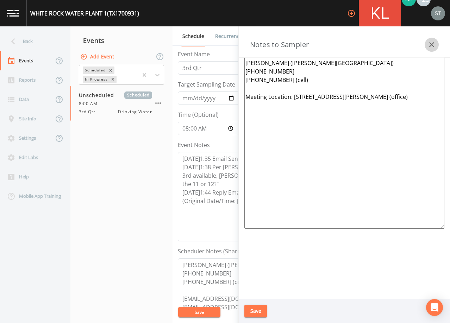
click at [431, 44] on icon "button" at bounding box center [431, 44] width 5 height 5
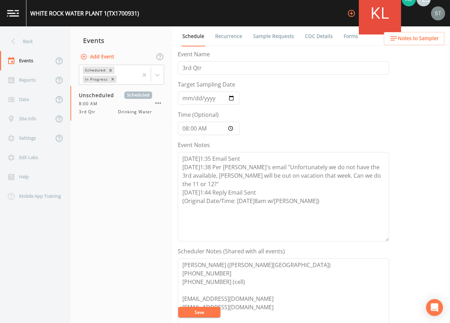
click at [281, 37] on link "Sample Requests" at bounding box center [273, 36] width 43 height 20
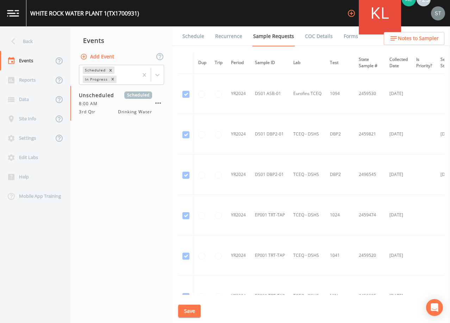
click at [192, 37] on link "Schedule" at bounding box center [193, 36] width 24 height 20
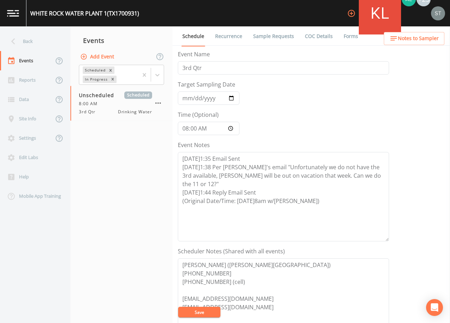
scroll to position [35, 0]
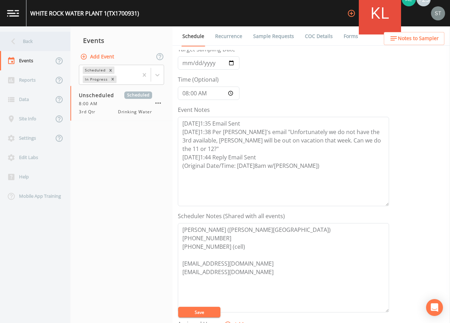
click at [32, 45] on div "Back" at bounding box center [31, 41] width 63 height 19
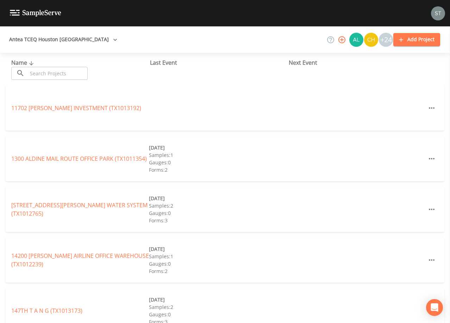
click at [50, 74] on input "text" at bounding box center [57, 73] width 60 height 13
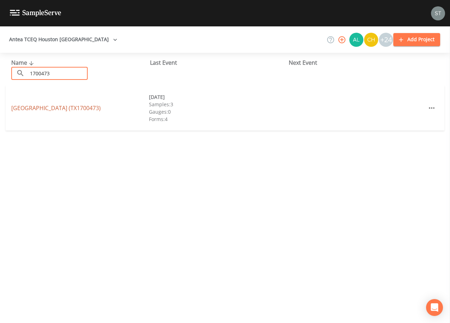
type input "1700473"
click at [63, 109] on link "[GEOGRAPHIC_DATA] (TX1700473)" at bounding box center [55, 108] width 89 height 8
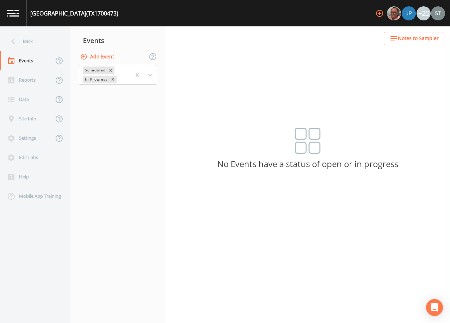
click at [100, 58] on button "Add Event" at bounding box center [98, 56] width 38 height 13
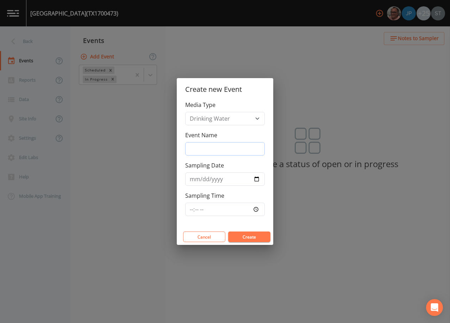
click at [214, 149] on input "Event Name" at bounding box center [225, 148] width 80 height 13
type input "3rd Qtr"
click at [192, 180] on input "Sampling Date" at bounding box center [225, 179] width 80 height 13
type input "[DATE]"
type input "08:30"
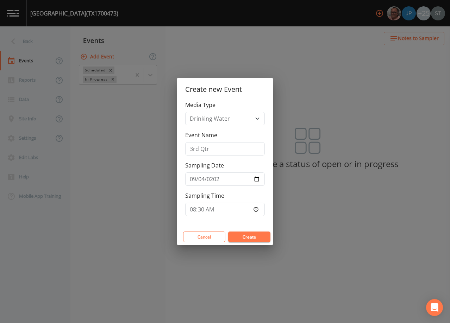
click at [250, 239] on button "Create" at bounding box center [249, 237] width 42 height 11
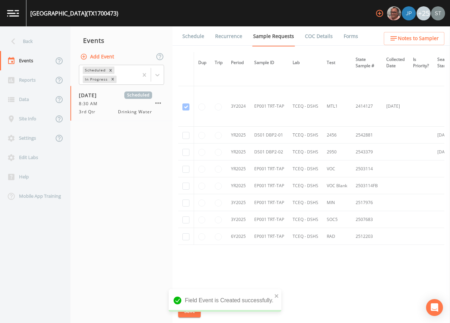
scroll to position [352, 0]
checkbox input "true"
drag, startPoint x: 186, startPoint y: 153, endPoint x: 192, endPoint y: 154, distance: 6.3
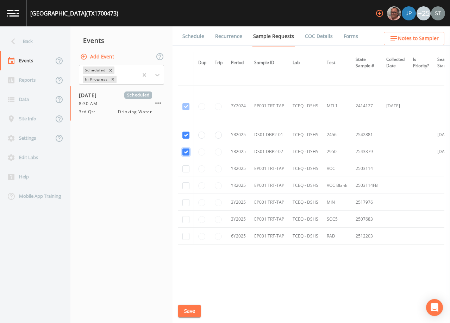
checkbox input "true"
click at [190, 313] on button "Save" at bounding box center [189, 311] width 23 height 13
click at [196, 44] on link "Schedule" at bounding box center [193, 36] width 24 height 20
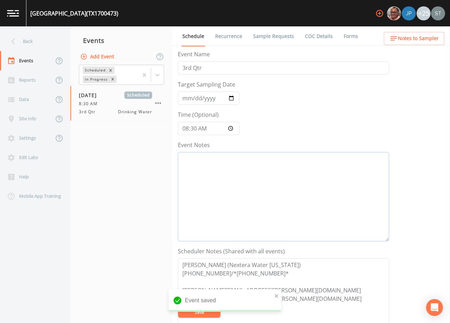
click at [248, 196] on textarea "Event Notes" at bounding box center [283, 196] width 211 height 89
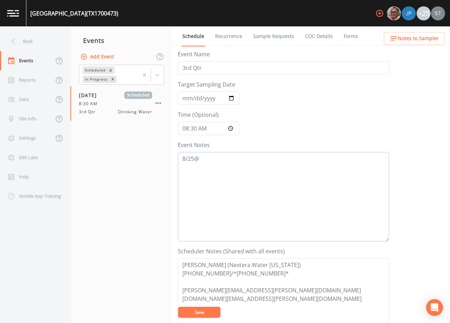
type textarea "8/25@"
click at [224, 274] on textarea "[PERSON_NAME] (Nextera Water [US_STATE]) [PHONE_NUMBER]/*[PHONE_NUMBER]* [PERSO…" at bounding box center [283, 302] width 211 height 89
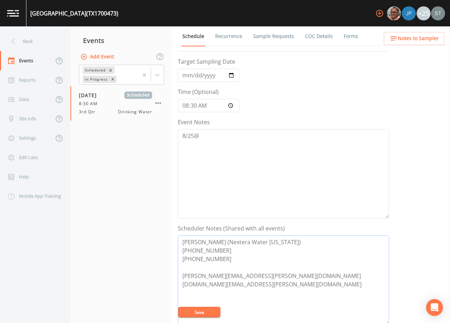
scroll to position [35, 0]
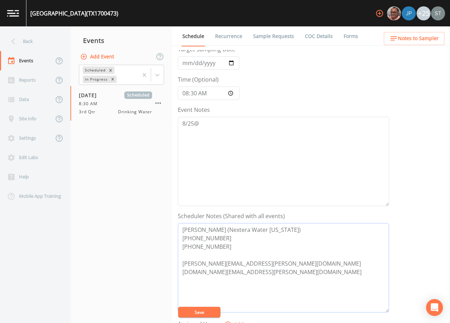
click at [234, 259] on textarea "[PERSON_NAME] (Nextera Water [US_STATE]) [PHONE_NUMBER] [PHONE_NUMBER] [PERSON_…" at bounding box center [283, 267] width 211 height 89
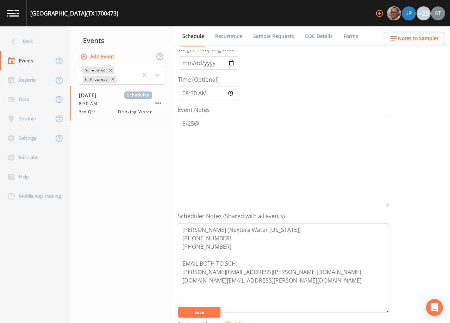
type textarea "[PERSON_NAME] (Nextera Water [US_STATE]) [PHONE_NUMBER] [PHONE_NUMBER] EMAIL BO…"
click at [205, 311] on button "Save" at bounding box center [199, 312] width 42 height 11
click at [417, 40] on span "Notes to Sampler" at bounding box center [418, 38] width 41 height 9
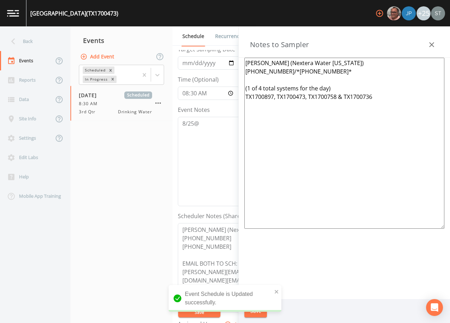
drag, startPoint x: 398, startPoint y: 106, endPoint x: 221, endPoint y: 87, distance: 177.4
click at [221, 87] on div "Back Events Reports Data Site Info Settings Edit Labs Help Mobile App Training …" at bounding box center [225, 174] width 450 height 297
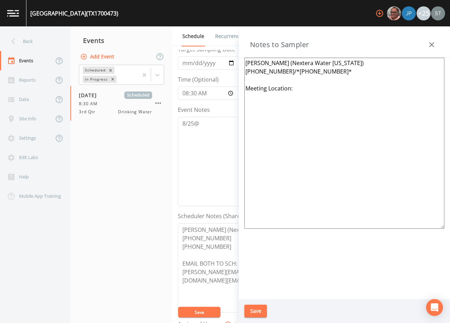
click at [287, 71] on textarea "[PERSON_NAME] (Nextera Water [US_STATE]) [PHONE_NUMBER]/*[PHONE_NUMBER]* Meetin…" at bounding box center [344, 143] width 200 height 171
type textarea "[PERSON_NAME] (Nextera Water [US_STATE]) [PHONE_NUMBER] [PHONE_NUMBER] Meeting …"
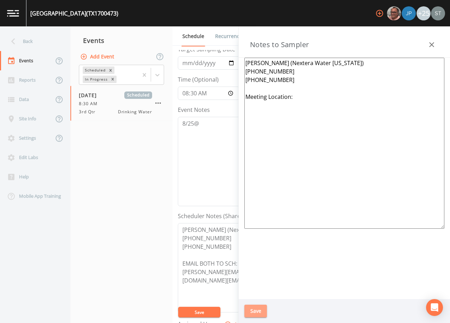
click at [258, 310] on button "Save" at bounding box center [255, 311] width 23 height 13
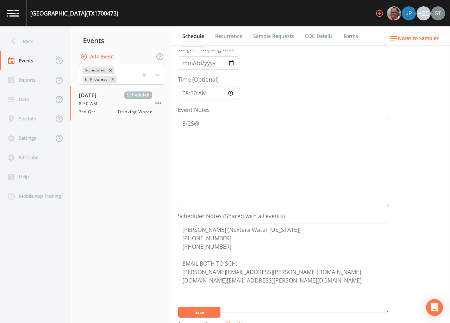
click at [306, 150] on textarea "8/25@" at bounding box center [283, 161] width 211 height 89
type textarea "[DATE]2:29 Email Sent"
click at [211, 309] on button "Save" at bounding box center [199, 312] width 42 height 11
click at [193, 313] on button "Save" at bounding box center [199, 312] width 42 height 11
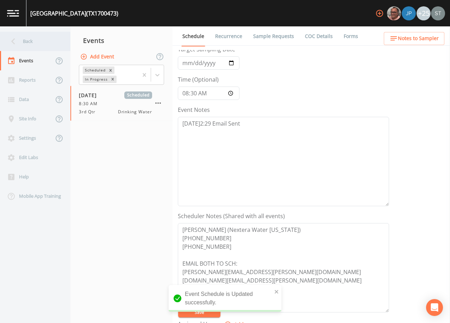
click at [26, 39] on div "Back" at bounding box center [31, 41] width 63 height 19
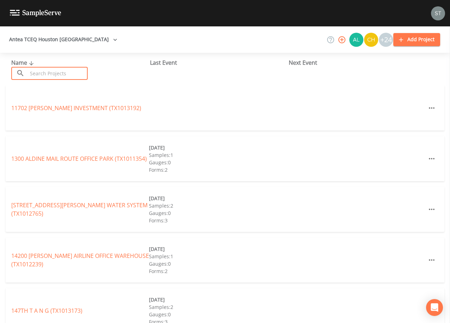
click at [77, 70] on input "text" at bounding box center [57, 73] width 60 height 13
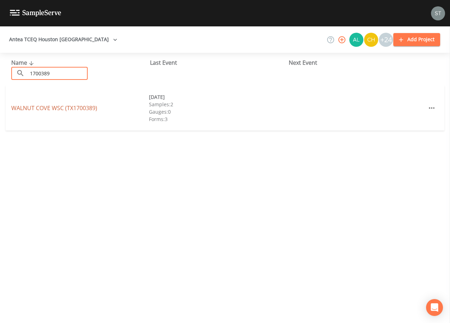
type input "1700389"
click at [85, 105] on link "[GEOGRAPHIC_DATA] (TX1700389)" at bounding box center [54, 108] width 86 height 8
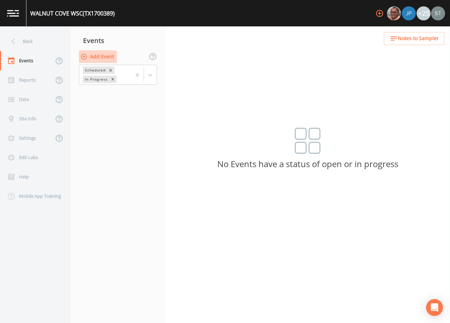
click at [95, 55] on button "Add Event" at bounding box center [98, 56] width 38 height 13
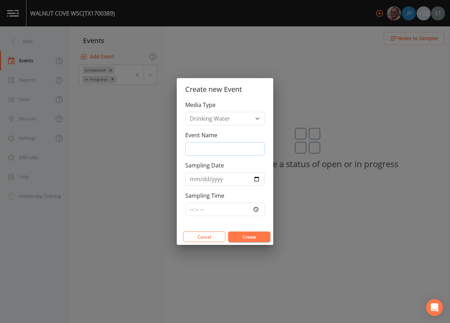
click at [220, 146] on input "Event Name" at bounding box center [225, 148] width 80 height 13
type input "3rd Qtr"
click at [193, 178] on input "Sampling Date" at bounding box center [225, 179] width 80 height 13
type input "[DATE]"
type input "09:30"
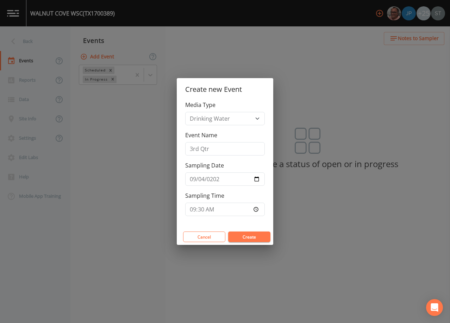
click at [252, 237] on button "Create" at bounding box center [249, 237] width 42 height 11
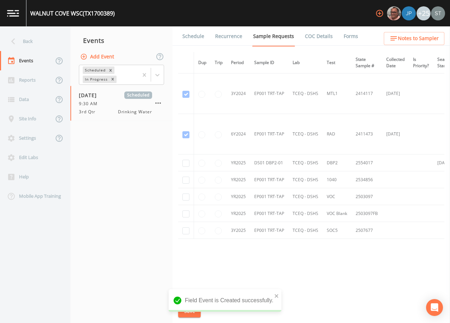
scroll to position [326, 0]
checkbox input "true"
click at [189, 308] on button "Save" at bounding box center [189, 311] width 23 height 13
click at [191, 310] on button "Save" at bounding box center [189, 311] width 23 height 13
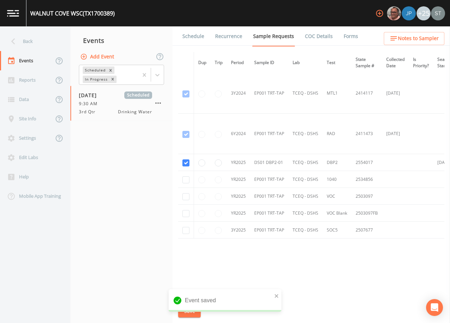
click at [190, 37] on link "Schedule" at bounding box center [193, 36] width 24 height 20
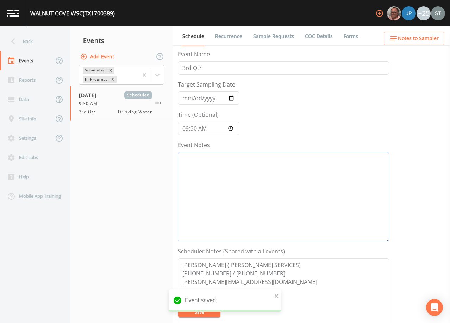
click at [226, 183] on textarea "Event Notes" at bounding box center [283, 196] width 211 height 89
click at [225, 271] on textarea "[PERSON_NAME] ([PERSON_NAME] SERVICES) [PHONE_NUMBER] / [PHONE_NUMBER] [PERSON_…" at bounding box center [283, 302] width 211 height 89
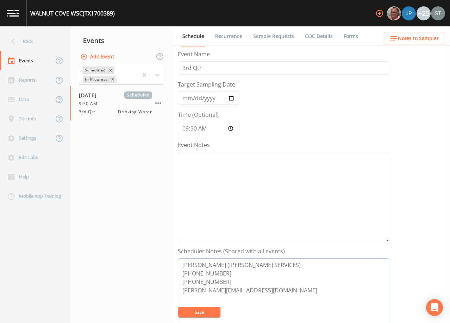
click at [227, 282] on textarea "[PERSON_NAME] ([PERSON_NAME] SERVICES) [PHONE_NUMBER] [PHONE_NUMBER] [PERSON_NA…" at bounding box center [283, 302] width 211 height 89
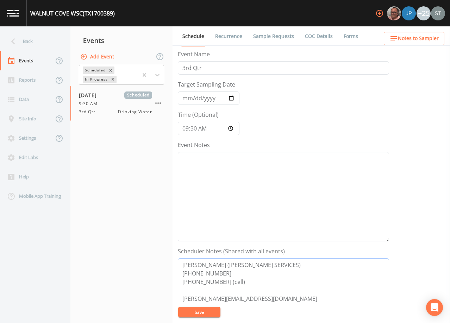
type textarea "[PERSON_NAME] ([PERSON_NAME] SERVICES) [PHONE_NUMBER] [PHONE_NUMBER] (cell) [PE…"
click at [222, 177] on textarea "Event Notes" at bounding box center [283, 196] width 211 height 89
type textarea "8/25@"
click at [207, 313] on button "Save" at bounding box center [199, 312] width 42 height 11
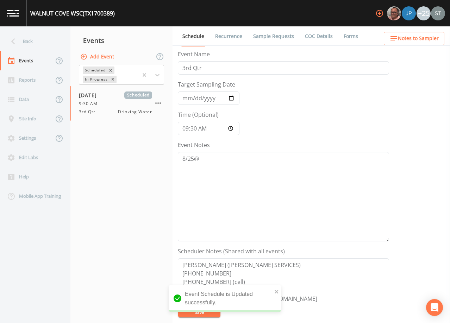
click at [424, 36] on span "Notes to Sampler" at bounding box center [418, 38] width 41 height 9
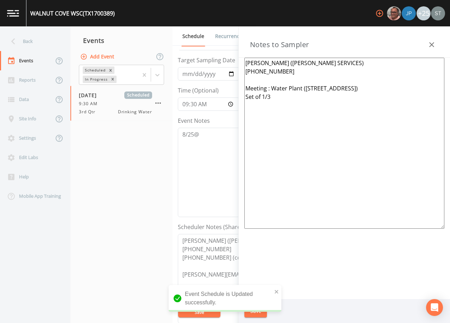
scroll to position [35, 0]
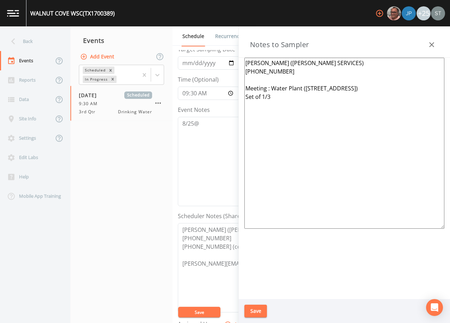
drag, startPoint x: 288, startPoint y: 107, endPoint x: 219, endPoint y: 90, distance: 70.7
click at [219, 90] on div "Back Events Reports Data Site Info Settings Edit Labs Help Mobile App Training …" at bounding box center [225, 174] width 450 height 297
drag, startPoint x: 233, startPoint y: 246, endPoint x: 182, endPoint y: 238, distance: 51.7
click at [182, 238] on textarea "[PERSON_NAME] ([PERSON_NAME] SERVICES) [PHONE_NUMBER] [PHONE_NUMBER] (cell) [PE…" at bounding box center [283, 267] width 211 height 89
drag, startPoint x: 295, startPoint y: 73, endPoint x: 238, endPoint y: 73, distance: 56.3
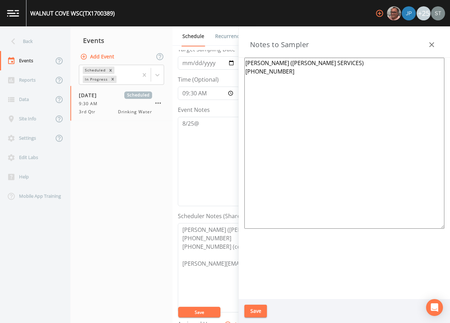
click at [238, 73] on aside "Notes to Sampler [PERSON_NAME] ([PERSON_NAME] SERVICES) [PHONE_NUMBER] Save" at bounding box center [344, 174] width 212 height 297
paste textarea "[PHONE_NUMBER] (cell)"
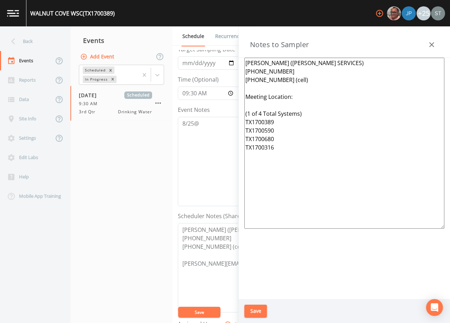
type textarea "[PERSON_NAME] ([PERSON_NAME] SERVICES) [PHONE_NUMBER] [PHONE_NUMBER] (cell) Mee…"
click at [259, 311] on button "Save" at bounding box center [255, 311] width 23 height 13
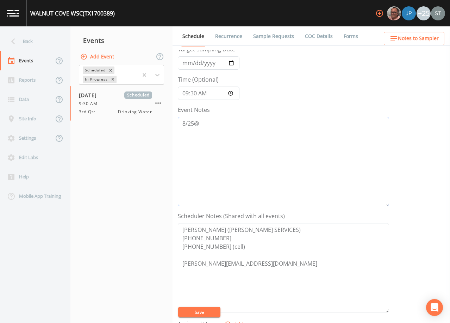
click at [244, 126] on textarea "8/25@" at bounding box center [283, 161] width 211 height 89
type textarea "[DATE]2:40 Email Sent"
drag, startPoint x: 204, startPoint y: 311, endPoint x: 301, endPoint y: 231, distance: 125.9
click at [204, 310] on button "Save" at bounding box center [199, 312] width 42 height 11
click at [202, 313] on button "Save" at bounding box center [199, 312] width 42 height 11
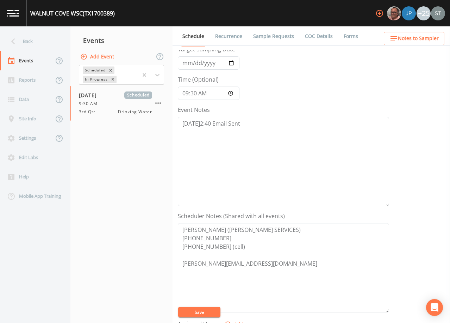
click at [221, 39] on link "Recurrence" at bounding box center [228, 36] width 29 height 20
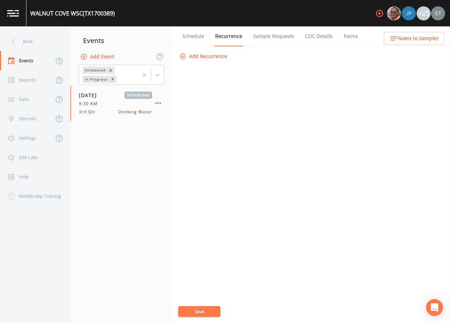
click at [188, 38] on link "Schedule" at bounding box center [193, 36] width 24 height 20
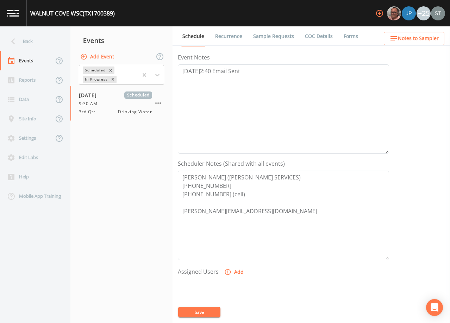
scroll to position [106, 0]
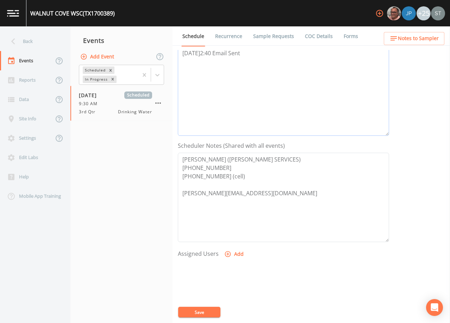
click at [245, 70] on textarea "[DATE]2:40 Email Sent" at bounding box center [283, 90] width 211 height 89
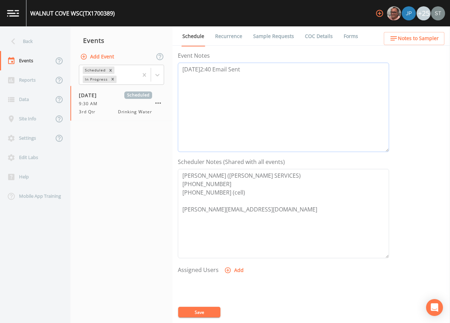
scroll to position [86, 0]
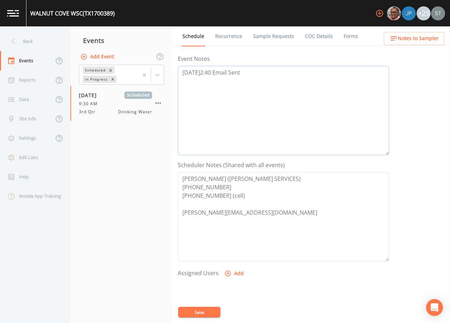
drag, startPoint x: 258, startPoint y: 54, endPoint x: 139, endPoint y: 57, distance: 119.4
click at [139, 57] on div "Back Events Reports Data Site Info Settings Edit Labs Help Mobile App Training …" at bounding box center [225, 174] width 450 height 297
click at [411, 41] on span "Notes to Sampler" at bounding box center [418, 38] width 41 height 9
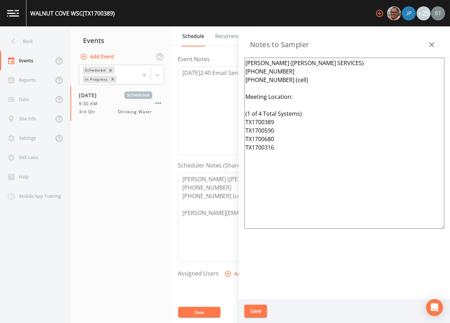
drag, startPoint x: 289, startPoint y: 161, endPoint x: 226, endPoint y: 113, distance: 78.9
click at [226, 113] on div "Back Events Reports Data Site Info Settings Edit Labs Help Mobile App Training …" at bounding box center [225, 174] width 450 height 297
click at [373, 107] on textarea "[PERSON_NAME] ([PERSON_NAME] SERVICES) [PHONE_NUMBER] [PHONE_NUMBER] (cell) Mee…" at bounding box center [344, 143] width 200 height 171
click at [427, 43] on button "button" at bounding box center [432, 45] width 14 height 14
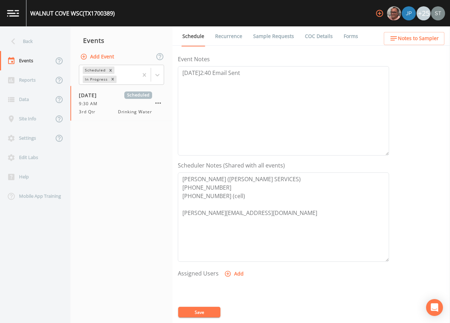
click at [426, 33] on button "Notes to Sampler" at bounding box center [414, 38] width 61 height 13
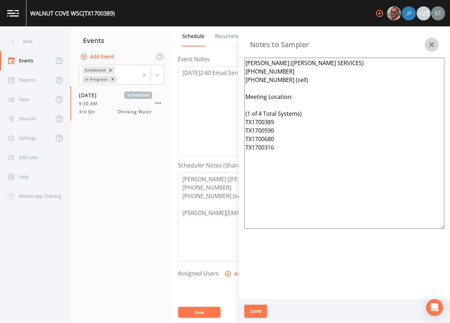
click at [427, 39] on button "button" at bounding box center [432, 45] width 14 height 14
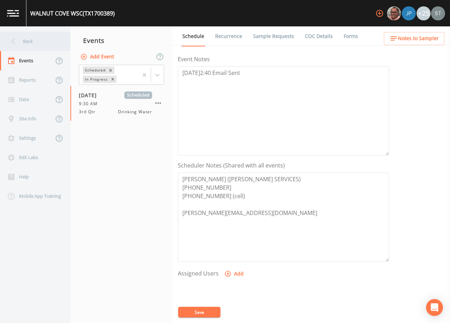
click at [40, 44] on div "Back" at bounding box center [31, 41] width 63 height 19
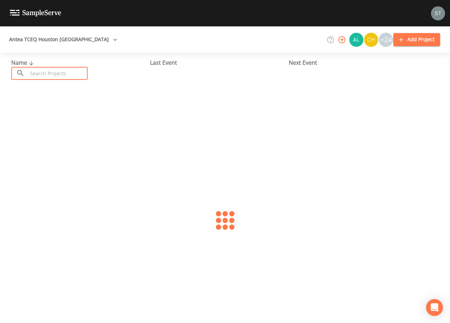
click at [58, 74] on input "text" at bounding box center [57, 73] width 60 height 13
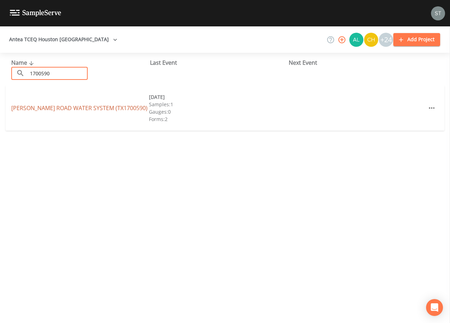
type input "1700590"
click at [68, 108] on link "[PERSON_NAME] ROAD WATER SYSTEM (TX1700590)" at bounding box center [79, 108] width 136 height 8
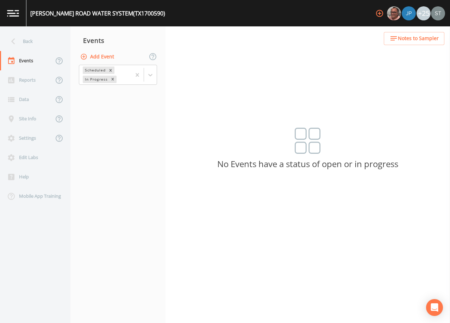
click at [100, 57] on button "Add Event" at bounding box center [98, 56] width 38 height 13
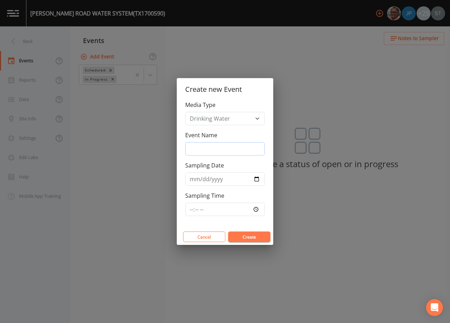
click at [210, 147] on input "Event Name" at bounding box center [225, 148] width 80 height 13
type input "3rd Qtr"
click at [193, 180] on input "Sampling Date" at bounding box center [225, 179] width 80 height 13
type input "[DATE]"
type input "09:30"
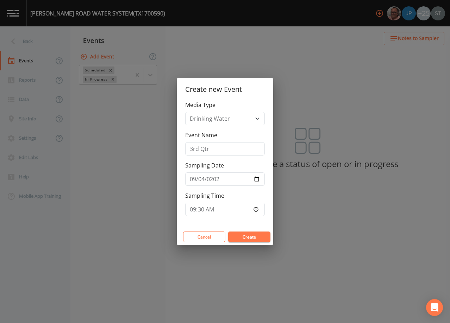
click at [252, 236] on button "Create" at bounding box center [249, 237] width 42 height 11
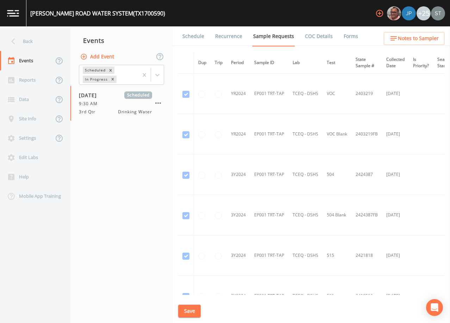
drag, startPoint x: 187, startPoint y: 36, endPoint x: 191, endPoint y: 39, distance: 5.2
click at [187, 36] on link "Schedule" at bounding box center [193, 36] width 24 height 20
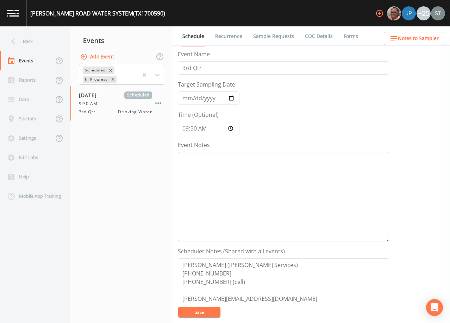
click at [270, 176] on textarea "Event Notes" at bounding box center [283, 196] width 211 height 89
click at [290, 191] on textarea "Event Notes" at bounding box center [283, 196] width 211 height 89
paste textarea "(1 of 4 Total Systems) TX1700389 TX1700590 TX1700680 TX1700316"
type textarea "(1 of 4 Total Systems) TX1700389 TX1700590 TX1700680 TX1700316"
drag, startPoint x: 233, startPoint y: 196, endPoint x: 173, endPoint y: 152, distance: 74.9
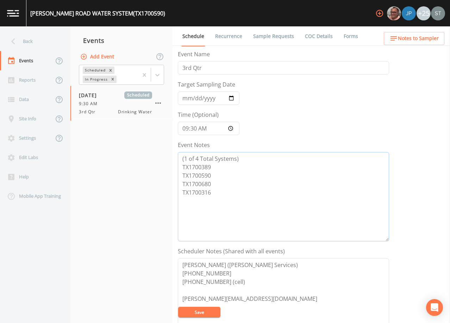
click at [173, 152] on div "Schedule Recurrence Sample Requests COC Details Forms Event Name 3rd Qtr Target…" at bounding box center [311, 174] width 277 height 297
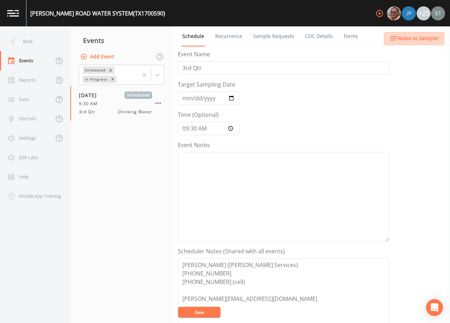
click at [411, 36] on span "Notes to Sampler" at bounding box center [418, 38] width 41 height 9
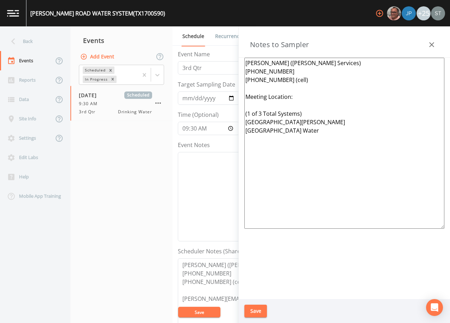
drag, startPoint x: 356, startPoint y: 151, endPoint x: 231, endPoint y: 112, distance: 130.6
click at [231, 112] on div "Back Events Reports Data Site Info Settings Edit Labs Help Mobile App Training …" at bounding box center [225, 174] width 450 height 297
paste textarea "4 Total Systems) TX1700389 TX1700590 TX1700680 TX1700316"
type textarea "[PERSON_NAME] ([PERSON_NAME] Services) [PHONE_NUMBER] [PHONE_NUMBER] (cell) Mee…"
drag, startPoint x: 259, startPoint y: 308, endPoint x: 429, endPoint y: 213, distance: 194.5
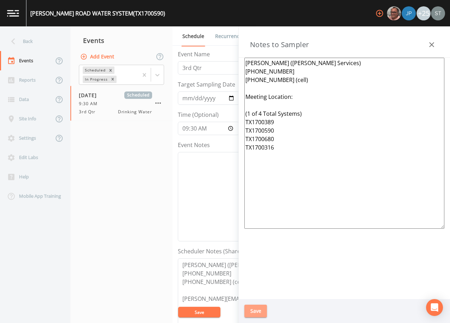
click at [259, 308] on button "Save" at bounding box center [255, 311] width 23 height 13
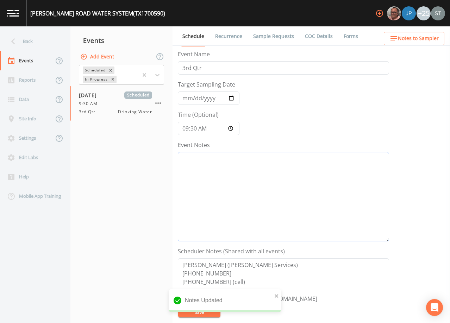
click at [298, 187] on textarea "Event Notes" at bounding box center [283, 196] width 211 height 89
paste textarea "[DATE]2:40 Email Sent"
click at [215, 162] on textarea "[DATE]2:40 Email Sent" at bounding box center [283, 196] width 211 height 89
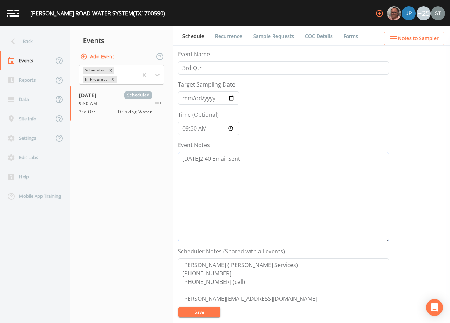
type textarea "[DATE]2:40 Email Sent"
click at [207, 313] on button "Save" at bounding box center [199, 312] width 42 height 11
click at [205, 308] on button "Save" at bounding box center [199, 312] width 42 height 11
click at [277, 34] on link "Sample Requests" at bounding box center [273, 36] width 43 height 20
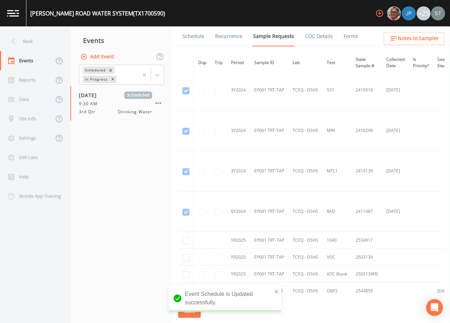
scroll to position [282, 0]
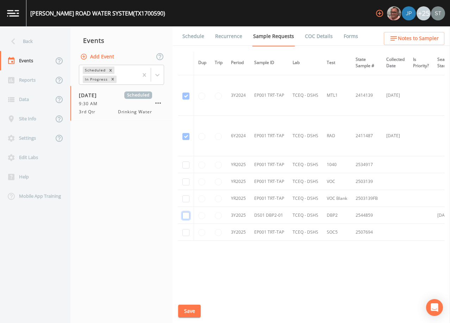
click at [187, 216] on input "checkbox" at bounding box center [185, 215] width 7 height 7
checkbox input "true"
click at [195, 310] on button "Save" at bounding box center [189, 311] width 23 height 13
drag, startPoint x: 191, startPoint y: 38, endPoint x: 205, endPoint y: 40, distance: 13.8
click at [191, 38] on link "Schedule" at bounding box center [193, 36] width 24 height 20
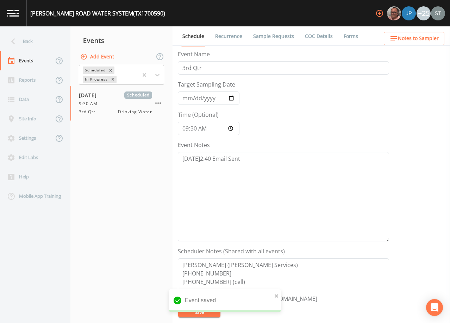
click at [424, 38] on span "Notes to Sampler" at bounding box center [418, 38] width 41 height 9
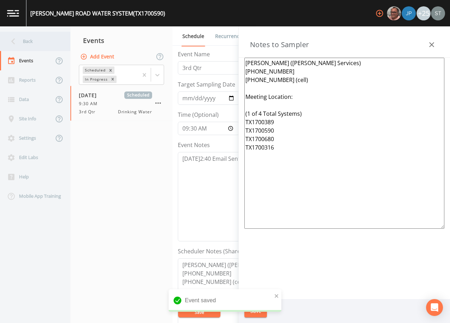
click at [45, 47] on div "Back" at bounding box center [31, 41] width 63 height 19
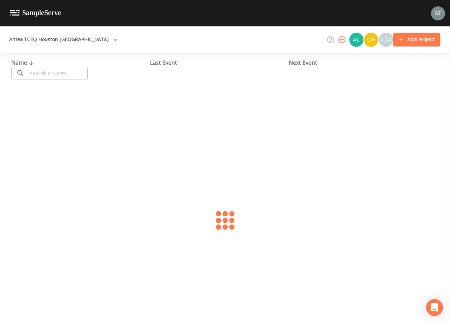
click at [53, 71] on input "text" at bounding box center [57, 73] width 60 height 13
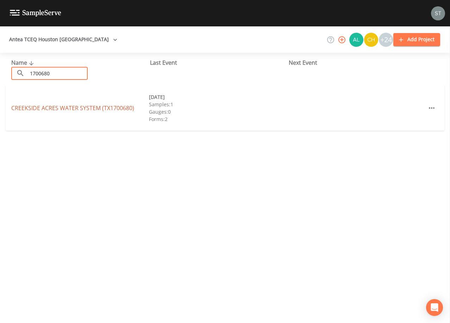
type input "1700680"
click at [91, 106] on link "CREEKSIDE ACRES WATER SYSTEM (TX1700680)" at bounding box center [72, 108] width 123 height 8
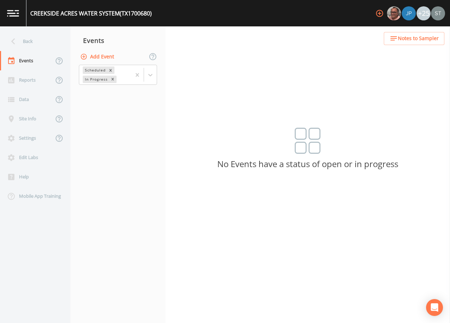
click at [102, 56] on button "Add Event" at bounding box center [98, 56] width 38 height 13
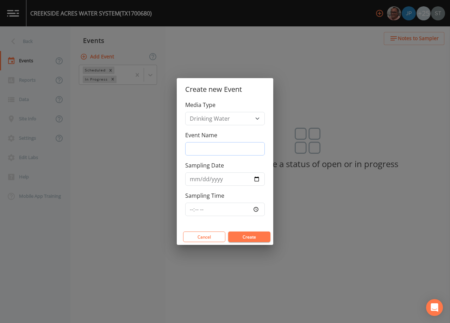
click at [216, 150] on input "Event Name" at bounding box center [225, 148] width 80 height 13
type input "3rd Qtr"
click at [191, 180] on input "Sampling Date" at bounding box center [225, 179] width 80 height 13
type input "[DATE]"
type input "09:30"
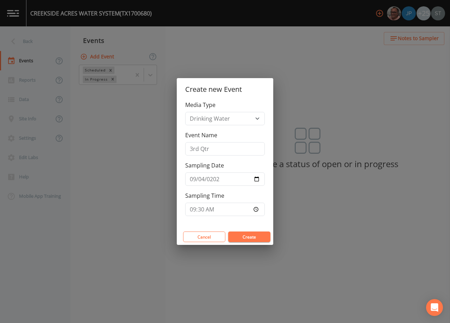
click at [255, 236] on button "Create" at bounding box center [249, 237] width 42 height 11
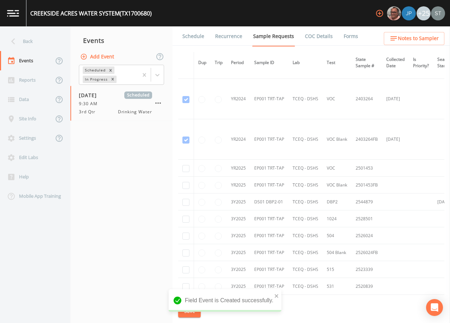
scroll to position [70, 0]
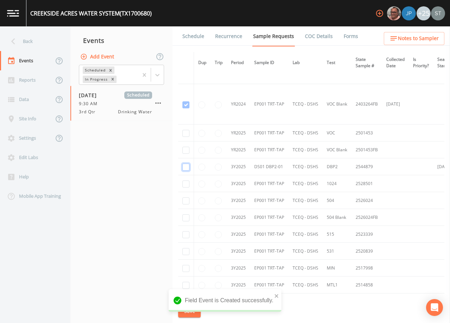
click at [185, 168] on input "checkbox" at bounding box center [185, 167] width 7 height 7
checkbox input "true"
click at [186, 309] on button "Save" at bounding box center [189, 311] width 23 height 13
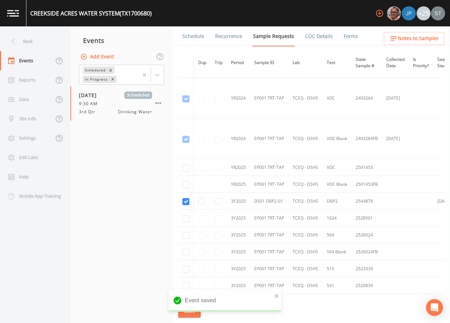
scroll to position [35, 0]
click at [195, 35] on link "Schedule" at bounding box center [193, 36] width 24 height 20
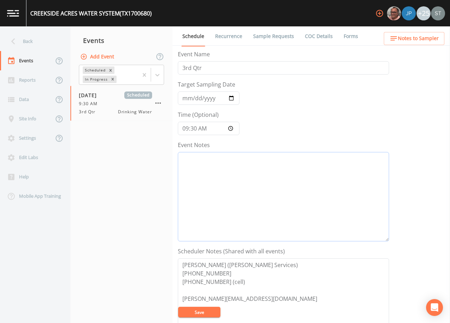
click at [269, 194] on textarea "Event Notes" at bounding box center [283, 196] width 211 height 89
paste textarea "[DATE]2:40 Email Sent"
type textarea "[DATE]2:40 Email Sent"
click at [202, 311] on button "Save" at bounding box center [199, 312] width 42 height 11
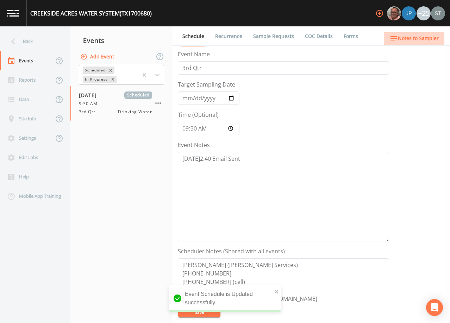
click at [417, 42] on span "Notes to Sampler" at bounding box center [418, 38] width 41 height 9
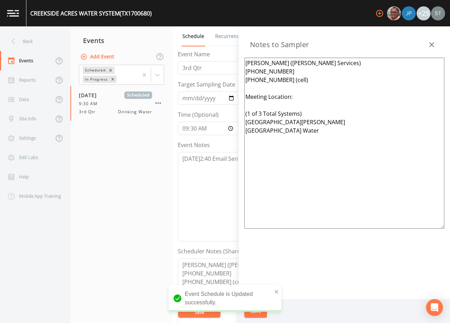
drag, startPoint x: 346, startPoint y: 151, endPoint x: 229, endPoint y: 114, distance: 122.8
click at [229, 114] on div "Back Events Reports Data Site Info Settings Edit Labs Help Mobile App Training …" at bounding box center [225, 174] width 450 height 297
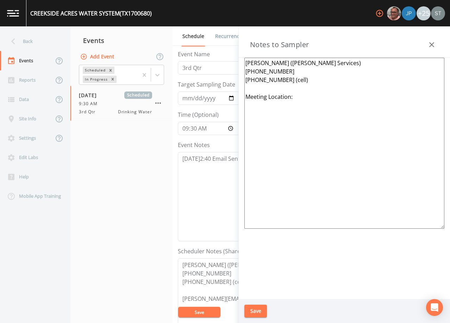
click at [323, 140] on textarea "[PERSON_NAME] ([PERSON_NAME] Services) [PHONE_NUMBER] [PHONE_NUMBER] (cell) Mee…" at bounding box center [344, 143] width 200 height 171
paste textarea "(1 of 4 Total Systems) TX1700389 TX1700590 TX1700680 TX1700316"
type textarea "[PERSON_NAME] ([PERSON_NAME] Services) [PHONE_NUMBER] [PHONE_NUMBER] (cell) Mee…"
click at [255, 310] on button "Save" at bounding box center [255, 311] width 23 height 13
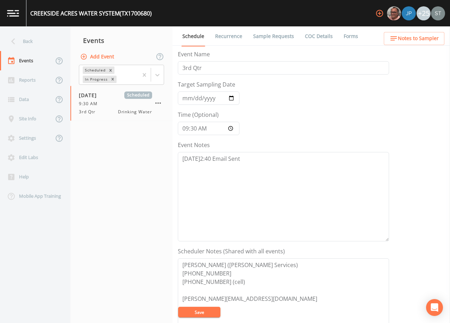
click at [224, 38] on link "Recurrence" at bounding box center [228, 36] width 29 height 20
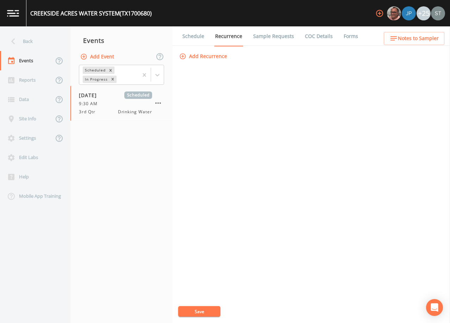
click at [196, 37] on link "Schedule" at bounding box center [193, 36] width 24 height 20
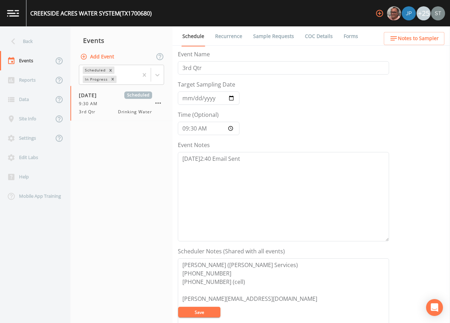
click at [430, 39] on span "Notes to Sampler" at bounding box center [418, 38] width 41 height 9
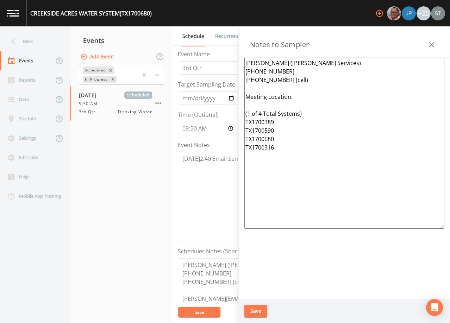
click at [429, 43] on icon "button" at bounding box center [431, 44] width 8 height 8
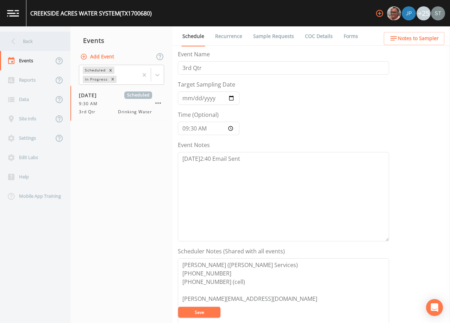
click at [34, 43] on div "Back" at bounding box center [31, 41] width 63 height 19
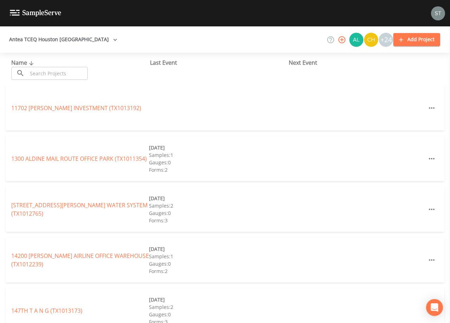
click at [57, 71] on input "text" at bounding box center [57, 73] width 60 height 13
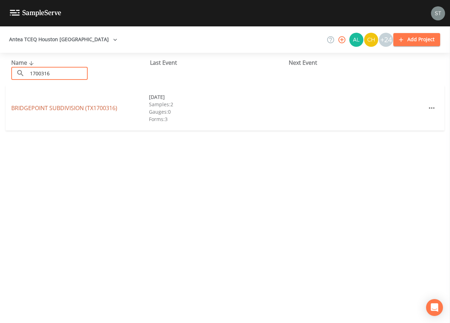
type input "1700316"
click at [90, 109] on link "BRIDGEPOINT SUBDIVISION (TX1700316)" at bounding box center [64, 108] width 106 height 8
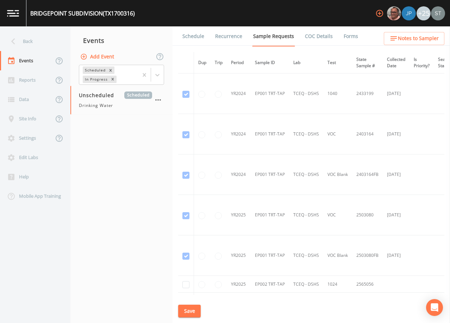
click at [190, 42] on link "Schedule" at bounding box center [193, 36] width 24 height 20
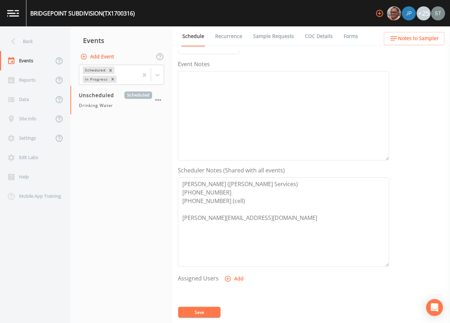
scroll to position [106, 0]
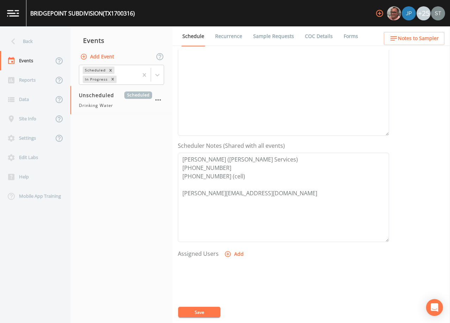
click at [266, 36] on link "Sample Requests" at bounding box center [273, 36] width 43 height 20
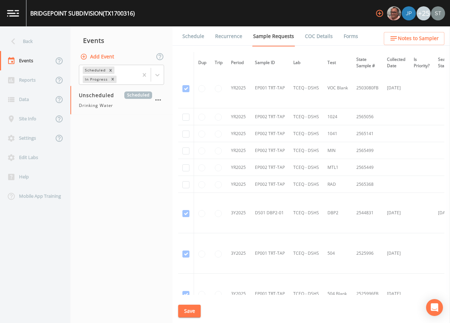
scroll to position [176, 0]
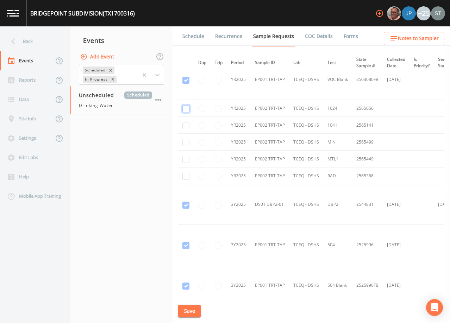
click at [186, 110] on input "checkbox" at bounding box center [185, 108] width 7 height 7
checkbox input "true"
click at [182, 126] on input "checkbox" at bounding box center [185, 125] width 7 height 7
checkbox input "true"
click at [185, 144] on input "checkbox" at bounding box center [185, 142] width 7 height 7
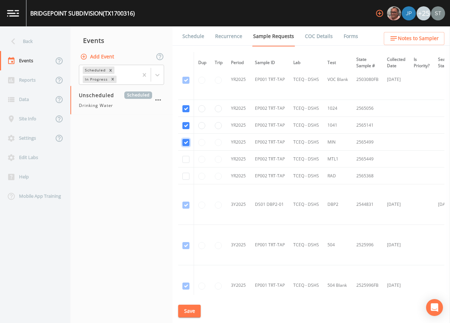
checkbox input "true"
click at [185, 157] on input "checkbox" at bounding box center [185, 159] width 7 height 7
checkbox input "true"
click at [185, 177] on input "checkbox" at bounding box center [185, 176] width 7 height 7
checkbox input "true"
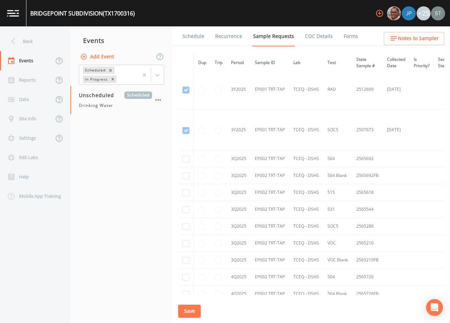
scroll to position [634, 0]
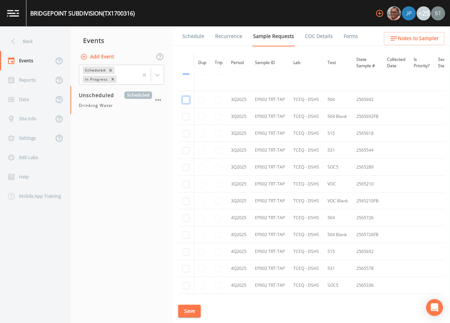
click at [183, 100] on input "checkbox" at bounding box center [185, 99] width 7 height 7
checkbox input "true"
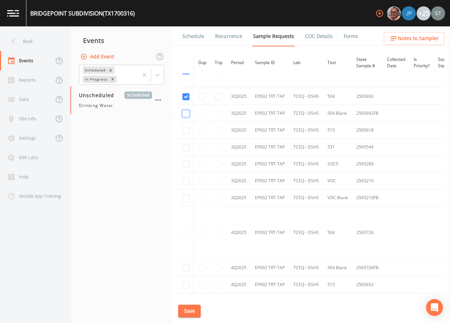
click at [183, 115] on input "checkbox" at bounding box center [185, 113] width 7 height 7
checkbox input "true"
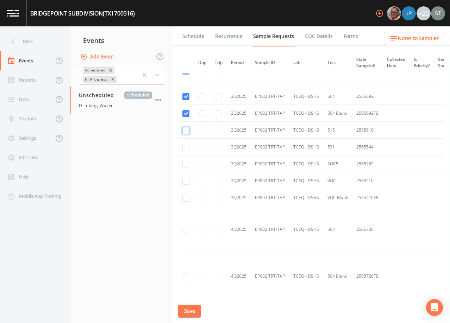
click at [185, 129] on input "checkbox" at bounding box center [185, 130] width 7 height 7
checkbox input "true"
click at [186, 148] on input "checkbox" at bounding box center [185, 147] width 7 height 7
checkbox input "true"
click at [183, 162] on input "checkbox" at bounding box center [185, 164] width 7 height 7
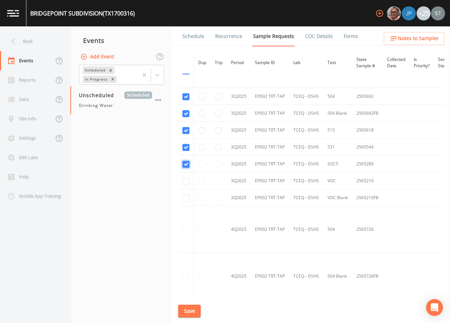
checkbox input "true"
drag, startPoint x: 185, startPoint y: 179, endPoint x: 186, endPoint y: 187, distance: 8.2
click at [185, 179] on input "checkbox" at bounding box center [185, 181] width 7 height 7
checkbox input "true"
click at [186, 198] on input "checkbox" at bounding box center [185, 198] width 7 height 7
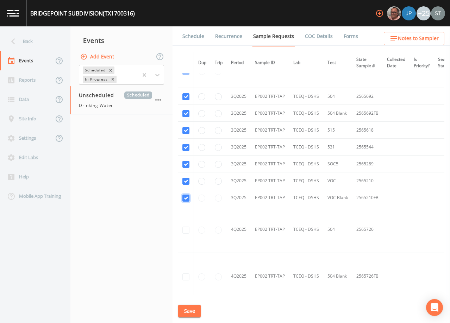
checkbox input "true"
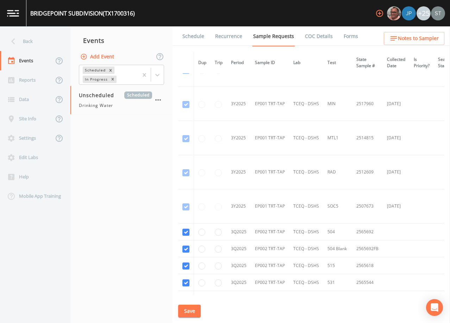
scroll to position [407, 0]
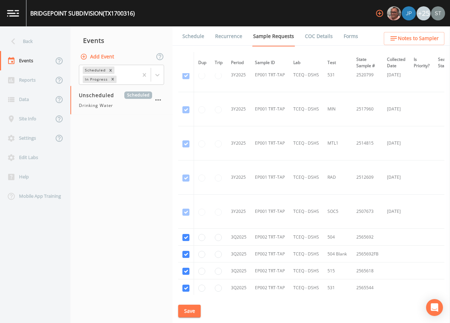
click at [193, 312] on button "Save" at bounding box center [189, 311] width 23 height 13
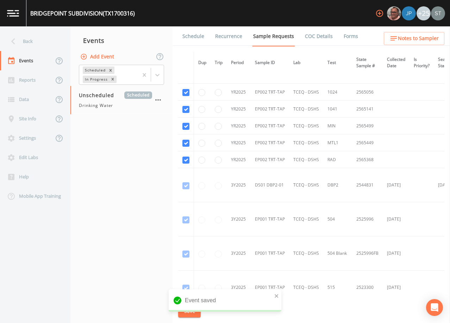
scroll to position [90, 0]
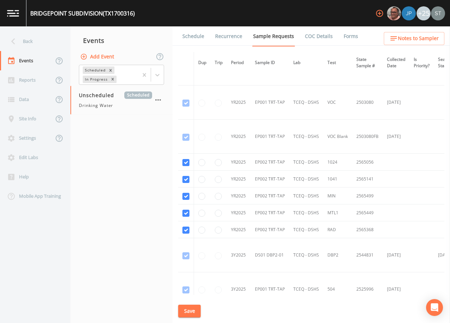
click at [180, 38] on li "Schedule" at bounding box center [189, 36] width 33 height 20
click at [186, 38] on link "Schedule" at bounding box center [193, 36] width 24 height 20
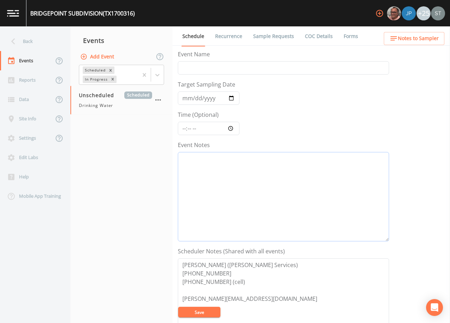
click at [268, 194] on textarea "Event Notes" at bounding box center [283, 196] width 211 height 89
click at [421, 38] on span "Notes to Sampler" at bounding box center [418, 38] width 41 height 9
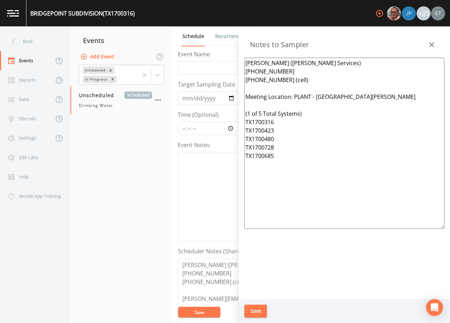
drag, startPoint x: 267, startPoint y: 165, endPoint x: 228, endPoint y: 112, distance: 66.6
click at [228, 112] on div "Back Events Reports Data Site Info Settings Edit Labs Help Mobile App Training …" at bounding box center [225, 174] width 450 height 297
paste textarea "4 Total Systems) TX1700389 TX1700590 TX1700680 TX1700316"
drag, startPoint x: 390, startPoint y: 96, endPoint x: 296, endPoint y: 94, distance: 94.4
click at [296, 94] on textarea "[PERSON_NAME] ([PERSON_NAME] Services) [PHONE_NUMBER] [PHONE_NUMBER] (cell) Mee…" at bounding box center [344, 143] width 200 height 171
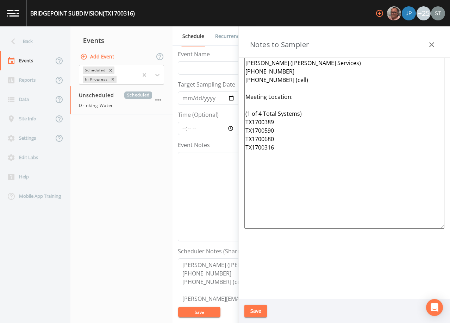
drag, startPoint x: 260, startPoint y: 312, endPoint x: 433, endPoint y: 239, distance: 188.1
click at [261, 311] on button "Save" at bounding box center [255, 311] width 23 height 13
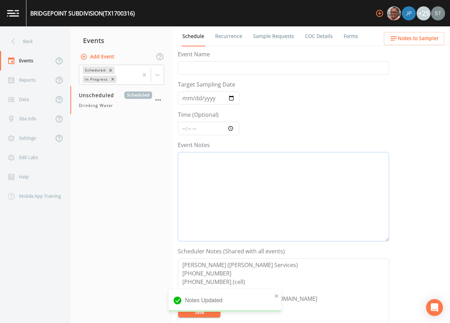
click at [270, 179] on textarea "Event Notes" at bounding box center [283, 196] width 211 height 89
paste textarea "[DATE]2:40 Email Sent"
click at [193, 67] on input "Event Name" at bounding box center [283, 67] width 211 height 13
click at [189, 98] on input "Target Sampling Date" at bounding box center [209, 98] width 62 height 13
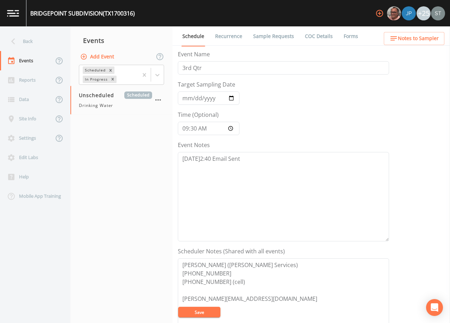
click at [199, 312] on button "Save" at bounding box center [199, 312] width 42 height 11
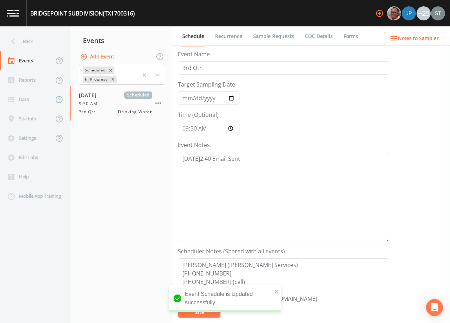
drag, startPoint x: 265, startPoint y: 35, endPoint x: 283, endPoint y: 48, distance: 23.2
click at [265, 34] on link "Sample Requests" at bounding box center [273, 36] width 43 height 20
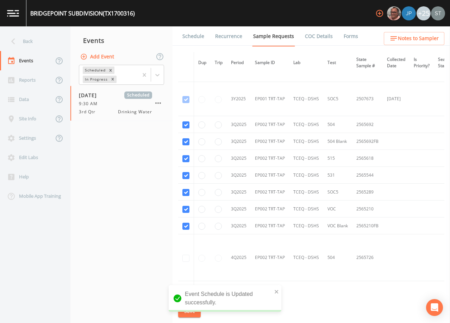
scroll to position [493, 0]
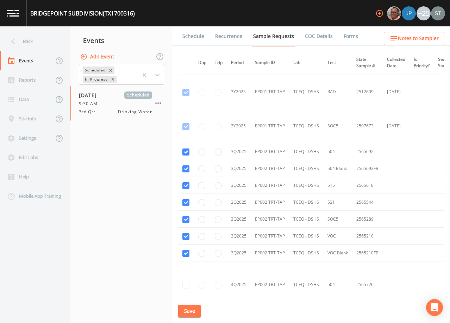
click at [192, 42] on link "Schedule" at bounding box center [193, 36] width 24 height 20
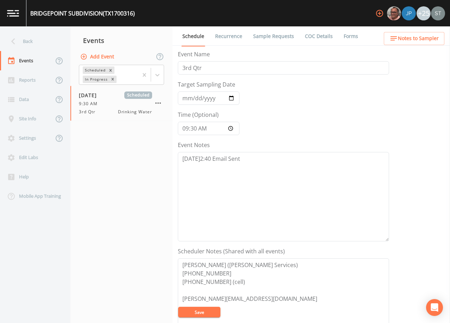
click at [270, 35] on link "Sample Requests" at bounding box center [273, 36] width 43 height 20
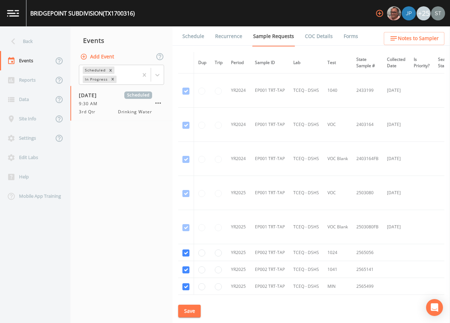
click at [191, 38] on link "Schedule" at bounding box center [193, 36] width 24 height 20
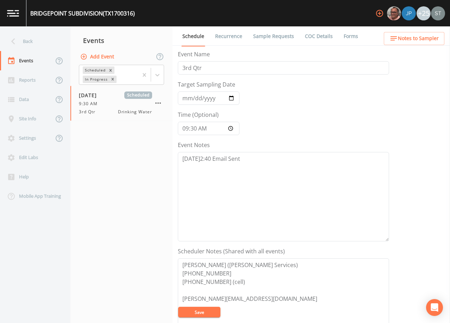
click at [420, 38] on span "Notes to Sampler" at bounding box center [418, 38] width 41 height 9
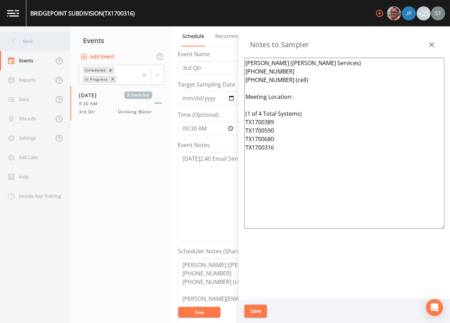
click at [31, 43] on div "Back" at bounding box center [31, 41] width 63 height 19
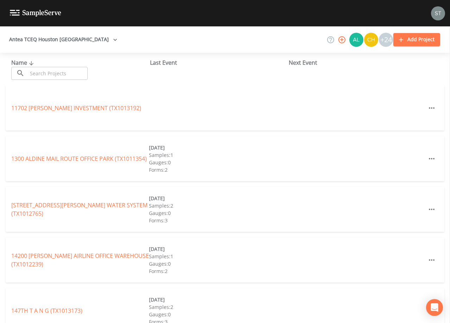
click at [73, 73] on input "text" at bounding box center [57, 73] width 60 height 13
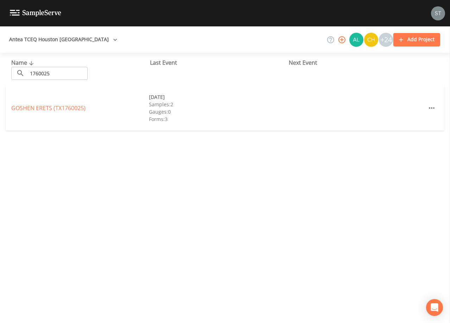
click at [68, 112] on div "GOSHEN ERETS (TX1760025)" at bounding box center [80, 108] width 138 height 8
click at [69, 106] on link "GOSHEN ERETS (TX1760025)" at bounding box center [48, 108] width 74 height 8
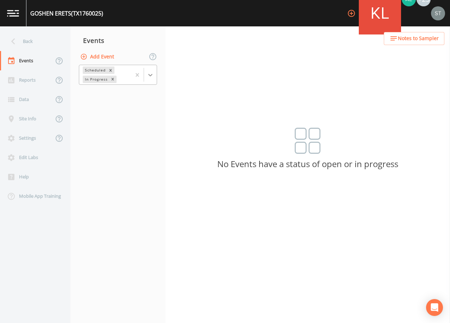
click at [151, 74] on icon at bounding box center [150, 74] width 7 height 7
click at [130, 89] on div "Completed" at bounding box center [118, 85] width 78 height 6
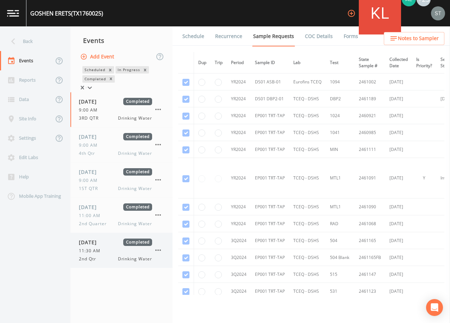
click at [111, 254] on div "11:30 AM" at bounding box center [115, 251] width 73 height 6
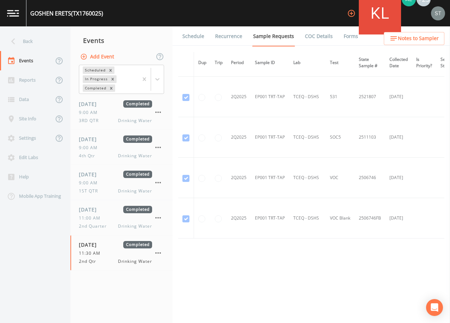
scroll to position [1409, 0]
drag, startPoint x: 25, startPoint y: 45, endPoint x: 32, endPoint y: 42, distance: 7.4
click at [25, 45] on div "Back" at bounding box center [31, 41] width 63 height 19
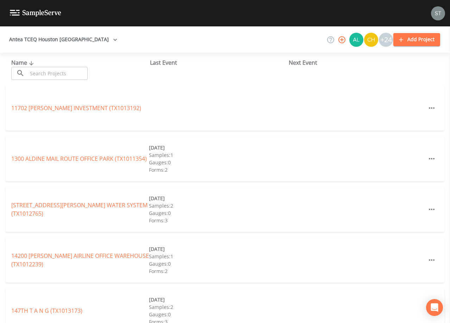
click at [68, 71] on input "text" at bounding box center [57, 73] width 60 height 13
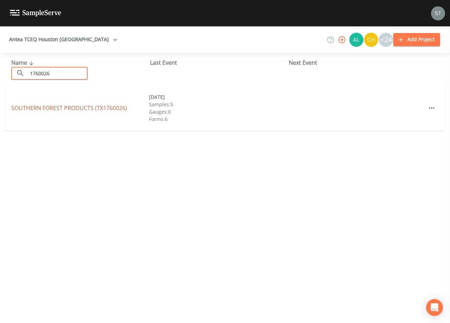
click at [76, 110] on link "SOUTHERN FOREST PRODUCTS (TX1760026)" at bounding box center [69, 108] width 116 height 8
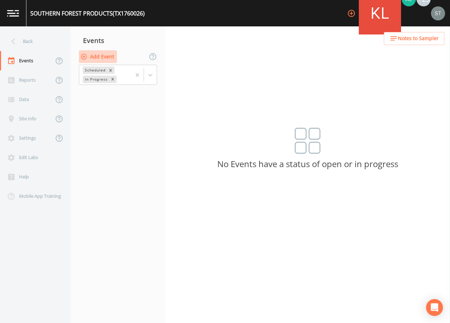
click at [104, 55] on button "Add Event" at bounding box center [98, 56] width 38 height 13
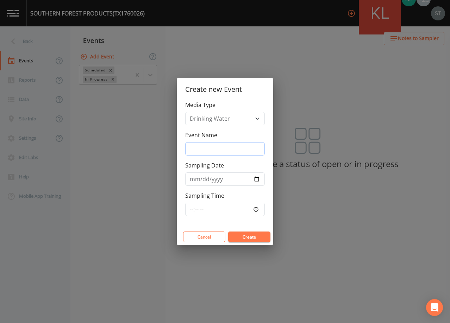
click at [220, 150] on input "Event Name" at bounding box center [225, 148] width 80 height 13
click at [195, 180] on input "Sampling Date" at bounding box center [225, 179] width 80 height 13
click at [252, 235] on button "Create" at bounding box center [249, 237] width 42 height 11
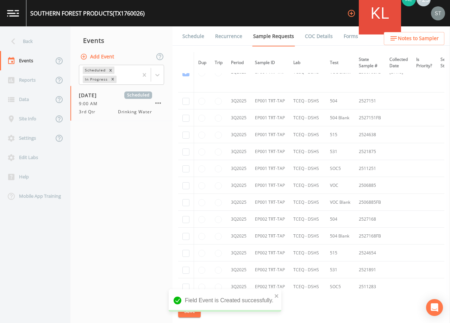
scroll to position [4400, 0]
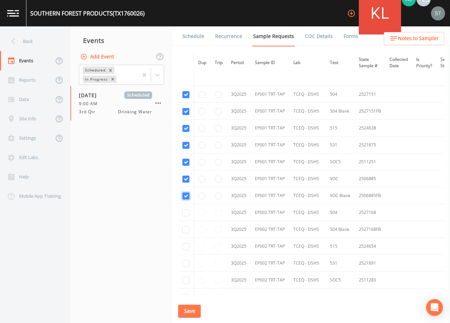
scroll to position [4506, 0]
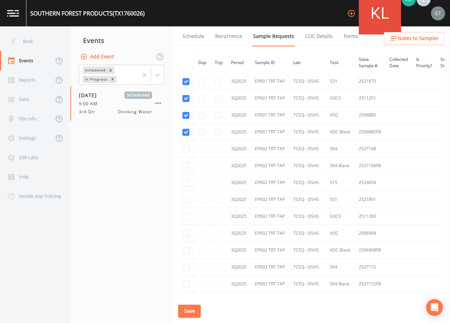
click at [182, 149] on td at bounding box center [186, 148] width 16 height 17
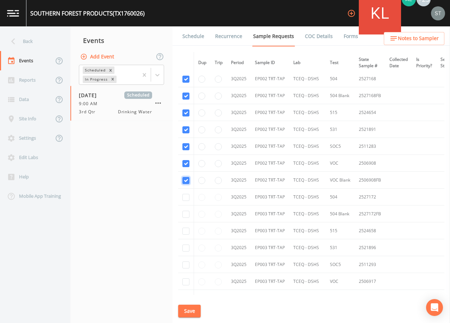
scroll to position [4611, 0]
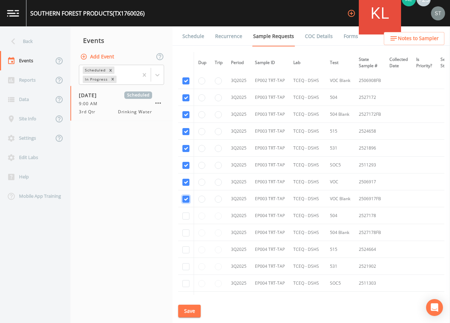
scroll to position [4682, 0]
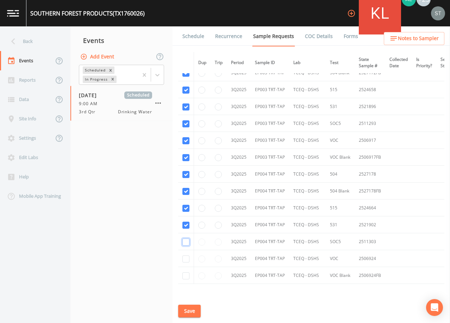
drag, startPoint x: 186, startPoint y: 257, endPoint x: 186, endPoint y: 267, distance: 9.5
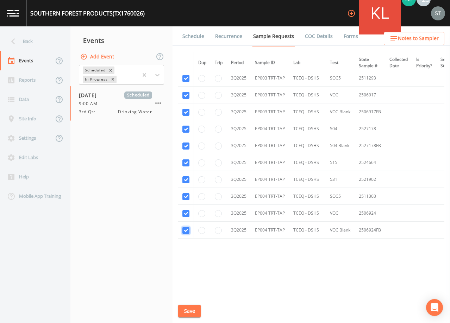
scroll to position [4764, 0]
click at [189, 311] on button "Save" at bounding box center [189, 311] width 23 height 13
click at [199, 308] on button "Save" at bounding box center [189, 311] width 23 height 13
click at [192, 38] on link "Schedule" at bounding box center [193, 36] width 24 height 20
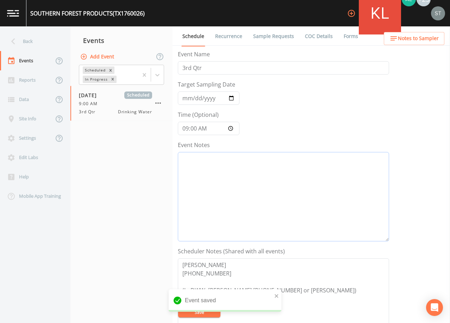
click at [249, 194] on textarea "Event Notes" at bounding box center [283, 196] width 211 height 89
click at [237, 158] on textarea "8/25@" at bounding box center [283, 196] width 211 height 89
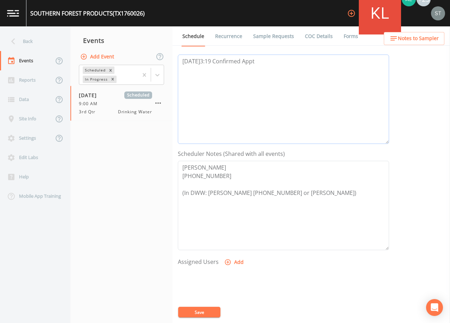
scroll to position [106, 0]
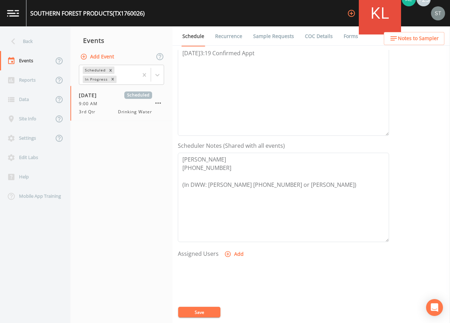
click at [232, 254] on button "Add" at bounding box center [235, 254] width 24 height 13
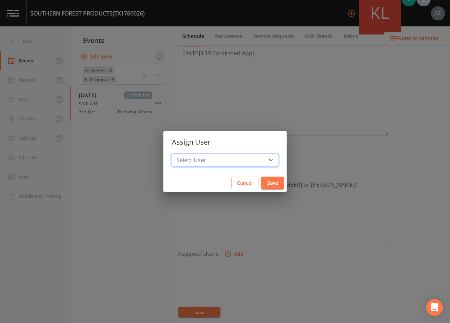
click at [230, 162] on select "Select User [PERSON_NAME] [PERSON_NAME] [PERSON_NAME] [PERSON_NAME] [PERSON_NAM…" at bounding box center [225, 160] width 106 height 13
click at [188, 154] on select "Select User [PERSON_NAME] [PERSON_NAME] [PERSON_NAME] [PERSON_NAME] [PERSON_NAM…" at bounding box center [225, 160] width 106 height 13
click at [261, 183] on button "Save" at bounding box center [272, 183] width 23 height 13
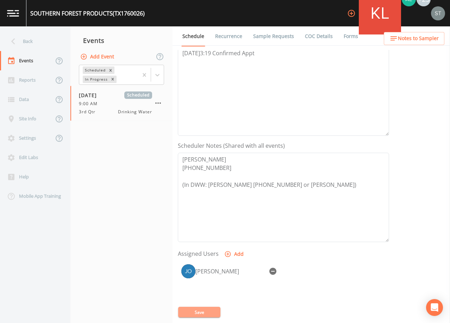
click at [210, 313] on button "Save" at bounding box center [199, 312] width 42 height 11
click at [430, 37] on span "Notes to Sampler" at bounding box center [418, 38] width 41 height 9
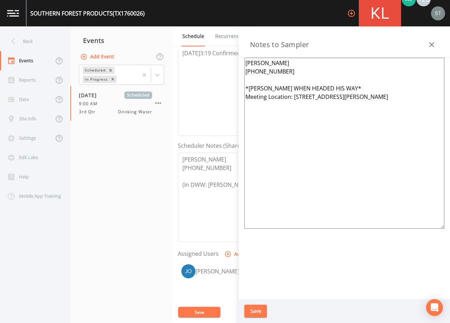
drag, startPoint x: 369, startPoint y: 89, endPoint x: 240, endPoint y: 89, distance: 129.2
click at [240, 89] on div "[PERSON_NAME] [PHONE_NUMBER] *[PERSON_NAME] WHEN HEADED HIS WAY* Meeting Locati…" at bounding box center [344, 179] width 211 height 242
click at [258, 312] on button "Save" at bounding box center [255, 311] width 23 height 13
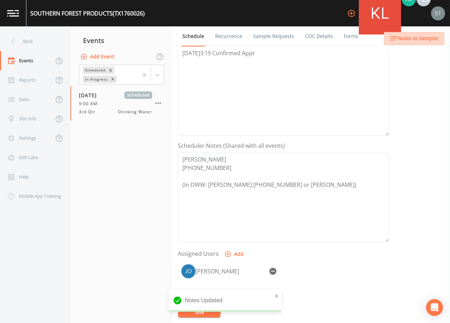
click at [431, 39] on span "Notes to Sampler" at bounding box center [418, 38] width 41 height 9
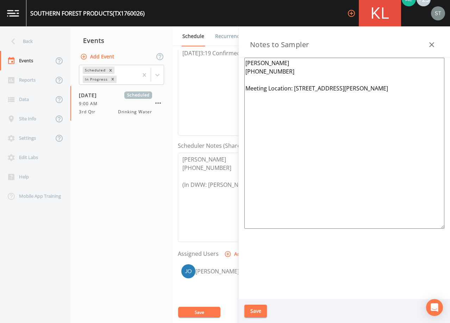
click at [394, 95] on textarea "[PERSON_NAME] [PHONE_NUMBER] Meeting Location: [STREET_ADDRESS][PERSON_NAME]" at bounding box center [344, 143] width 200 height 171
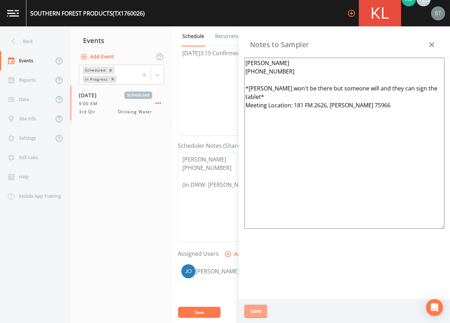
click at [252, 311] on button "Save" at bounding box center [255, 311] width 23 height 13
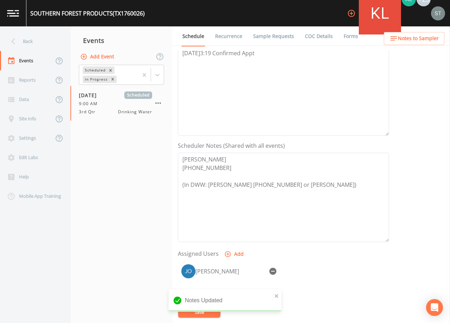
click at [437, 40] on span "Notes to Sampler" at bounding box center [418, 38] width 41 height 9
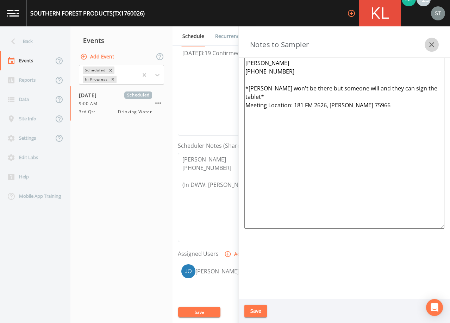
click at [429, 40] on button "button" at bounding box center [432, 45] width 14 height 14
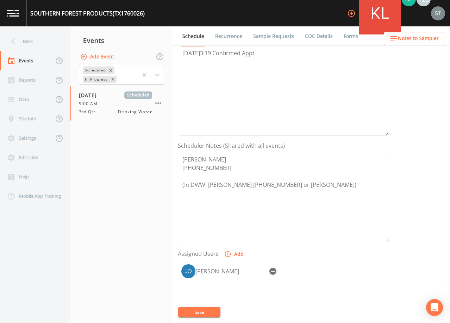
click at [429, 40] on span "Notes to Sampler" at bounding box center [418, 38] width 41 height 9
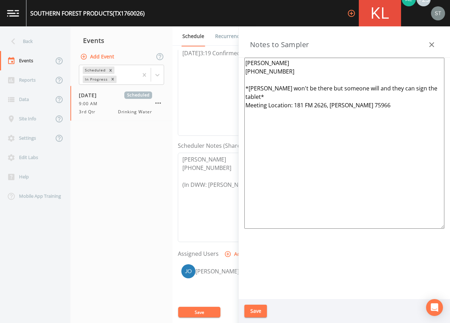
click at [431, 41] on icon "button" at bounding box center [431, 44] width 8 height 8
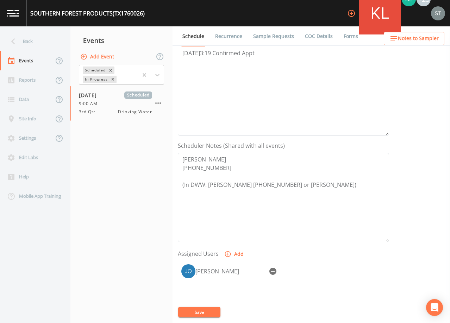
click at [201, 312] on button "Save" at bounding box center [199, 312] width 42 height 11
click at [271, 38] on link "Sample Requests" at bounding box center [273, 36] width 43 height 20
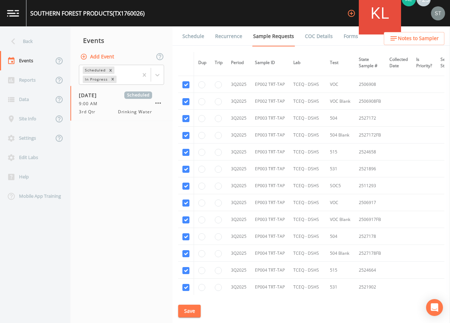
scroll to position [4764, 0]
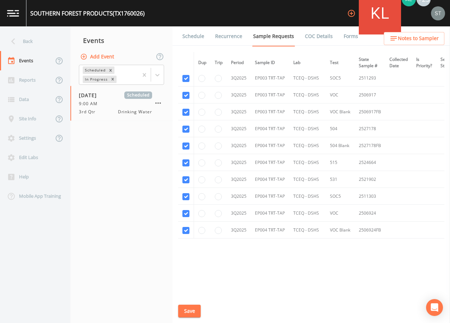
click at [196, 36] on link "Schedule" at bounding box center [193, 36] width 24 height 20
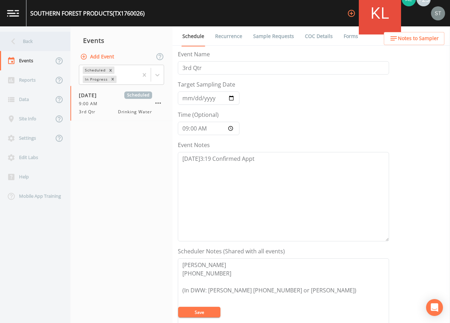
click at [35, 42] on div "Back" at bounding box center [31, 41] width 63 height 19
